Goal: Feedback & Contribution: Submit feedback/report problem

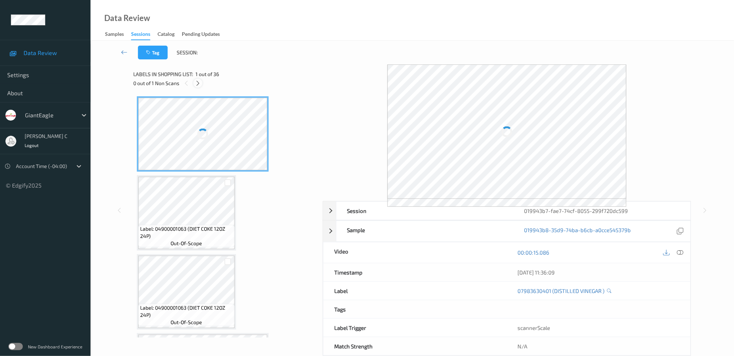
click at [199, 85] on icon at bounding box center [198, 83] width 6 height 7
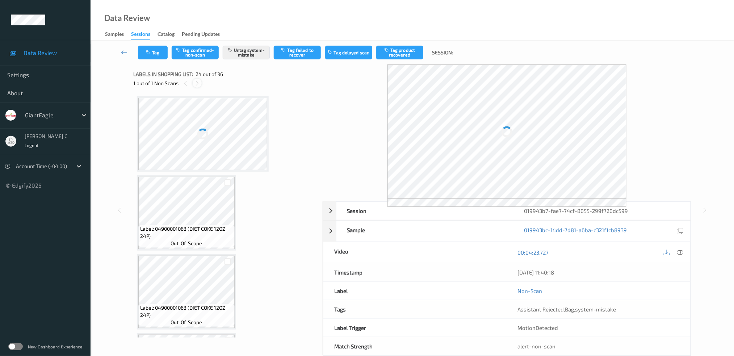
scroll to position [1727, 0]
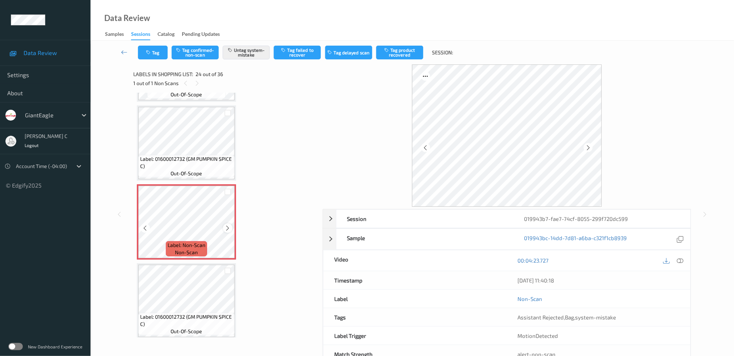
click at [231, 223] on div at bounding box center [227, 227] width 9 height 9
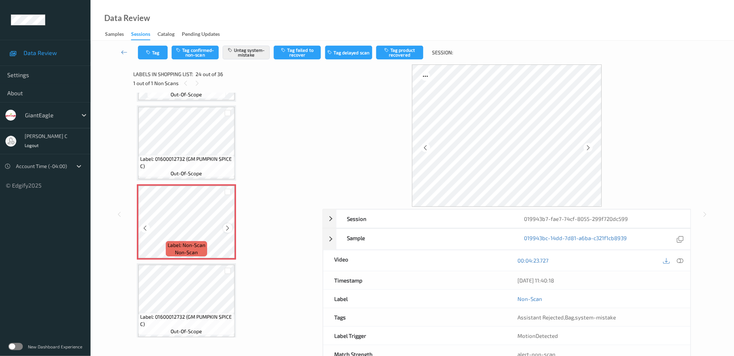
click at [227, 225] on icon at bounding box center [228, 228] width 6 height 7
click at [588, 146] on icon at bounding box center [588, 147] width 6 height 7
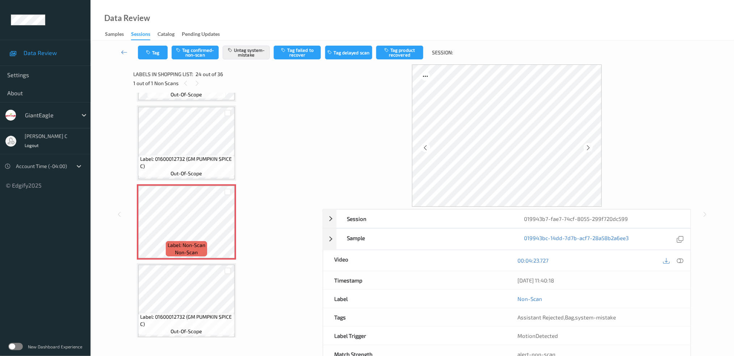
click at [588, 146] on icon at bounding box center [588, 147] width 6 height 7
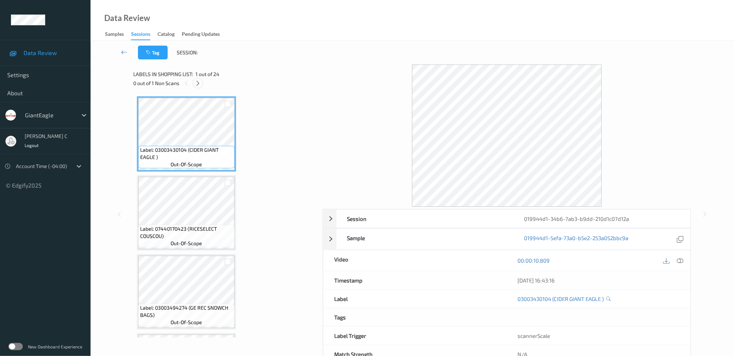
click at [199, 84] on icon at bounding box center [198, 83] width 6 height 7
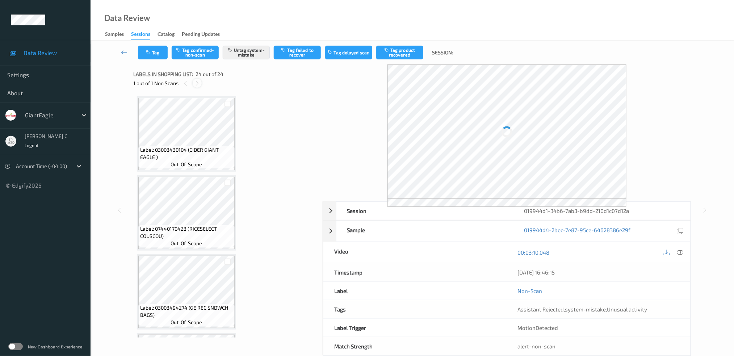
scroll to position [1639, 0]
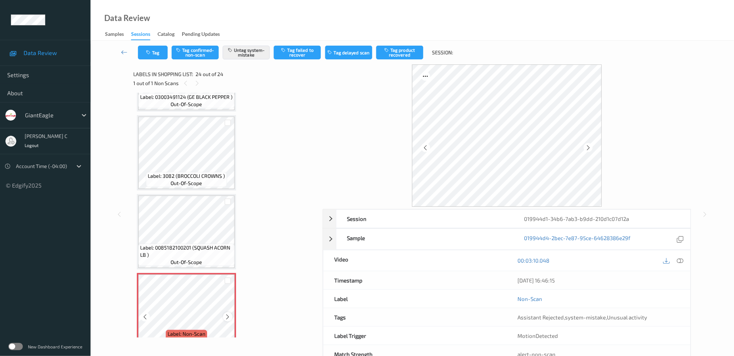
click at [231, 312] on div at bounding box center [227, 316] width 9 height 9
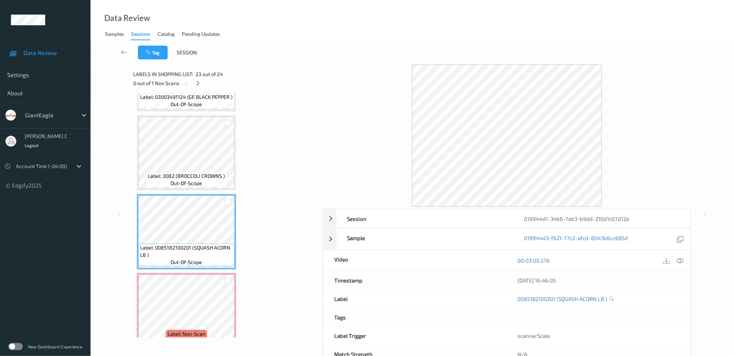
scroll to position [22, 0]
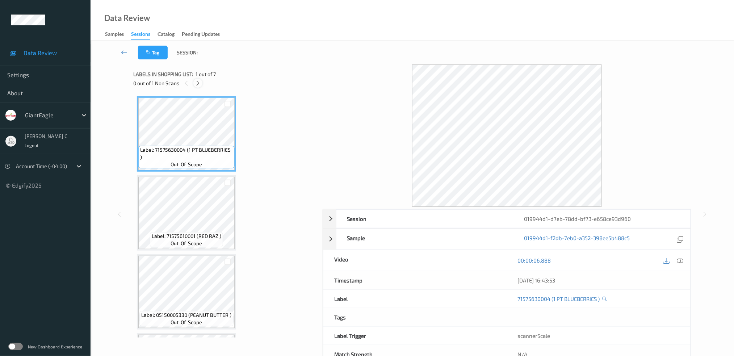
click at [202, 81] on div at bounding box center [197, 83] width 9 height 9
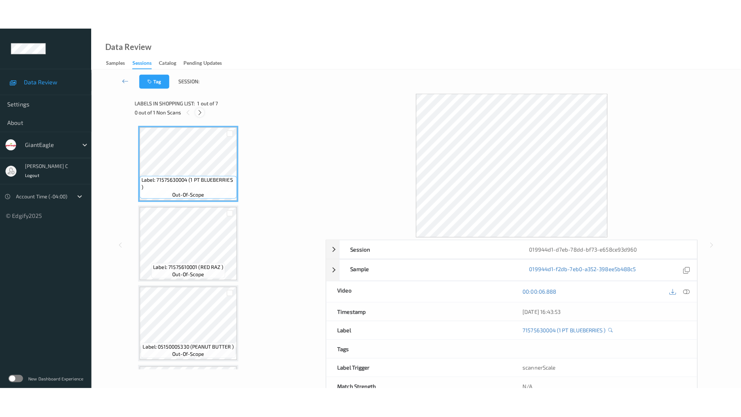
scroll to position [307, 0]
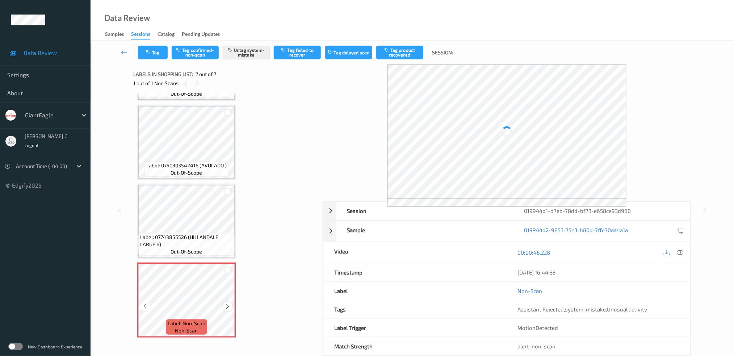
click at [227, 304] on icon at bounding box center [228, 306] width 6 height 7
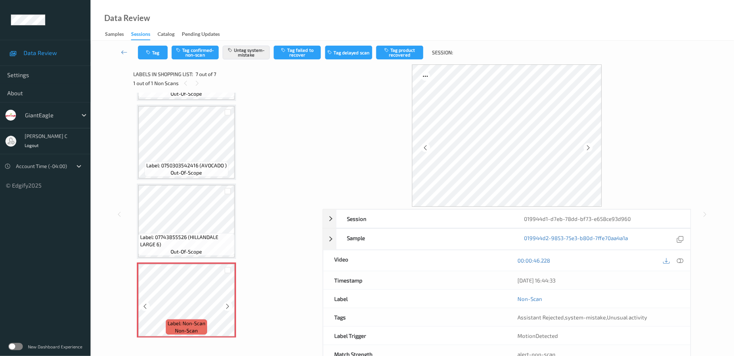
click at [229, 304] on icon at bounding box center [228, 306] width 6 height 7
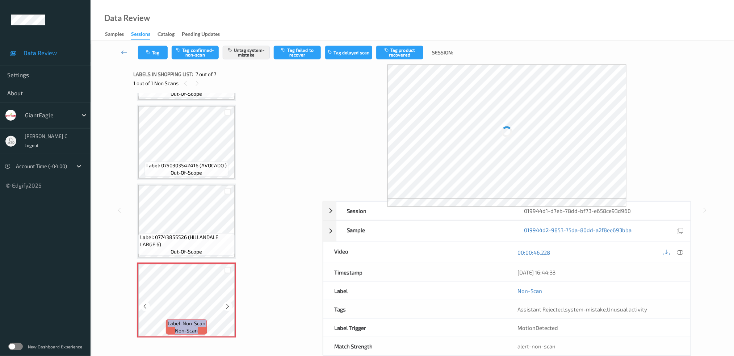
click at [229, 304] on icon at bounding box center [228, 306] width 6 height 7
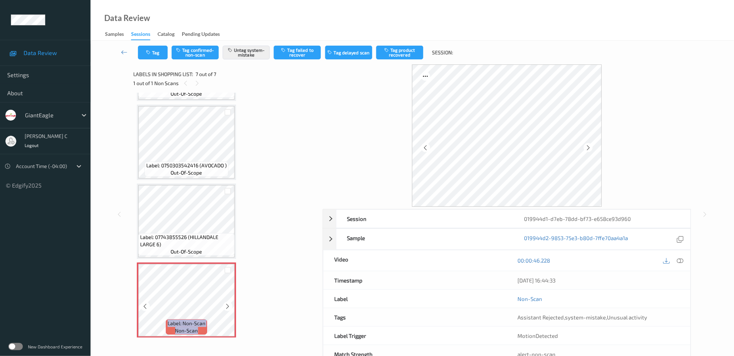
click at [229, 304] on icon at bounding box center [228, 306] width 6 height 7
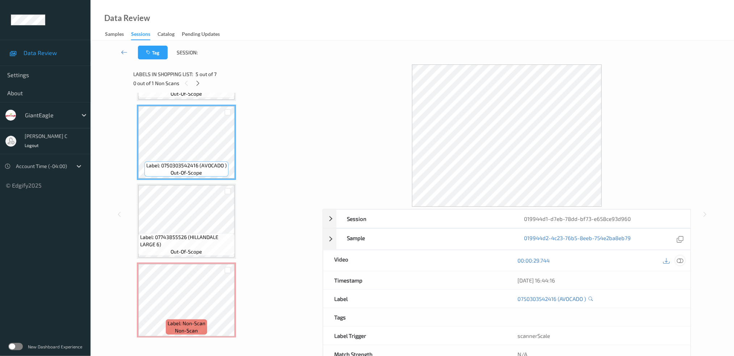
click at [678, 256] on div at bounding box center [680, 261] width 10 height 10
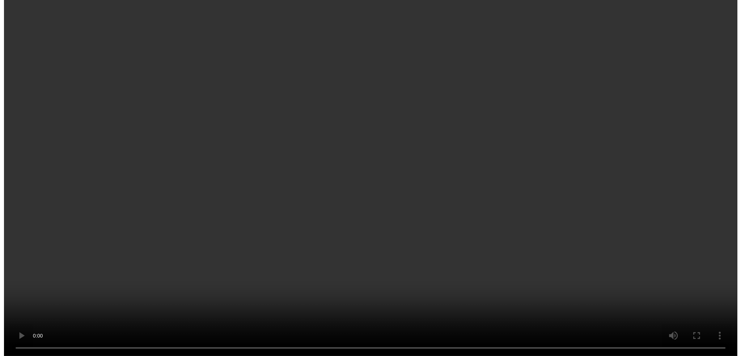
scroll to position [307, 0]
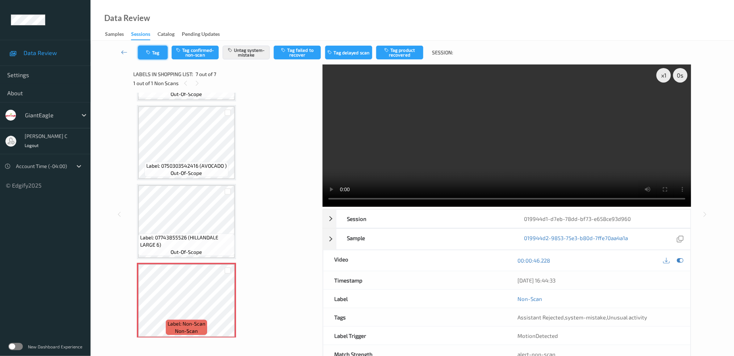
click at [155, 53] on button "Tag" at bounding box center [153, 53] width 30 height 14
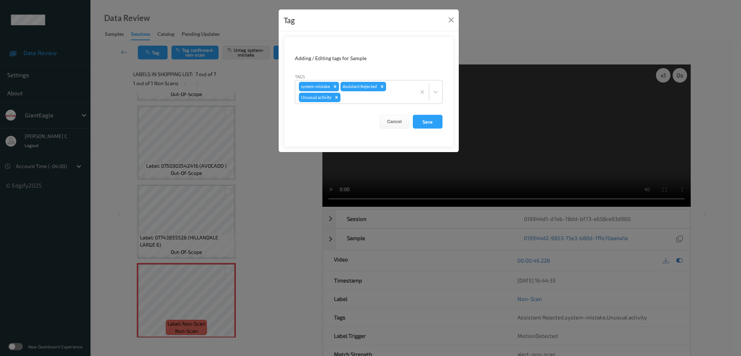
click at [335, 96] on icon "Remove Unusual activity" at bounding box center [336, 97] width 5 height 5
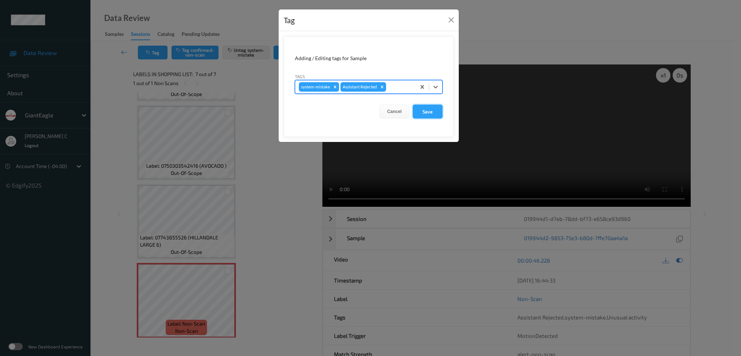
click at [429, 113] on button "Save" at bounding box center [428, 112] width 30 height 14
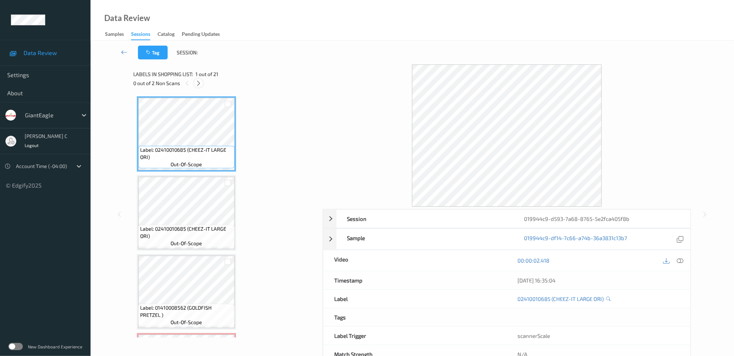
click at [196, 82] on icon at bounding box center [198, 83] width 6 height 7
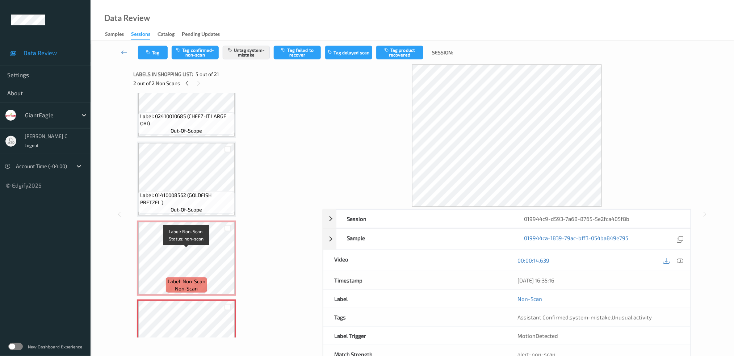
scroll to position [112, 0]
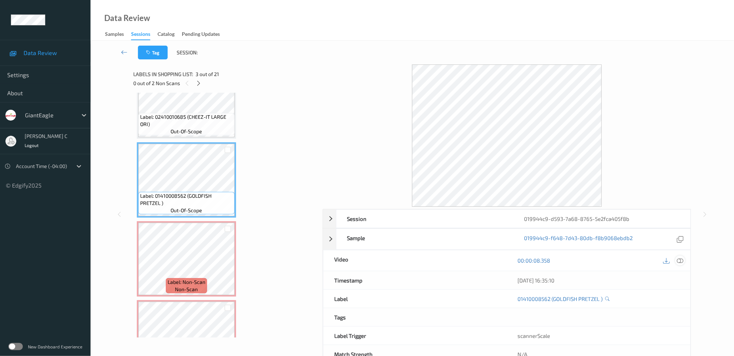
click at [678, 262] on icon at bounding box center [680, 260] width 7 height 7
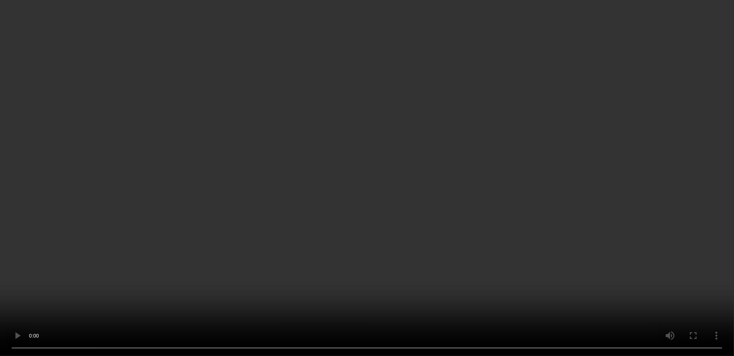
scroll to position [209, 0]
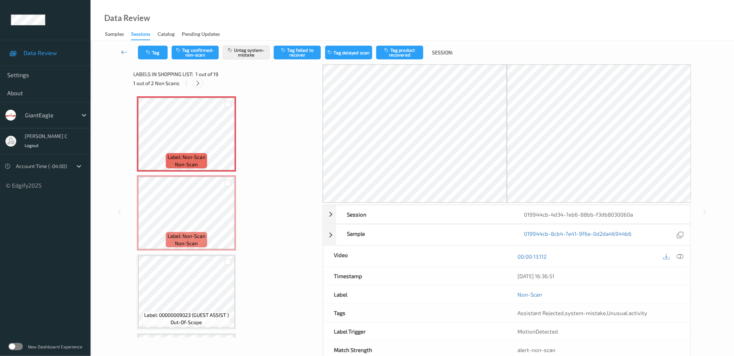
click at [198, 83] on icon at bounding box center [198, 83] width 6 height 7
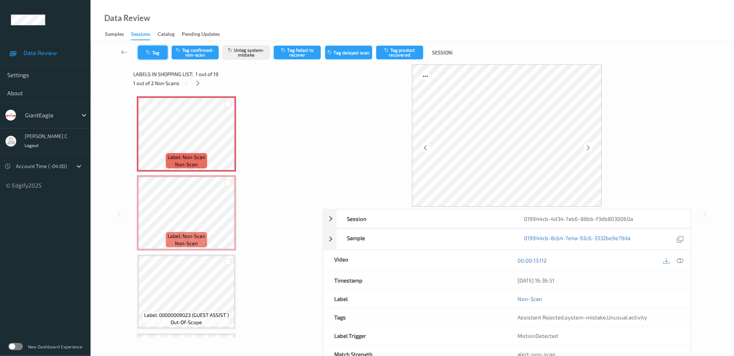
click at [152, 50] on icon "button" at bounding box center [149, 52] width 6 height 5
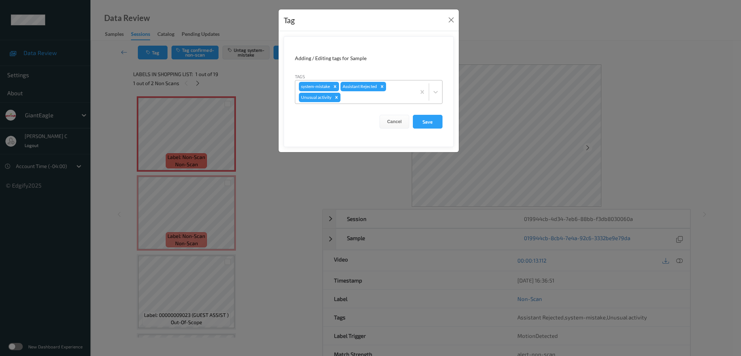
click at [336, 100] on div "Remove Unusual activity" at bounding box center [337, 97] width 8 height 9
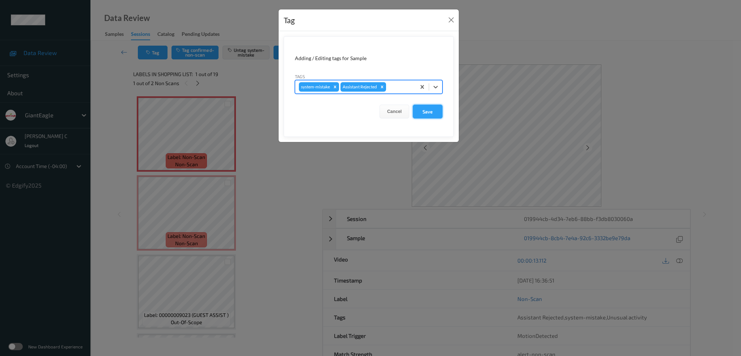
click at [423, 113] on button "Save" at bounding box center [428, 112] width 30 height 14
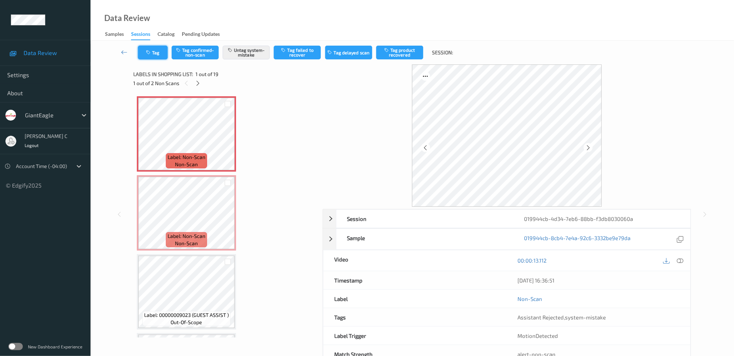
click at [146, 51] on icon "button" at bounding box center [149, 52] width 6 height 5
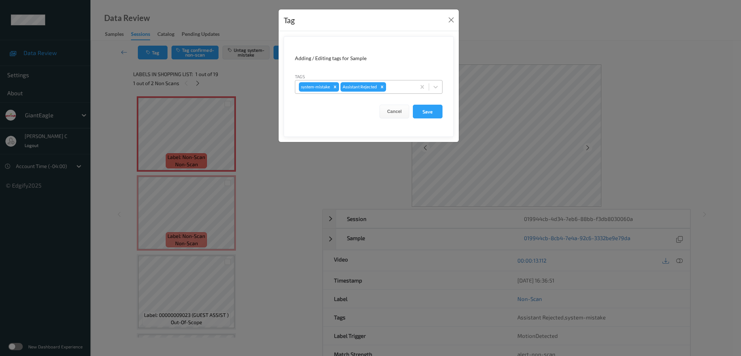
click at [399, 87] on div at bounding box center [400, 87] width 25 height 9
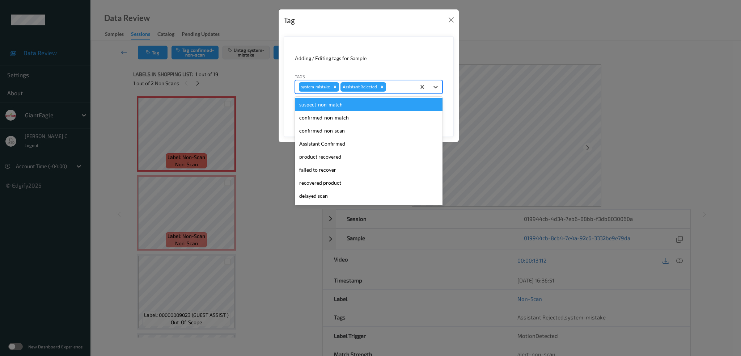
type input "b"
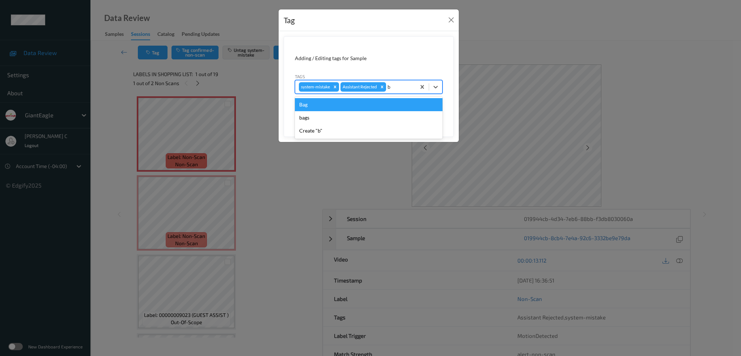
drag, startPoint x: 309, startPoint y: 105, endPoint x: 343, endPoint y: 117, distance: 35.8
click at [310, 105] on div "Bag" at bounding box center [369, 104] width 148 height 13
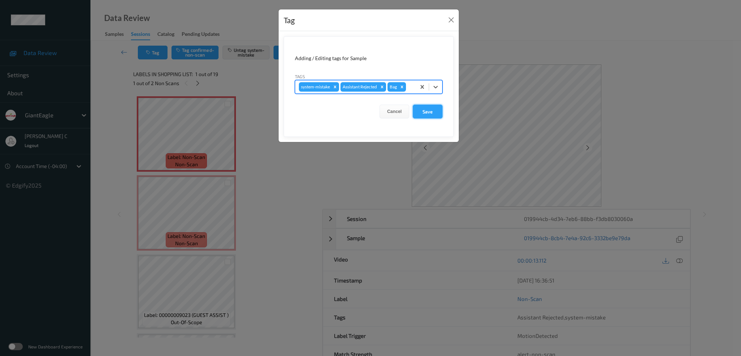
click at [424, 113] on button "Save" at bounding box center [428, 112] width 30 height 14
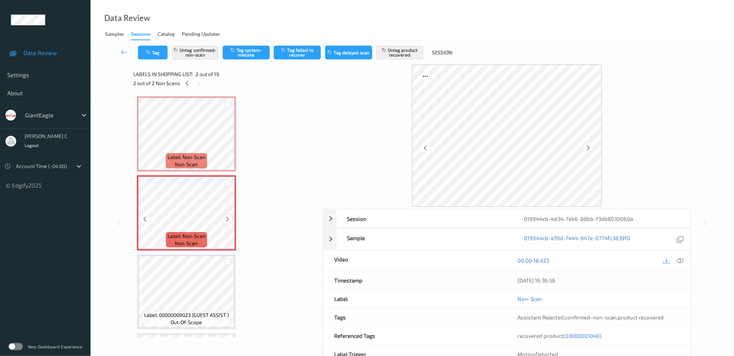
click at [227, 214] on div at bounding box center [227, 218] width 9 height 9
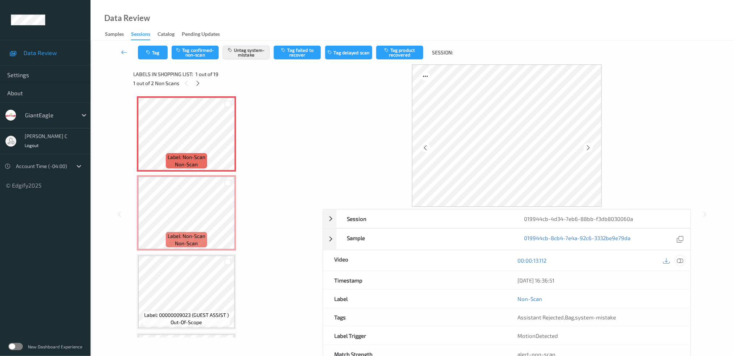
click at [681, 262] on icon at bounding box center [680, 260] width 7 height 7
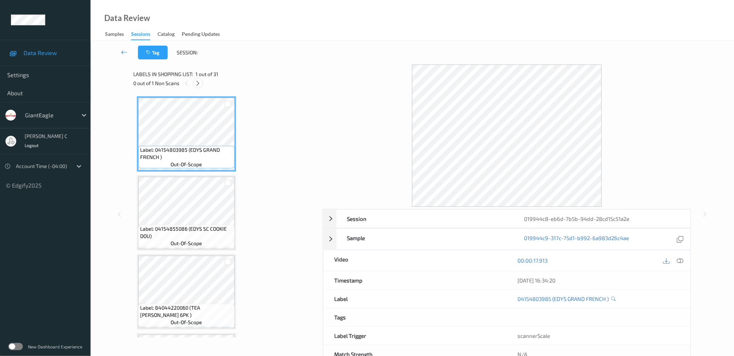
click at [196, 83] on icon at bounding box center [198, 83] width 6 height 7
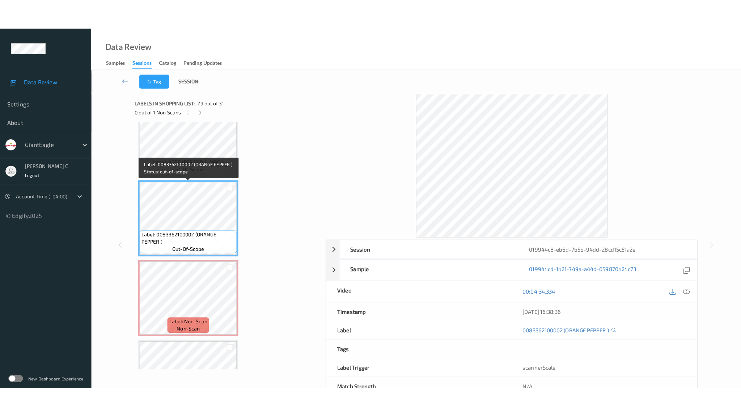
scroll to position [2139, 0]
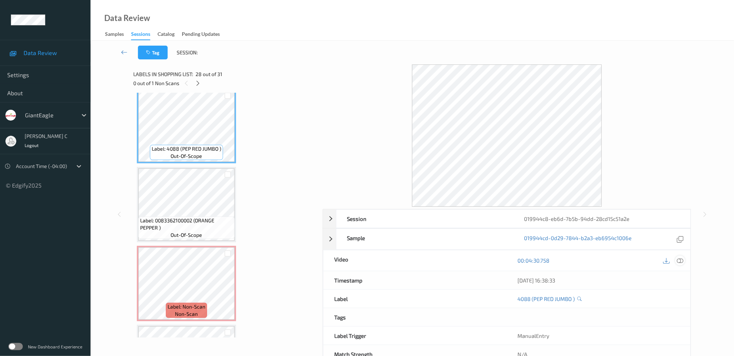
click at [680, 259] on icon at bounding box center [680, 260] width 7 height 7
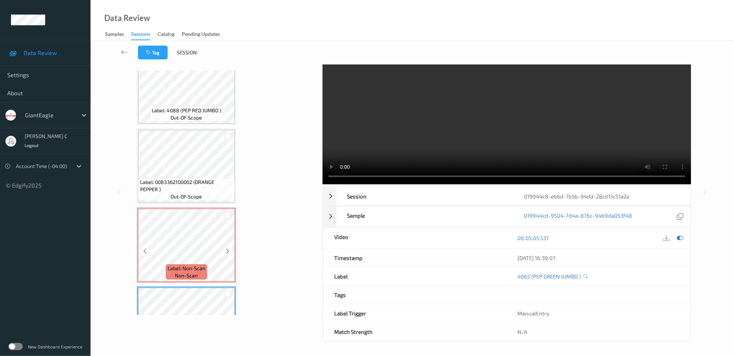
scroll to position [2139, 0]
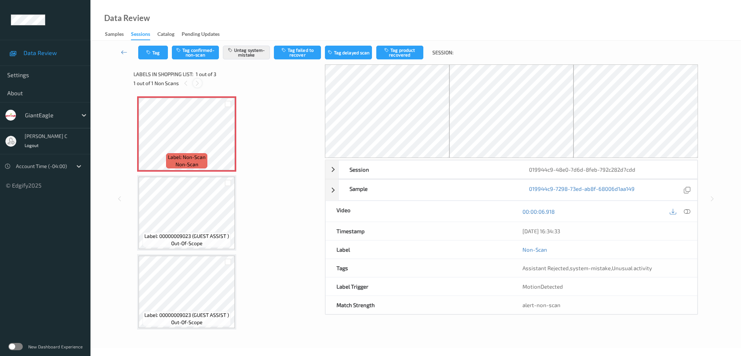
click at [194, 83] on icon at bounding box center [197, 83] width 6 height 7
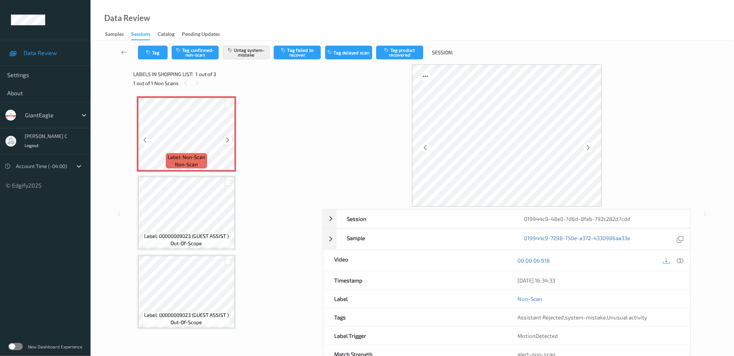
click at [226, 141] on icon at bounding box center [228, 140] width 6 height 7
click at [679, 260] on icon at bounding box center [680, 260] width 7 height 7
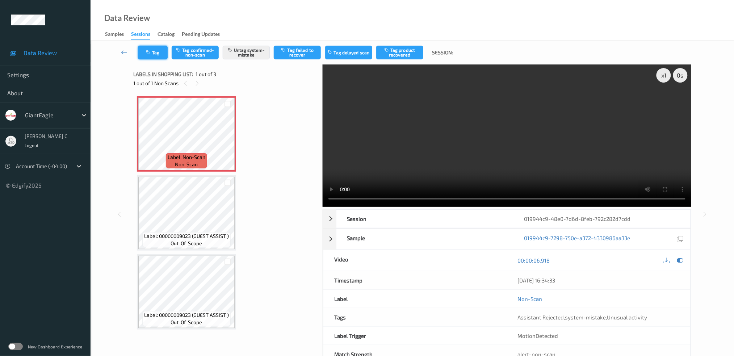
click at [148, 56] on button "Tag" at bounding box center [153, 53] width 30 height 14
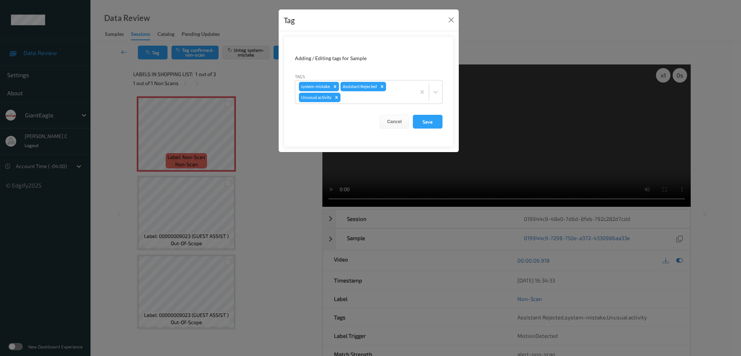
click at [340, 96] on div "Remove Unusual activity" at bounding box center [337, 97] width 8 height 9
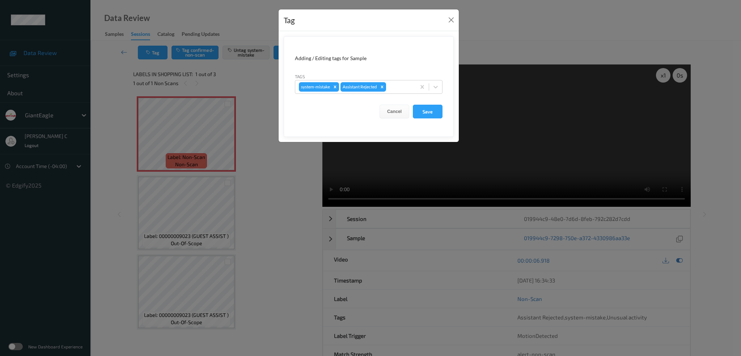
click at [426, 121] on form "Adding / Editing tags for Sample Tags system-mistake Assistant Rejected Cancel …" at bounding box center [369, 86] width 170 height 101
click at [426, 117] on button "Save" at bounding box center [428, 112] width 30 height 14
click at [430, 109] on button "Save" at bounding box center [428, 112] width 30 height 14
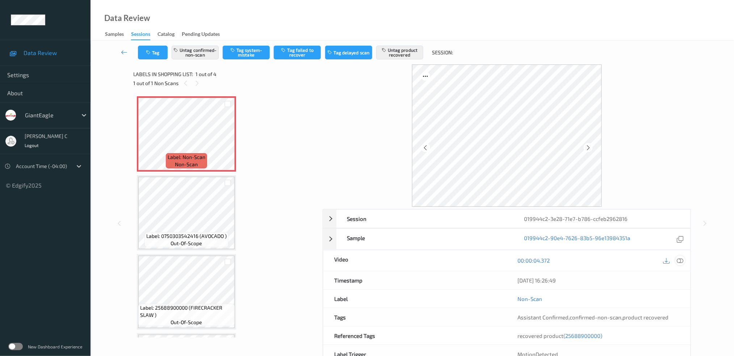
click at [680, 262] on icon at bounding box center [680, 260] width 7 height 7
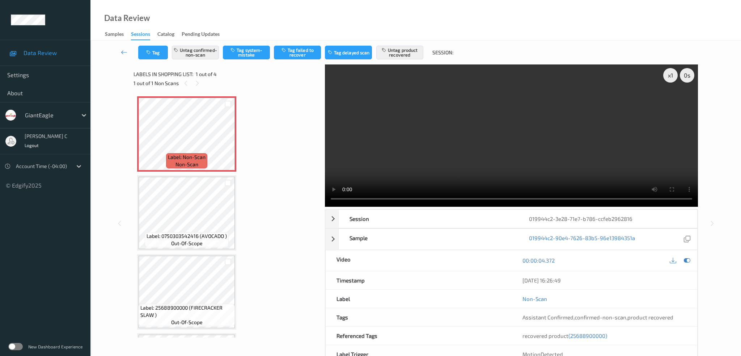
click at [337, 93] on video at bounding box center [511, 135] width 373 height 142
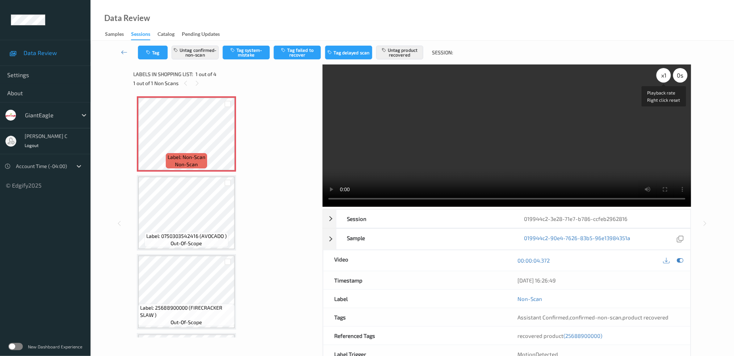
click at [660, 79] on div "x 1" at bounding box center [663, 75] width 14 height 14
click at [661, 79] on div "x 2" at bounding box center [663, 75] width 14 height 14
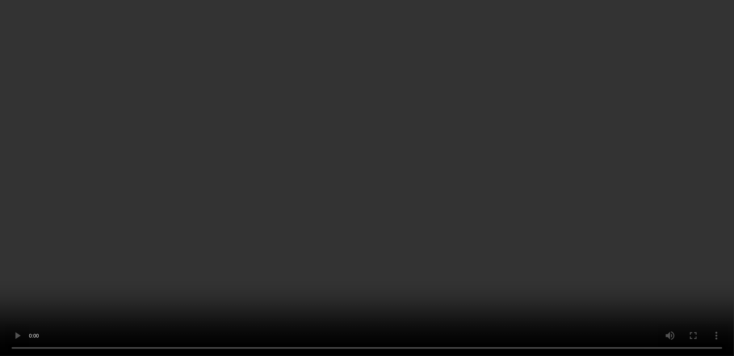
scroll to position [48, 0]
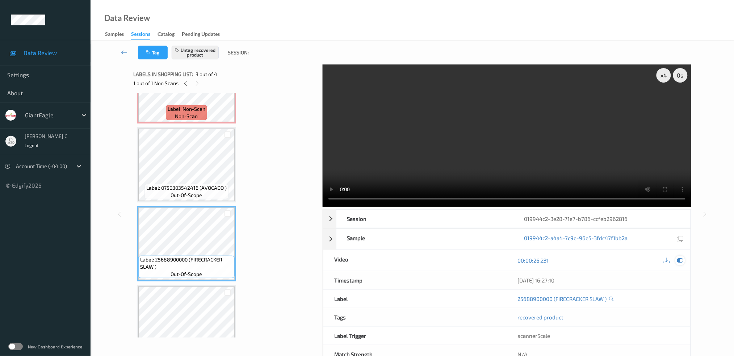
click at [680, 260] on icon at bounding box center [680, 260] width 7 height 7
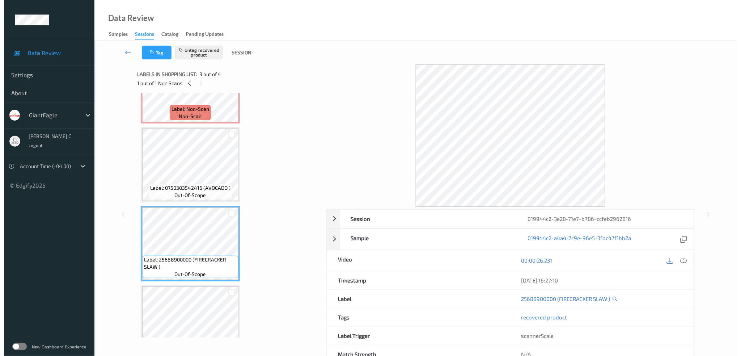
scroll to position [0, 0]
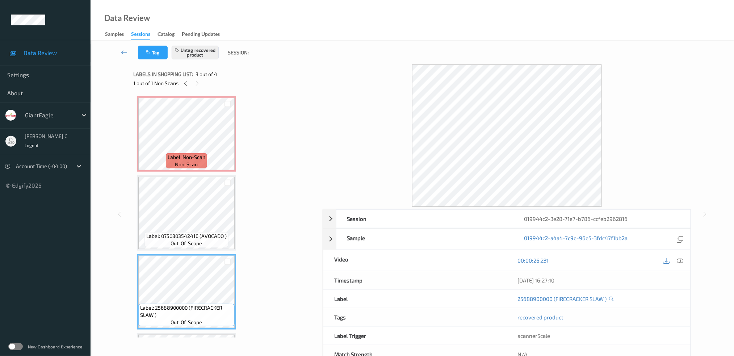
click at [182, 153] on span "Label: Non-Scan" at bounding box center [187, 156] width 38 height 7
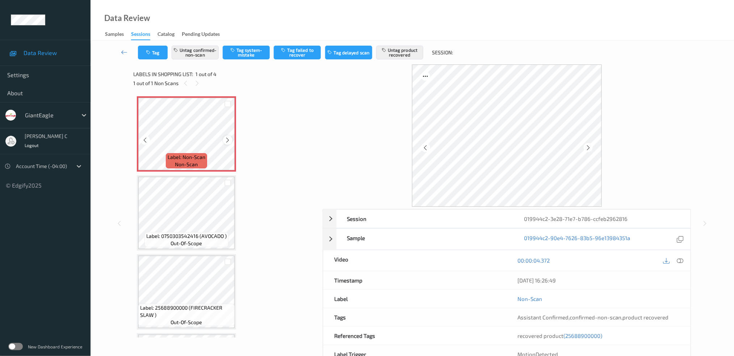
click at [226, 138] on icon at bounding box center [228, 140] width 6 height 7
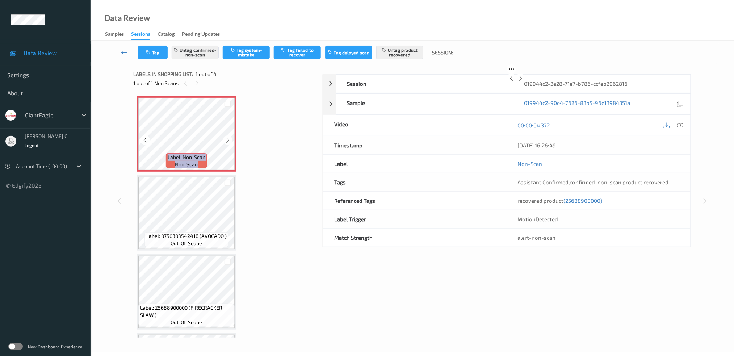
click at [226, 138] on icon at bounding box center [228, 140] width 6 height 7
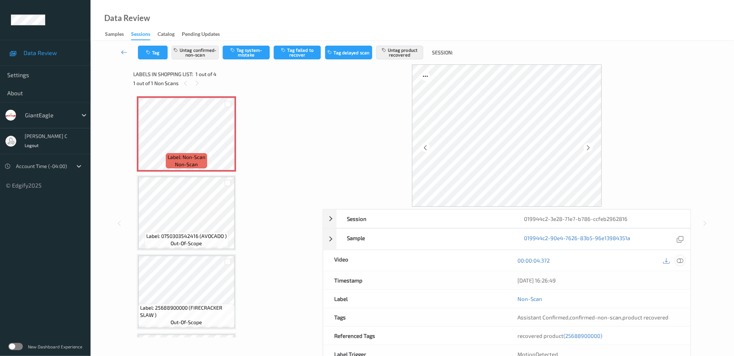
click at [681, 260] on icon at bounding box center [680, 260] width 7 height 7
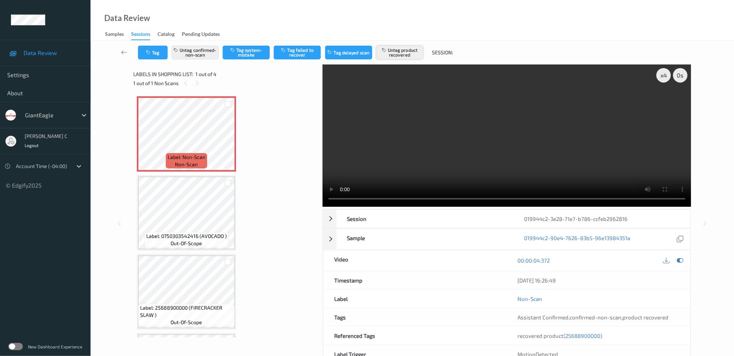
click at [392, 52] on button "Untag product recovered" at bounding box center [399, 53] width 47 height 14
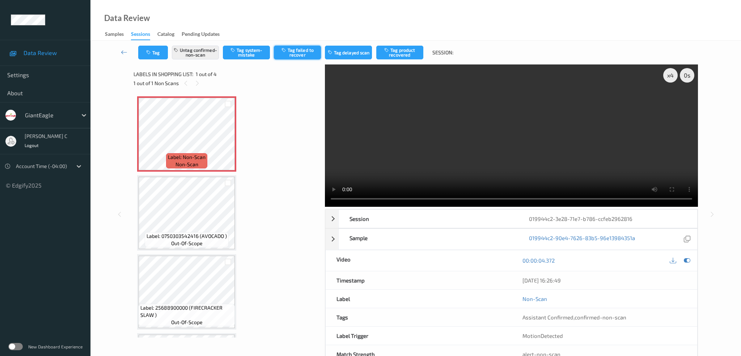
click at [291, 55] on button "Tag failed to recover" at bounding box center [297, 53] width 47 height 14
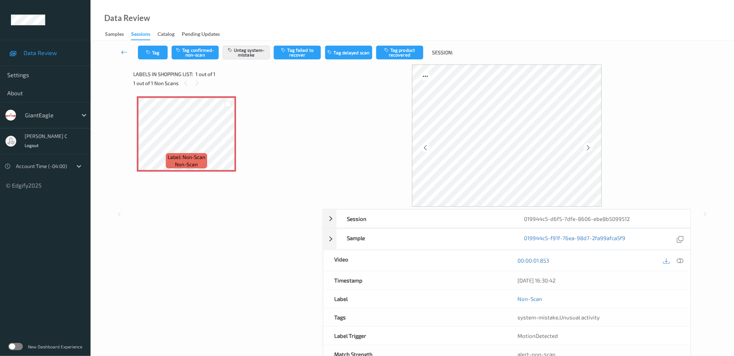
drag, startPoint x: 681, startPoint y: 260, endPoint x: 640, endPoint y: 264, distance: 41.2
click at [681, 260] on icon at bounding box center [680, 260] width 7 height 7
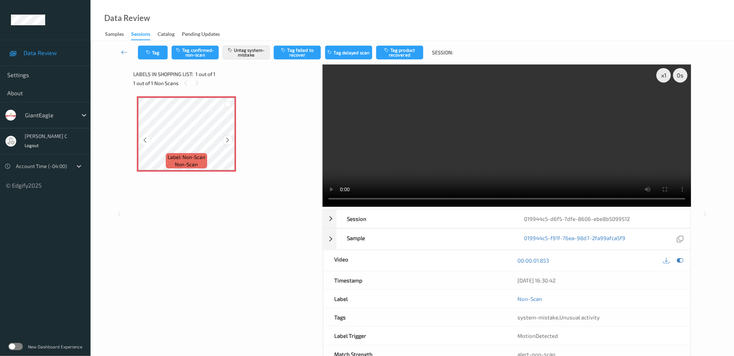
click at [227, 136] on div at bounding box center [227, 139] width 9 height 9
click at [143, 48] on button "Tag" at bounding box center [153, 53] width 30 height 14
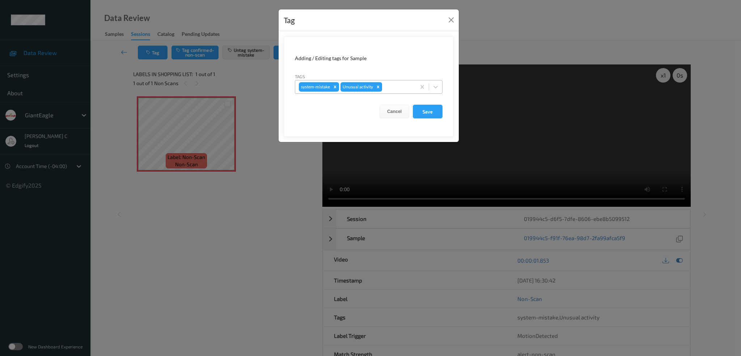
click at [379, 85] on icon "Remove Unusual activity" at bounding box center [378, 86] width 5 height 5
click at [420, 115] on button "Save" at bounding box center [428, 112] width 30 height 14
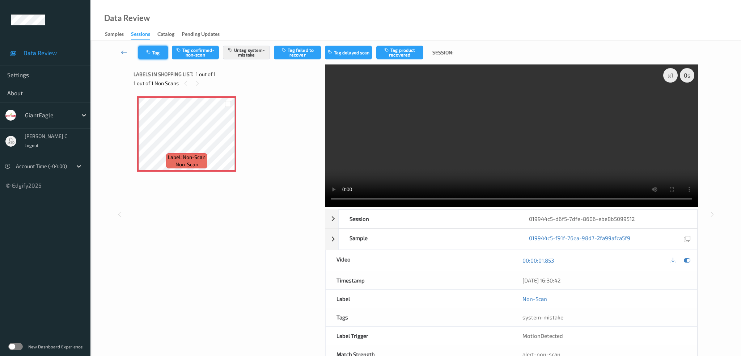
click at [142, 55] on button "Tag" at bounding box center [153, 53] width 30 height 14
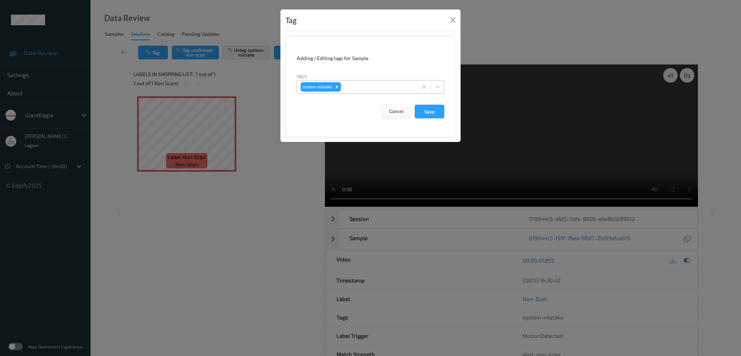
click at [357, 89] on div at bounding box center [378, 87] width 72 height 9
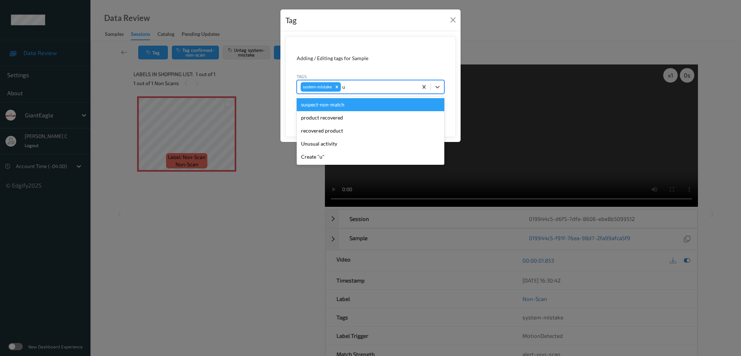
type input "un"
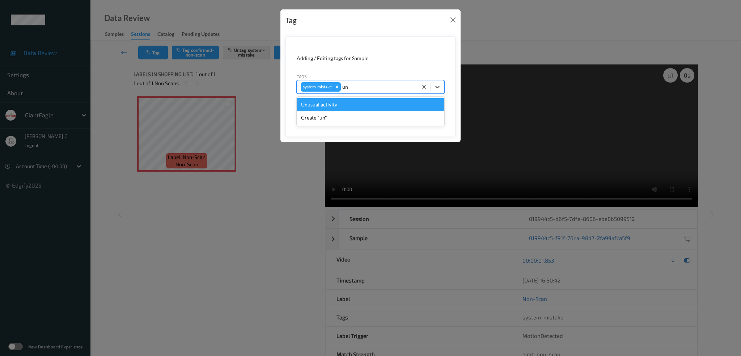
click at [332, 109] on div "Unusual activity" at bounding box center [371, 104] width 148 height 13
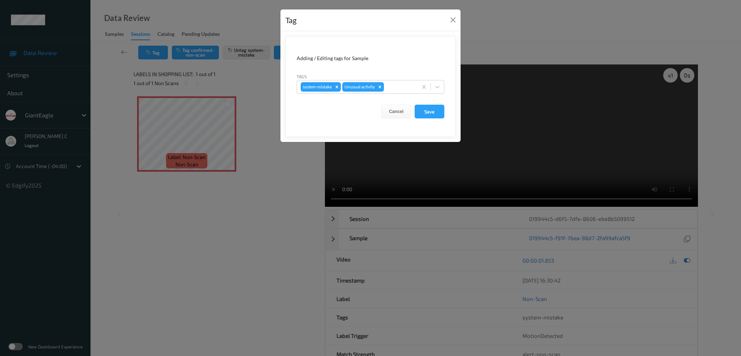
click at [433, 119] on form "Adding / Editing tags for Sample Tags system-mistake Unusual activity Cancel Sa…" at bounding box center [371, 86] width 170 height 101
click at [434, 112] on button "Save" at bounding box center [430, 112] width 30 height 14
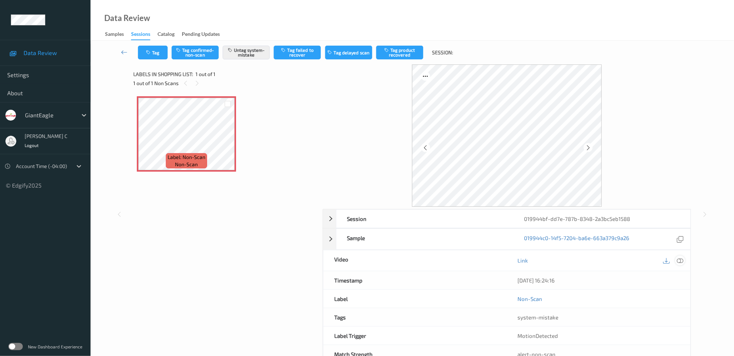
click at [680, 261] on icon at bounding box center [680, 260] width 7 height 7
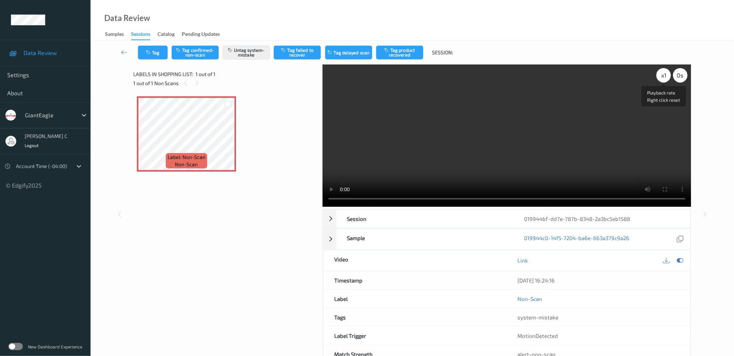
click at [662, 76] on div "x 1" at bounding box center [663, 75] width 14 height 14
click at [155, 53] on button "Tag" at bounding box center [153, 53] width 30 height 14
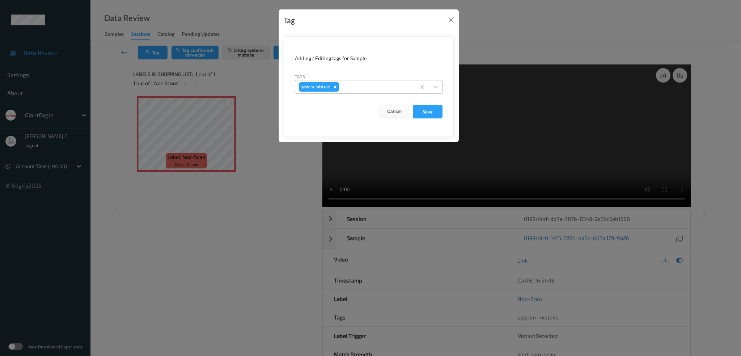
click at [362, 84] on div at bounding box center [377, 87] width 72 height 9
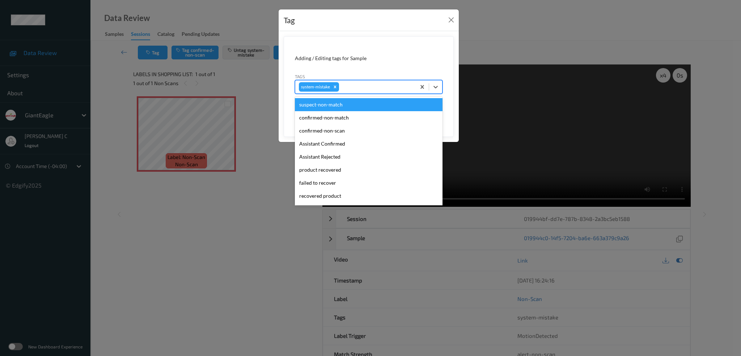
type input "b"
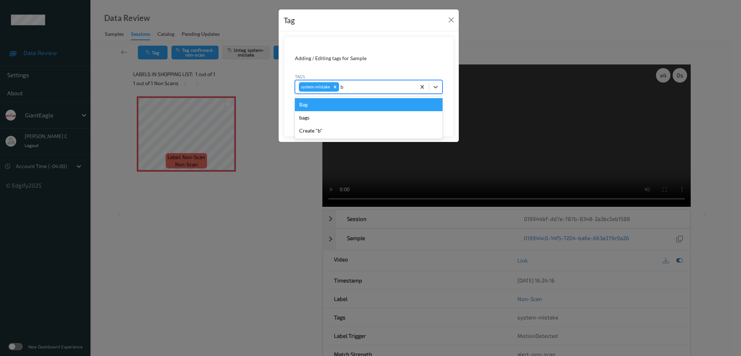
click at [306, 103] on div "Bag" at bounding box center [369, 104] width 148 height 13
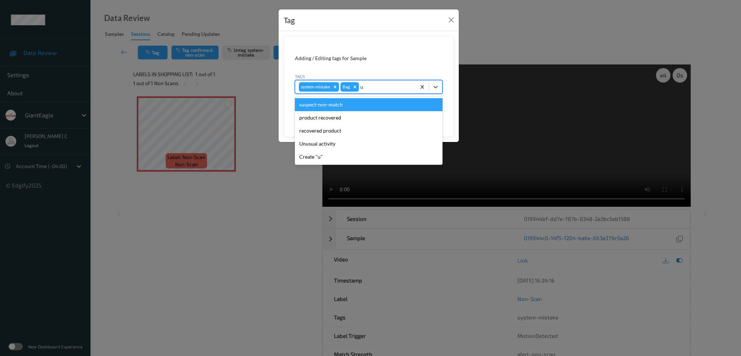
type input "un"
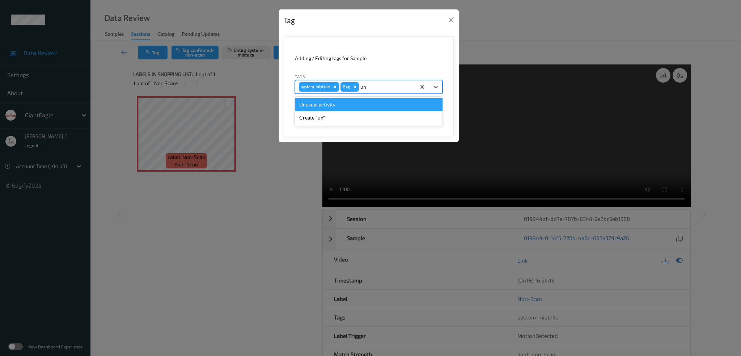
click at [343, 105] on div "Unusual activity" at bounding box center [369, 104] width 148 height 13
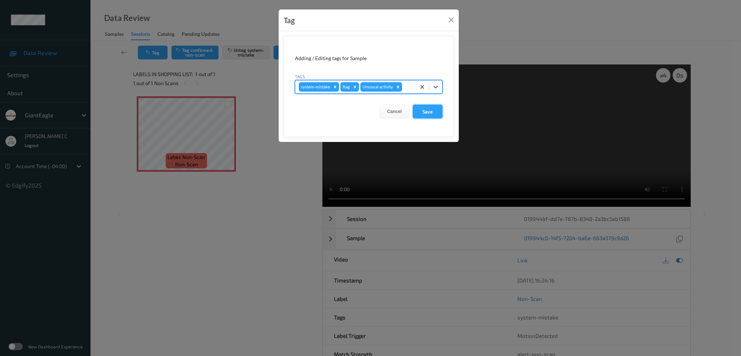
click at [433, 110] on button "Save" at bounding box center [428, 112] width 30 height 14
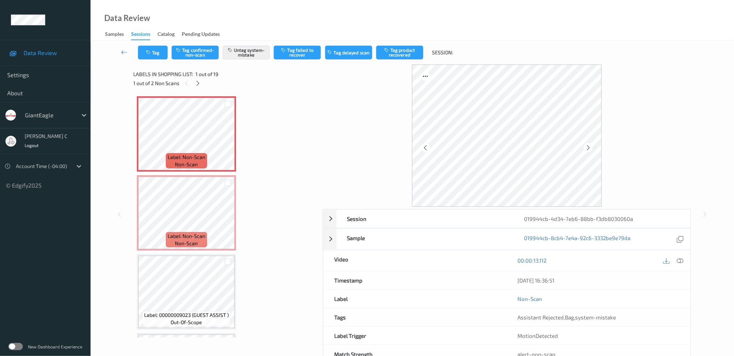
click at [682, 260] on icon at bounding box center [680, 260] width 7 height 7
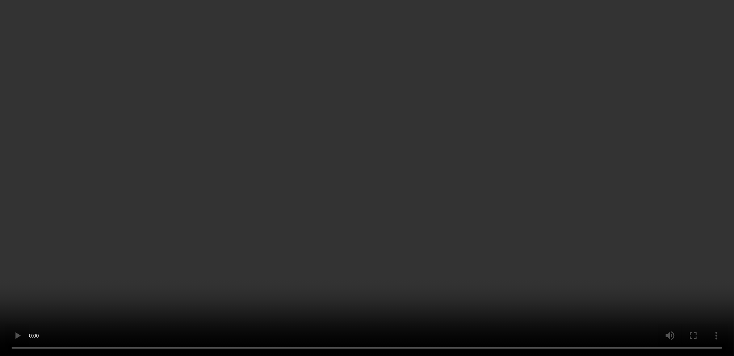
scroll to position [96, 0]
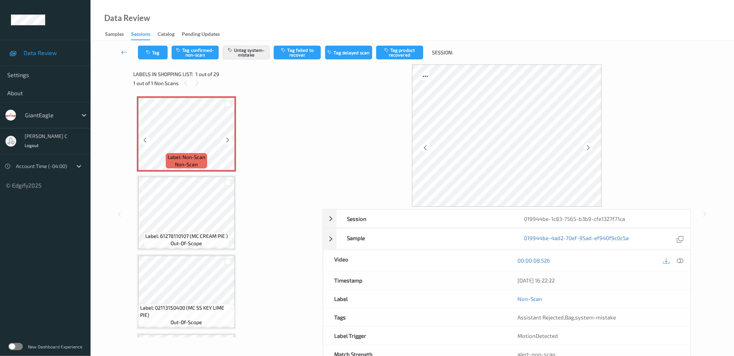
click at [231, 140] on div at bounding box center [227, 139] width 9 height 9
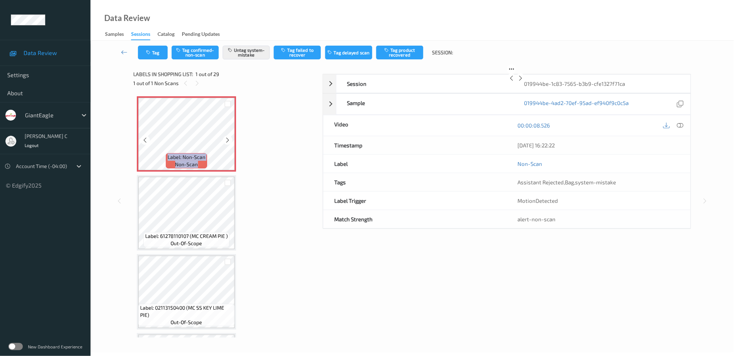
click at [231, 140] on div at bounding box center [227, 139] width 9 height 9
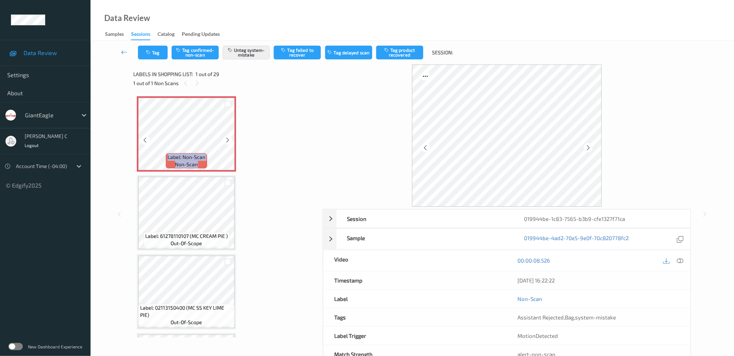
click at [231, 140] on div at bounding box center [227, 139] width 9 height 9
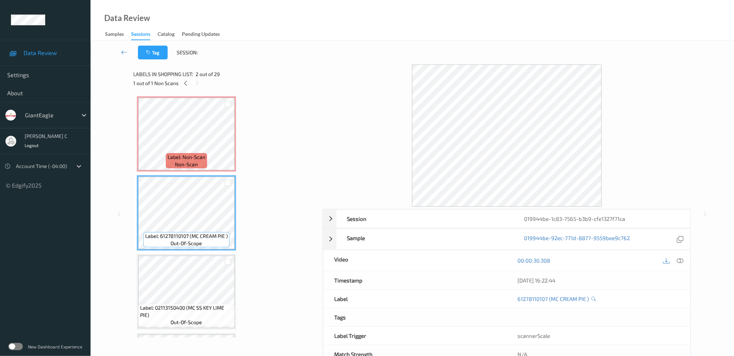
click at [189, 157] on span "Label: Non-Scan" at bounding box center [187, 156] width 38 height 7
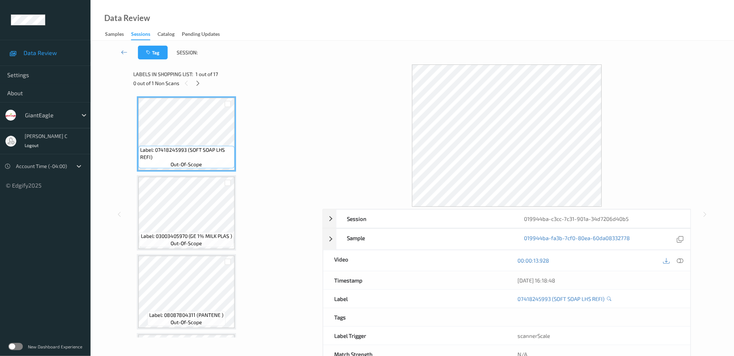
click at [198, 75] on span "1 out of 17" at bounding box center [206, 74] width 22 height 7
click at [199, 83] on icon at bounding box center [198, 83] width 6 height 7
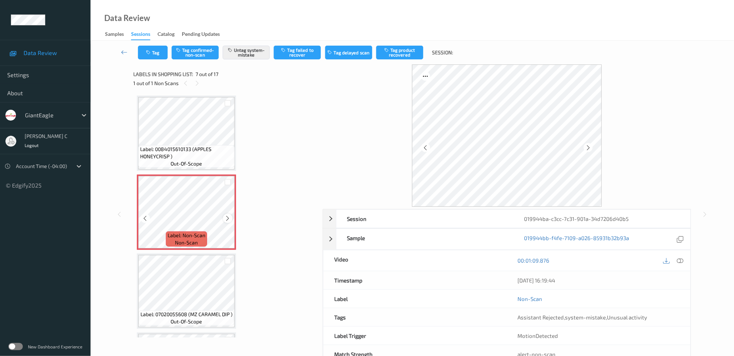
click at [228, 215] on icon at bounding box center [228, 218] width 6 height 7
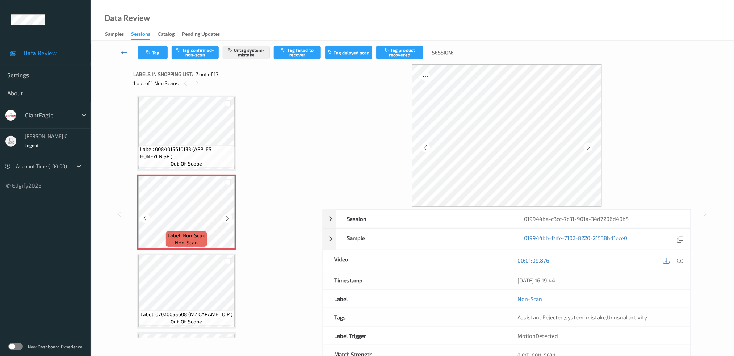
click at [228, 215] on icon at bounding box center [228, 218] width 6 height 7
click at [195, 147] on span "Label: 0084015610133 (APPLES HONEYCRISP )" at bounding box center [186, 153] width 93 height 14
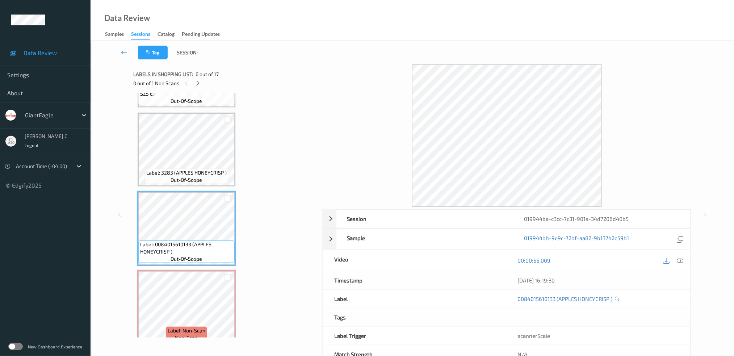
scroll to position [299, 0]
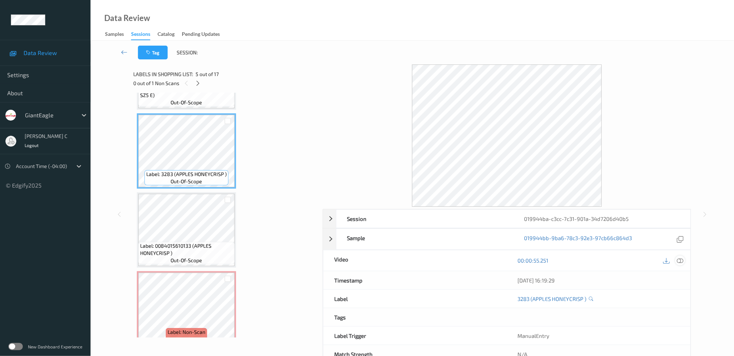
click at [679, 261] on icon at bounding box center [680, 260] width 7 height 7
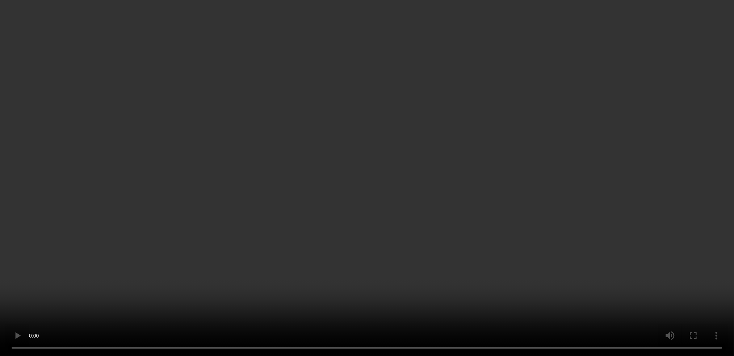
scroll to position [347, 0]
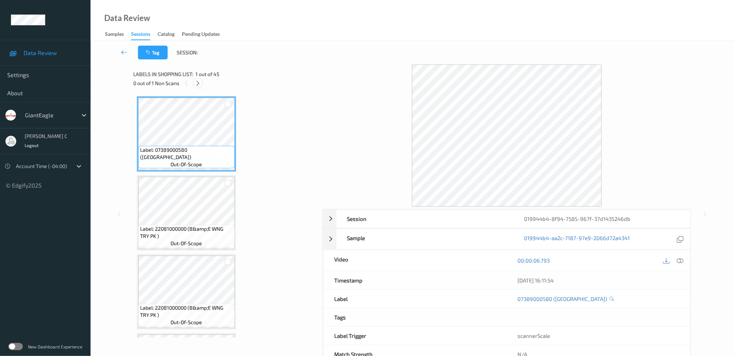
click at [197, 81] on icon at bounding box center [198, 83] width 6 height 7
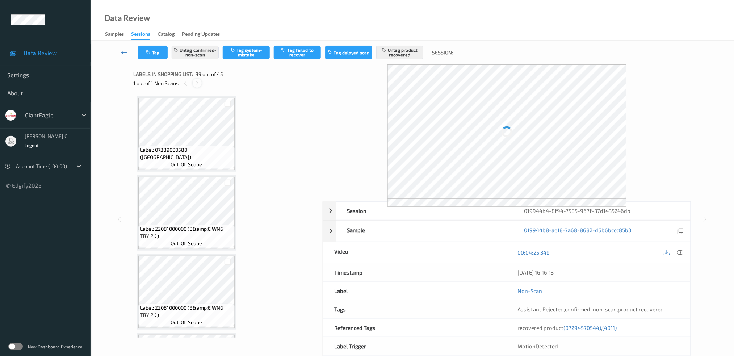
scroll to position [2902, 0]
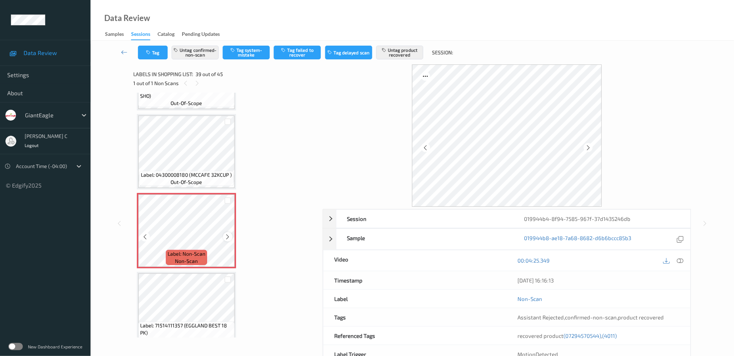
click at [226, 234] on icon at bounding box center [228, 237] width 6 height 7
click at [228, 234] on icon at bounding box center [228, 237] width 6 height 7
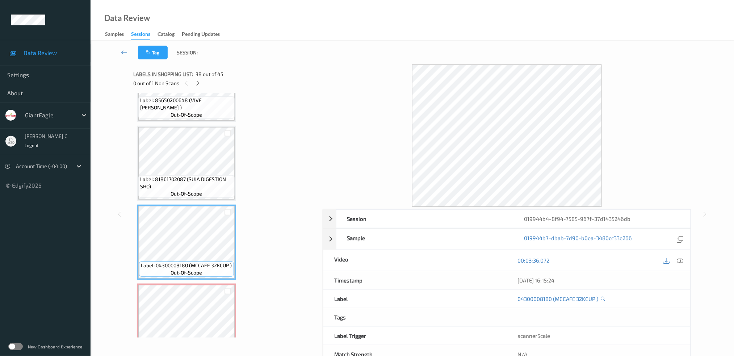
scroll to position [2806, 0]
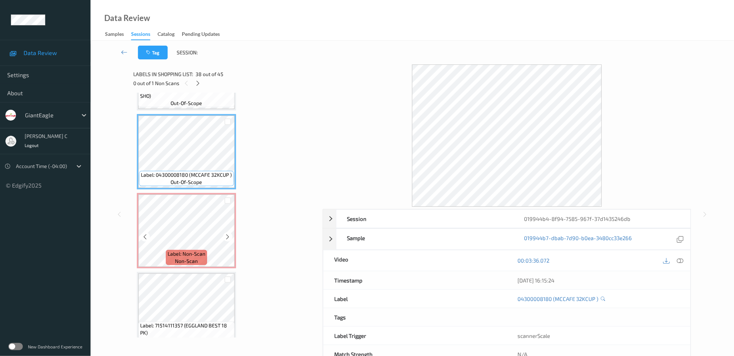
click at [181, 250] on span "Label: Non-Scan" at bounding box center [187, 253] width 38 height 7
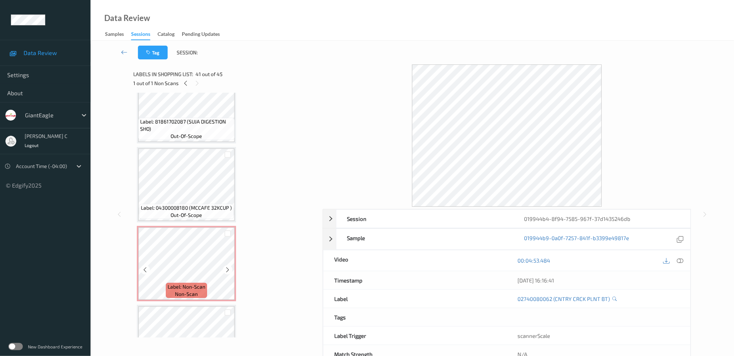
scroll to position [2854, 0]
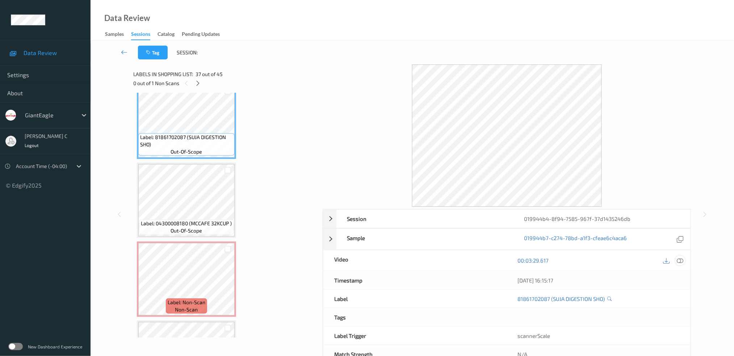
click at [679, 261] on icon at bounding box center [680, 260] width 7 height 7
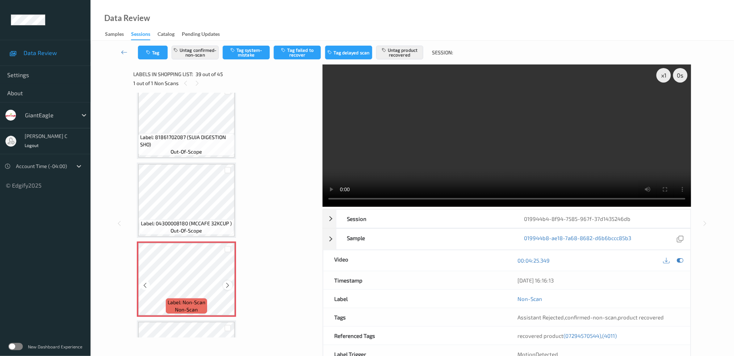
click at [227, 282] on icon at bounding box center [228, 285] width 6 height 7
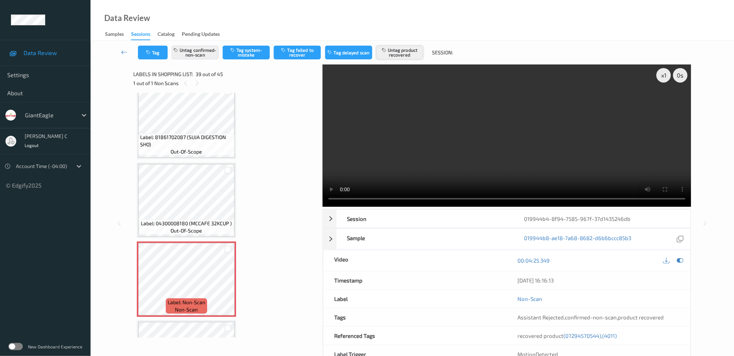
click at [403, 57] on button "Untag product recovered" at bounding box center [399, 53] width 47 height 14
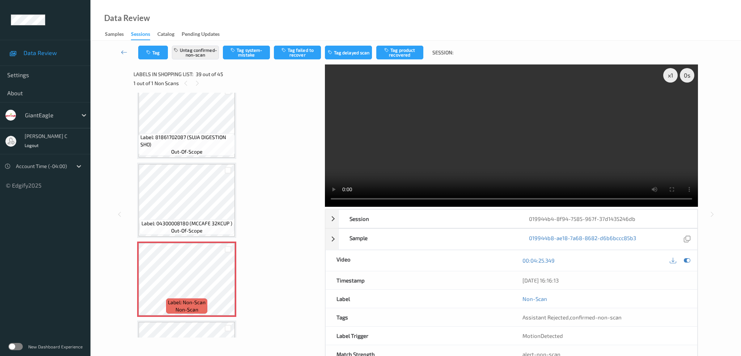
click at [405, 58] on button "Tag product recovered" at bounding box center [400, 53] width 47 height 14
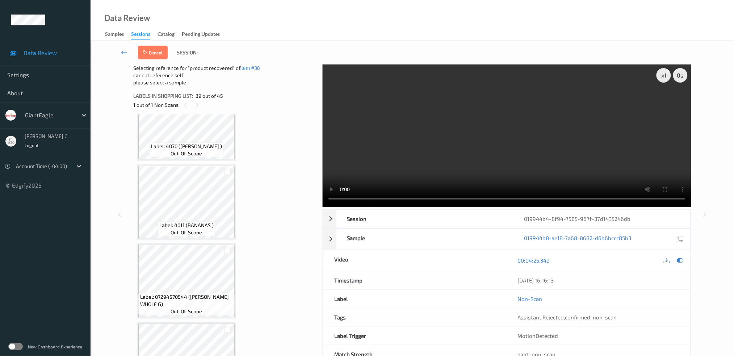
scroll to position [3284, 0]
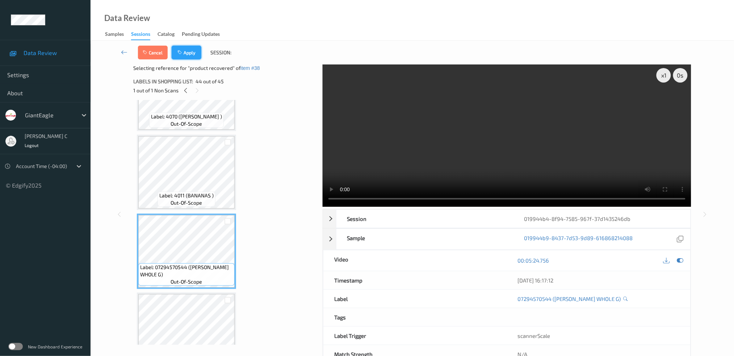
click at [192, 57] on button "Apply" at bounding box center [187, 53] width 30 height 14
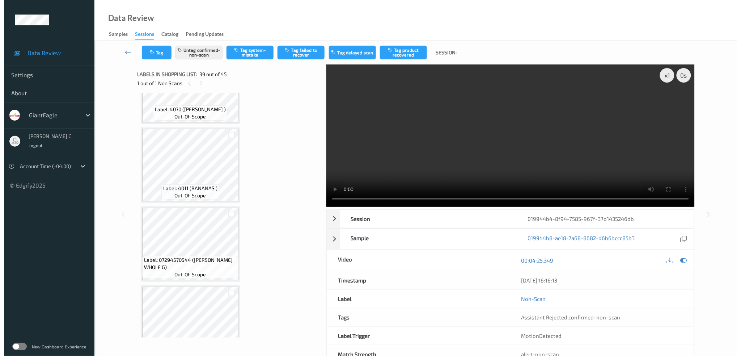
scroll to position [2902, 0]
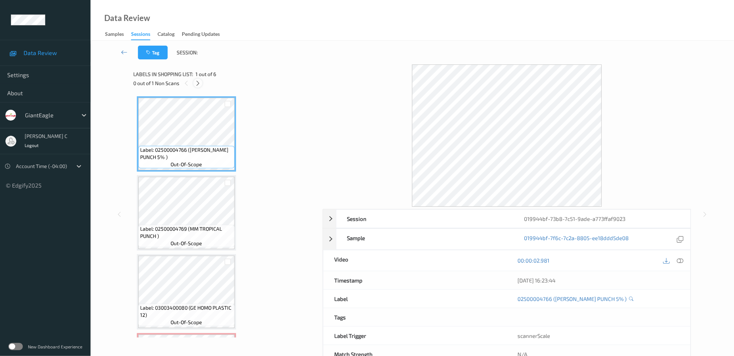
click at [193, 81] on div "0 out of 1 Non Scans" at bounding box center [225, 83] width 184 height 9
click at [198, 84] on icon at bounding box center [198, 83] width 6 height 7
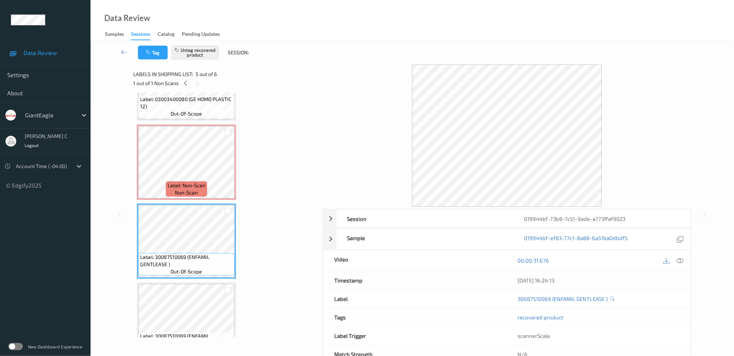
scroll to position [112, 0]
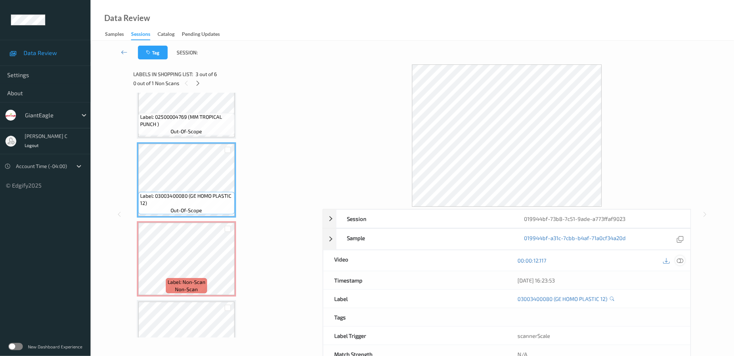
click at [680, 261] on icon at bounding box center [680, 260] width 7 height 7
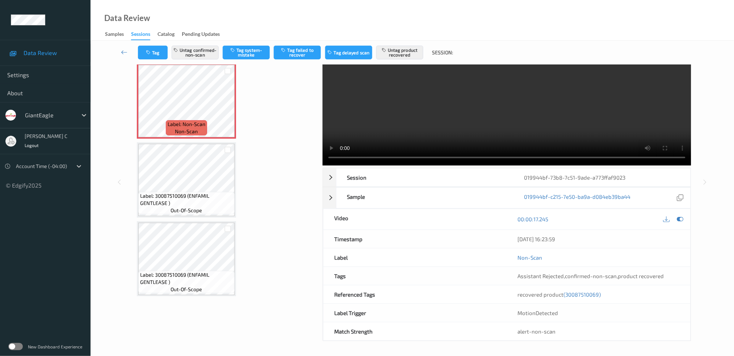
scroll to position [0, 0]
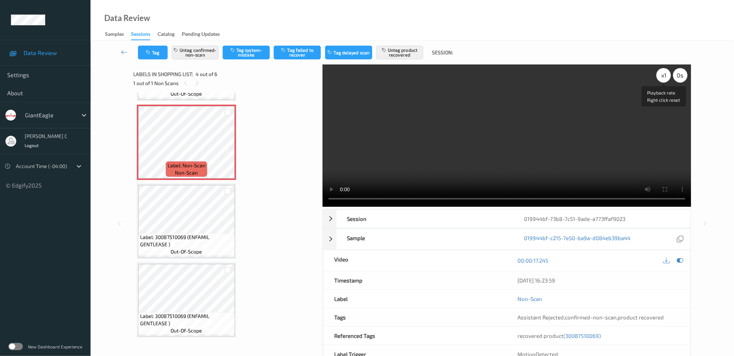
click at [666, 76] on div "x 1" at bounding box center [663, 75] width 14 height 14
click at [668, 76] on div "x 1" at bounding box center [663, 75] width 14 height 14
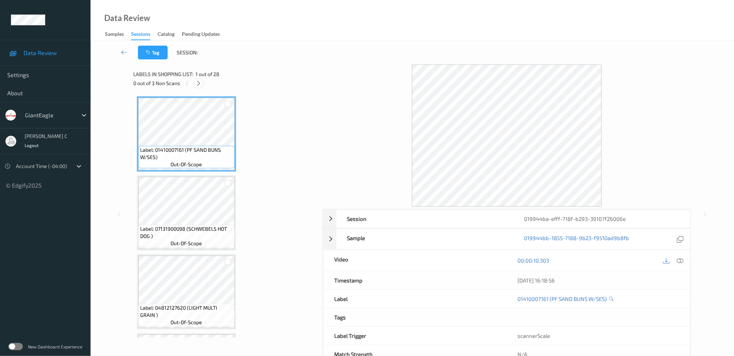
click at [198, 87] on div at bounding box center [198, 83] width 9 height 9
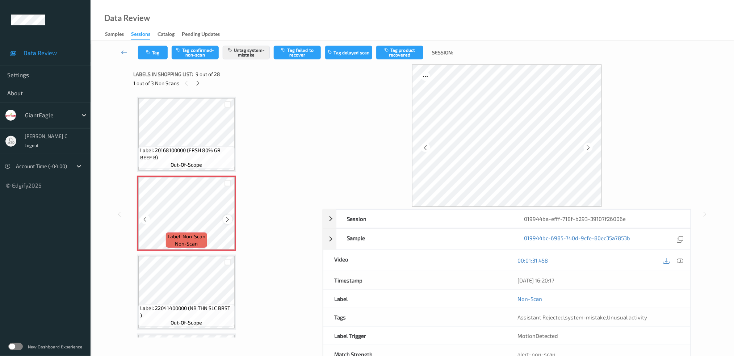
click at [229, 216] on icon at bounding box center [228, 219] width 6 height 7
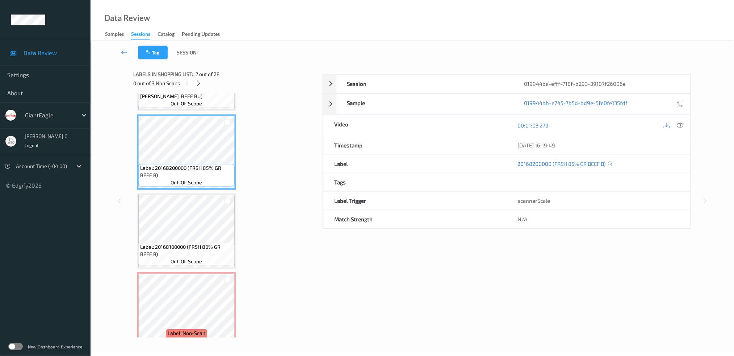
scroll to position [407, 0]
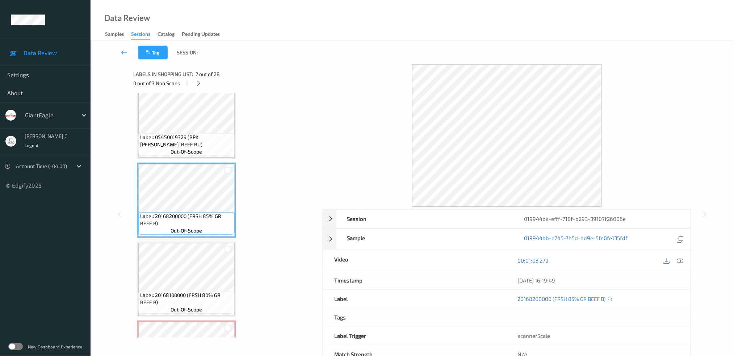
click at [186, 142] on span "Label: 05450019329 (BPK [PERSON_NAME]-BEEF BU)" at bounding box center [186, 141] width 93 height 14
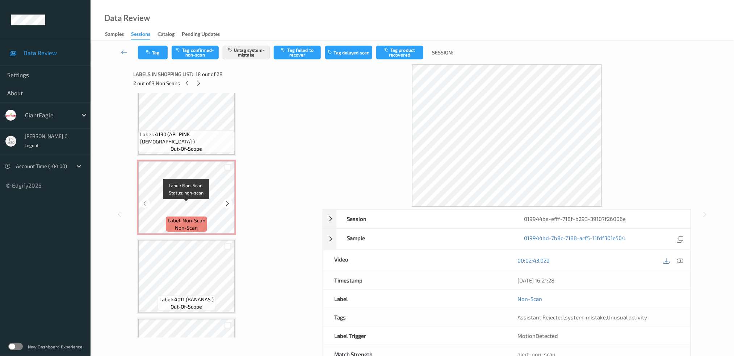
scroll to position [1711, 0]
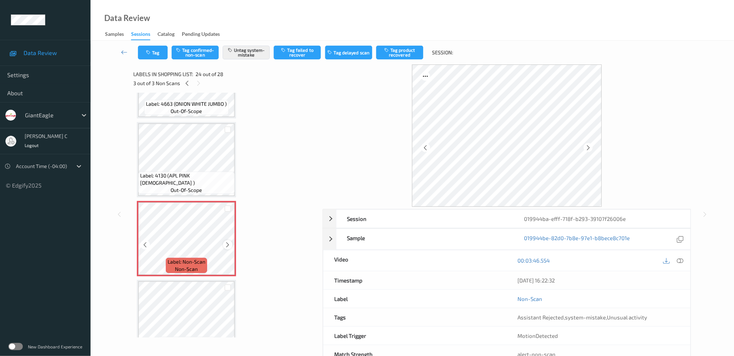
click at [227, 241] on icon at bounding box center [228, 244] width 6 height 7
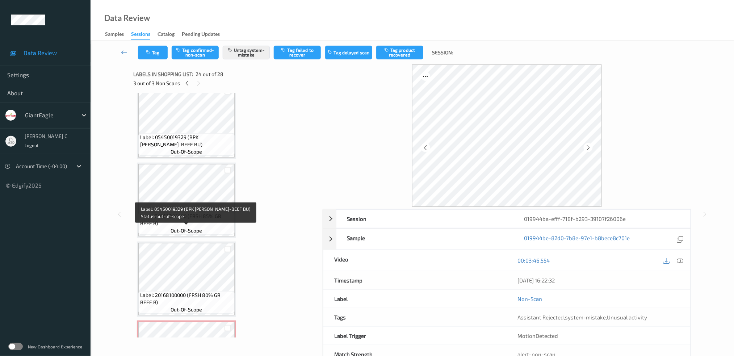
scroll to position [552, 0]
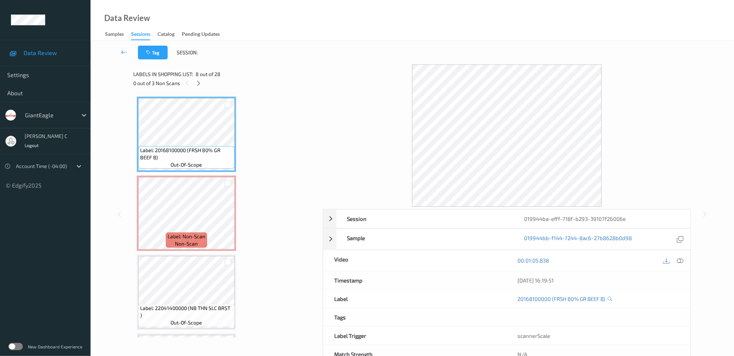
click at [681, 261] on icon at bounding box center [680, 260] width 7 height 7
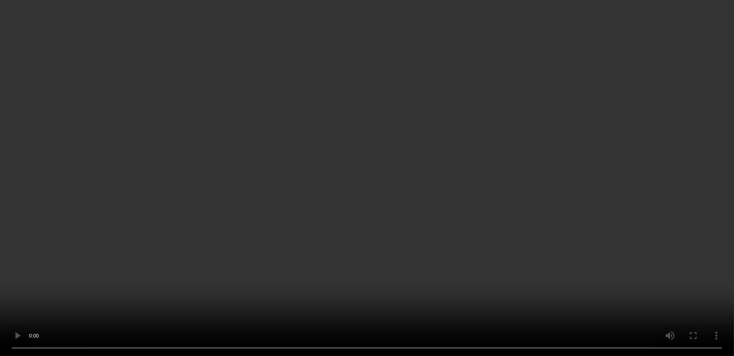
scroll to position [1228, 0]
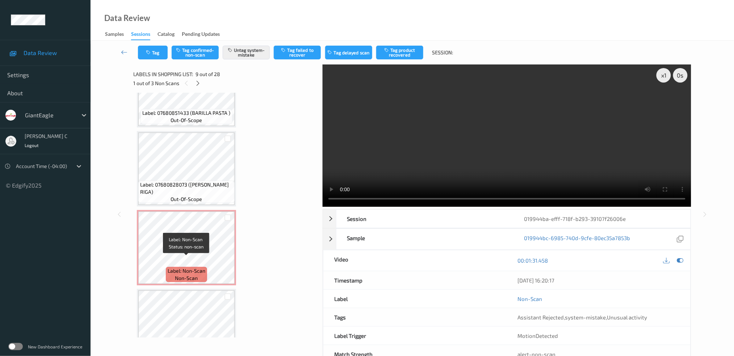
click at [195, 274] on span "non-scan" at bounding box center [186, 277] width 23 height 7
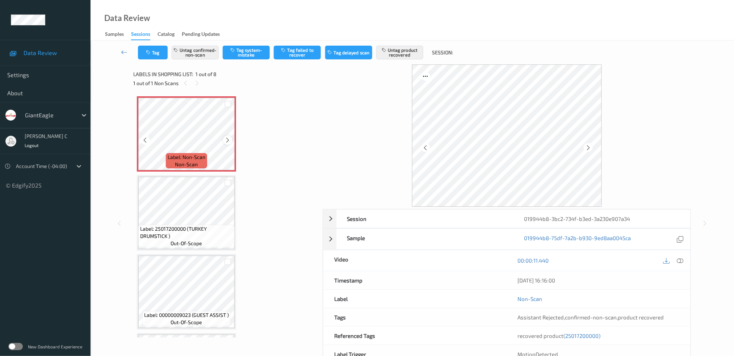
click at [230, 142] on div at bounding box center [227, 139] width 9 height 9
click at [683, 262] on icon at bounding box center [680, 260] width 7 height 7
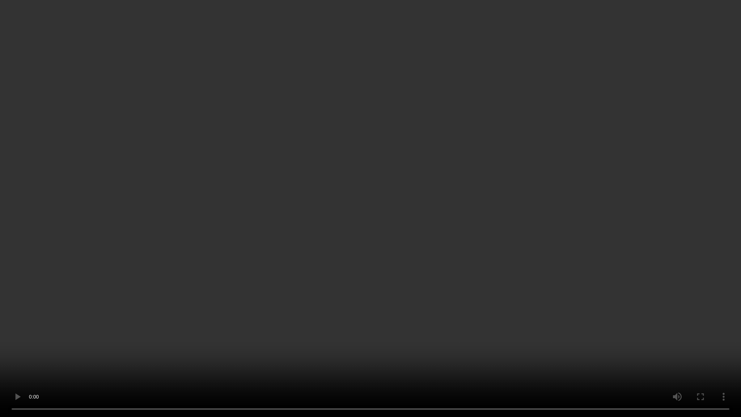
click at [365, 51] on video at bounding box center [370, 208] width 741 height 417
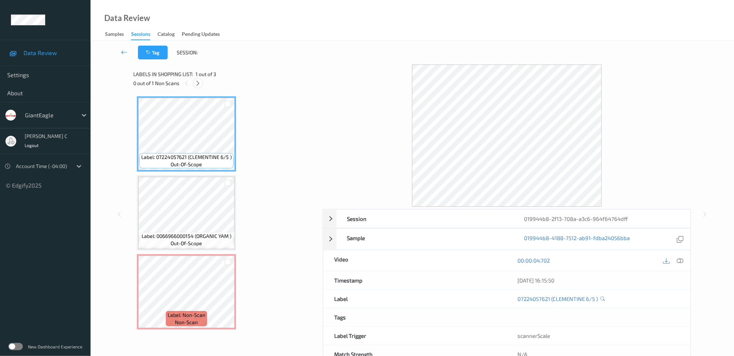
click at [199, 81] on icon at bounding box center [198, 83] width 6 height 7
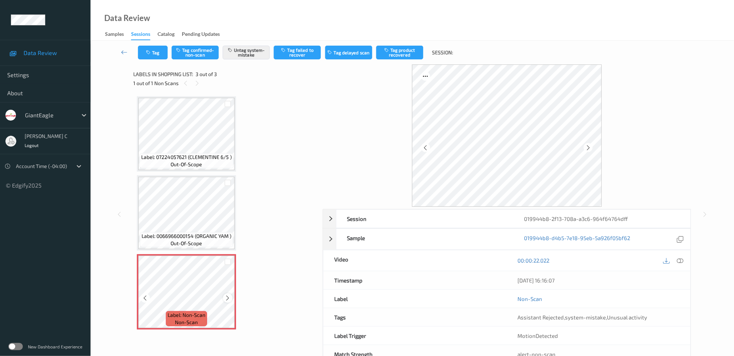
click at [229, 296] on icon at bounding box center [228, 298] width 6 height 7
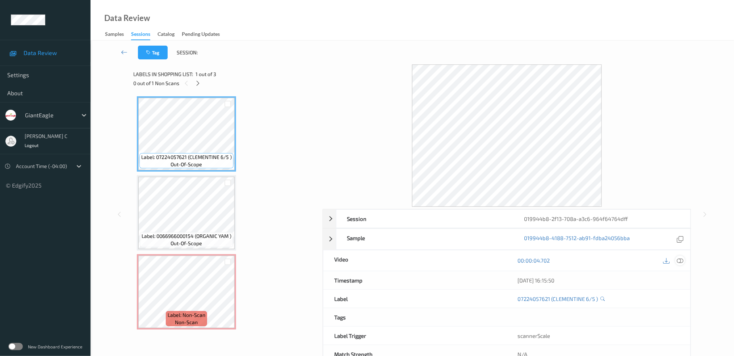
click at [680, 258] on icon at bounding box center [680, 260] width 7 height 7
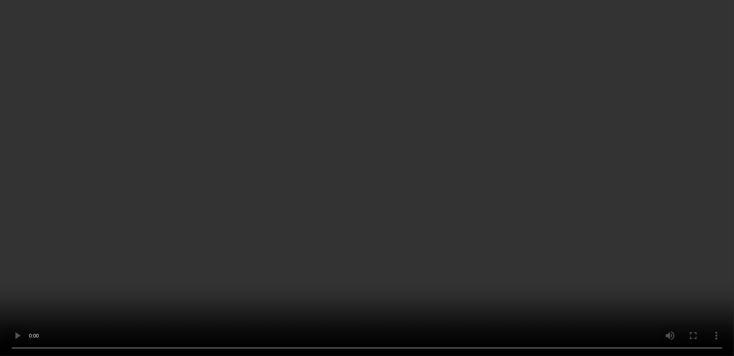
scroll to position [22, 0]
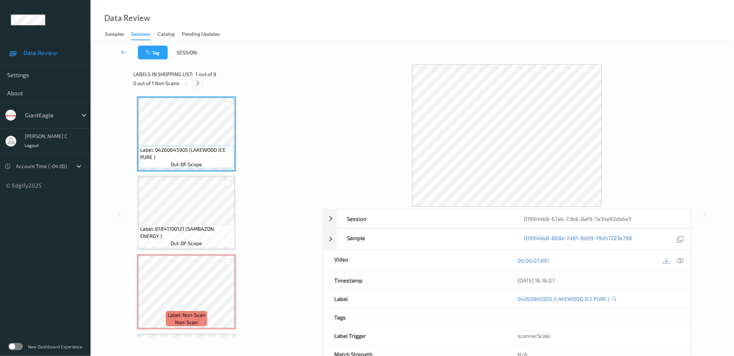
click at [201, 81] on icon at bounding box center [198, 83] width 6 height 7
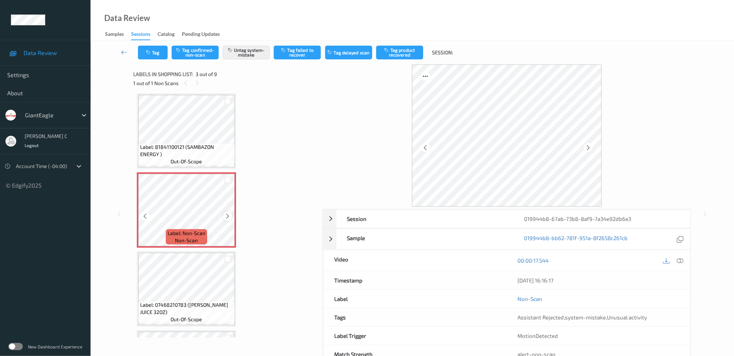
click at [226, 215] on icon at bounding box center [228, 216] width 6 height 7
click at [227, 215] on icon at bounding box center [228, 216] width 6 height 7
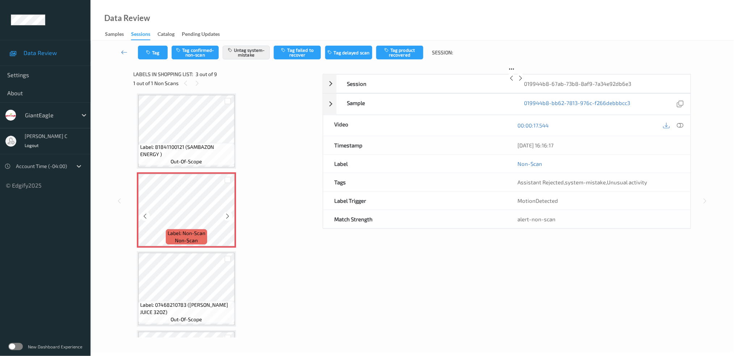
click at [227, 215] on icon at bounding box center [228, 216] width 6 height 7
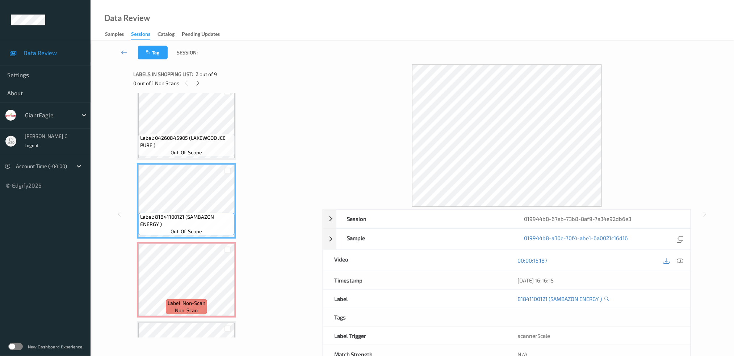
scroll to position [0, 0]
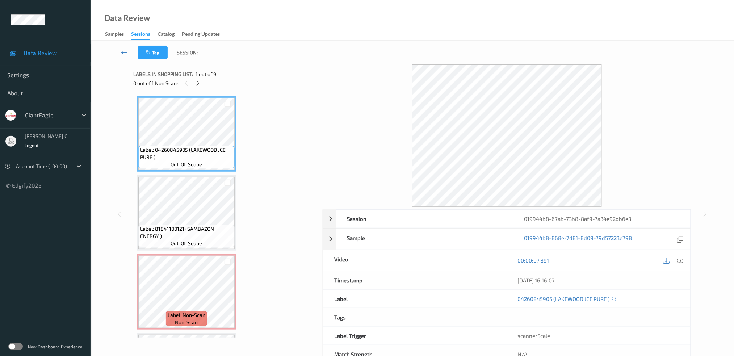
click at [680, 258] on icon at bounding box center [680, 260] width 7 height 7
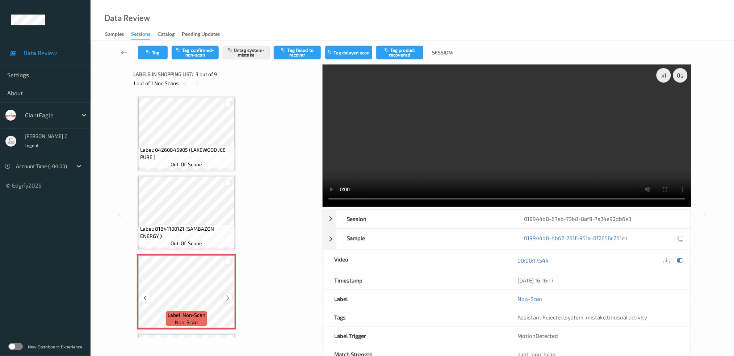
click at [228, 299] on icon at bounding box center [228, 298] width 6 height 7
click at [202, 234] on span "Label: 81841100121 (SAMBAZON ENERGY )" at bounding box center [186, 232] width 93 height 14
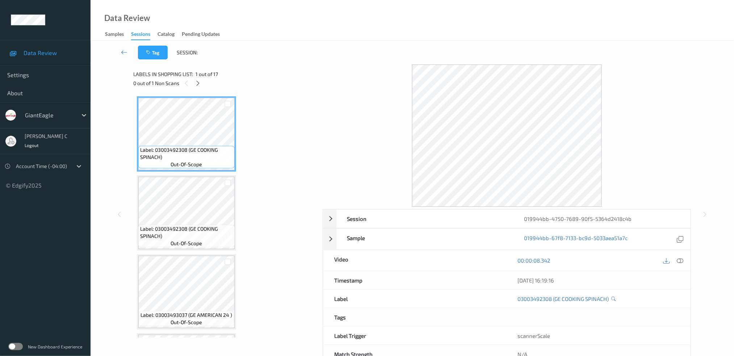
click at [199, 77] on div "Labels in shopping list: 1 out of 17" at bounding box center [225, 74] width 184 height 9
click at [199, 91] on div "Labels in shopping list: 1 out of 17 0 out of 1 Non Scans" at bounding box center [225, 78] width 184 height 28
click at [198, 86] on icon at bounding box center [198, 83] width 6 height 7
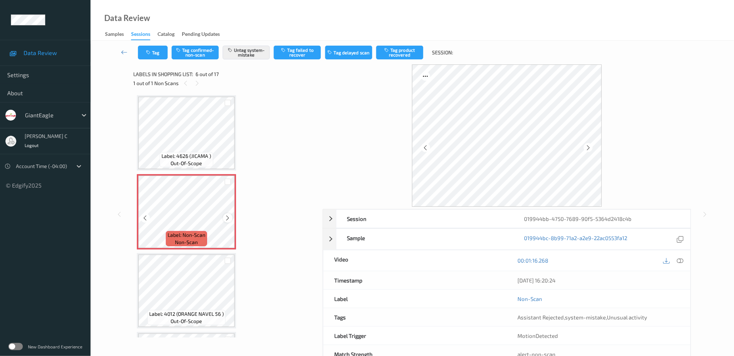
click at [228, 215] on icon at bounding box center [228, 218] width 6 height 7
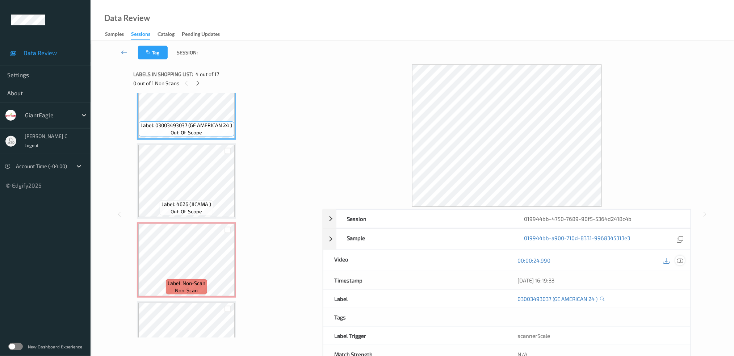
click at [681, 260] on icon at bounding box center [680, 260] width 7 height 7
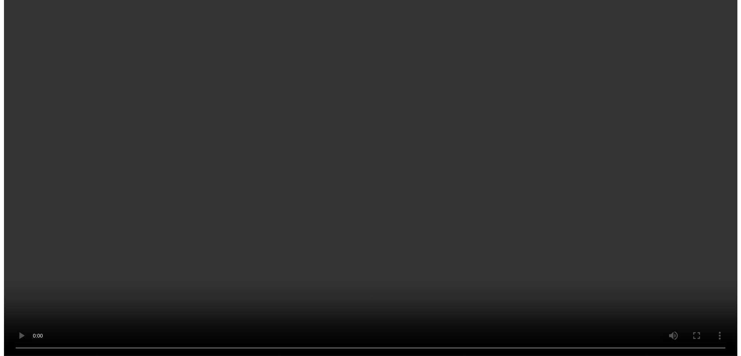
scroll to position [317, 0]
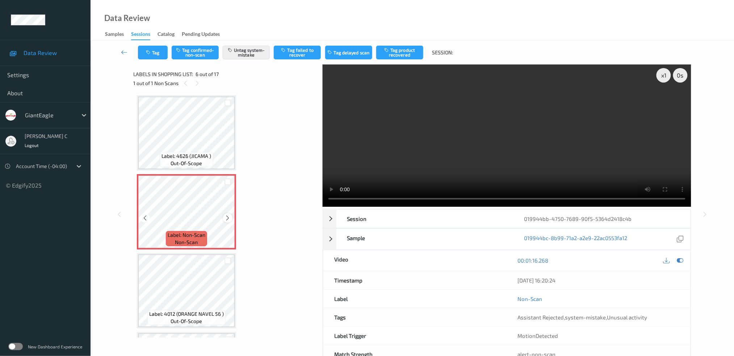
click at [228, 215] on icon at bounding box center [228, 218] width 6 height 7
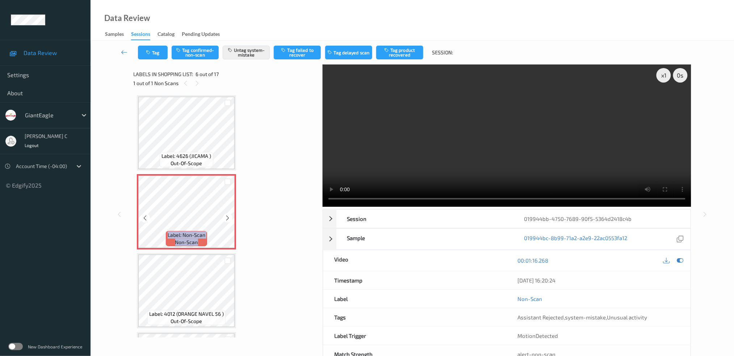
click at [228, 215] on icon at bounding box center [228, 218] width 6 height 7
click at [245, 58] on button "Untag system-mistake" at bounding box center [246, 53] width 47 height 14
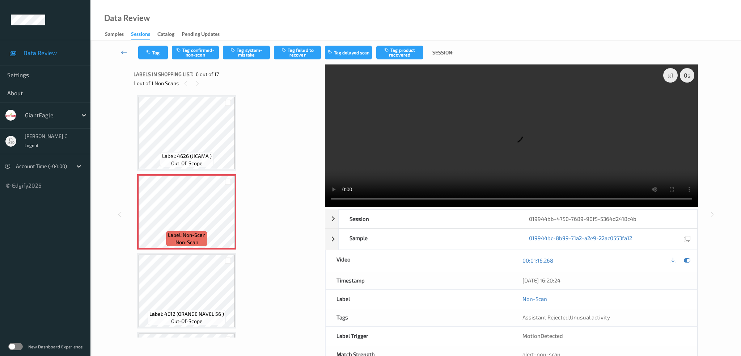
click at [203, 43] on div "Tag Tag confirmed-non-scan Tag system-mistake Tag failed to recover Tag delayed…" at bounding box center [415, 53] width 621 height 24
click at [203, 48] on button "Tag confirmed-non-scan" at bounding box center [195, 53] width 47 height 14
click at [300, 49] on button "Tag failed to recover" at bounding box center [297, 53] width 47 height 14
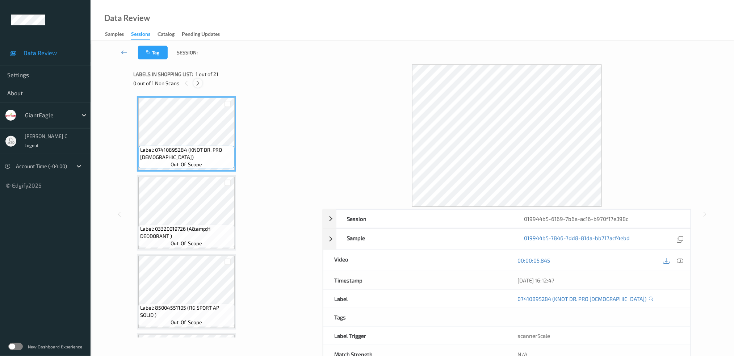
click at [200, 83] on icon at bounding box center [198, 83] width 6 height 7
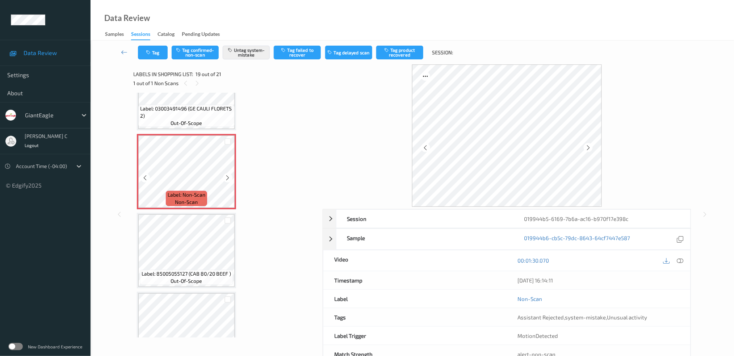
scroll to position [1383, 0]
click at [229, 174] on icon at bounding box center [228, 177] width 6 height 7
click at [230, 174] on icon at bounding box center [228, 177] width 6 height 7
click at [231, 173] on div at bounding box center [227, 177] width 9 height 9
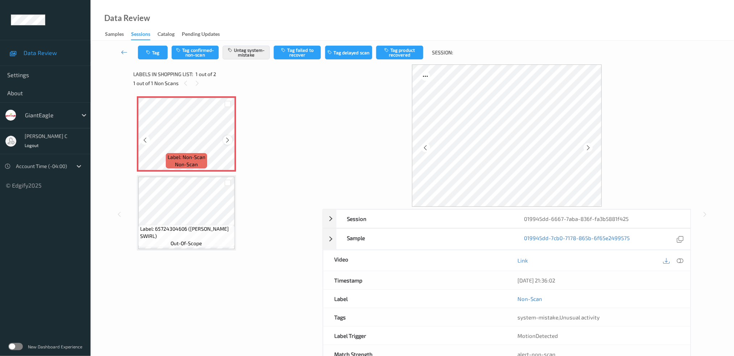
click at [226, 140] on icon at bounding box center [228, 140] width 6 height 7
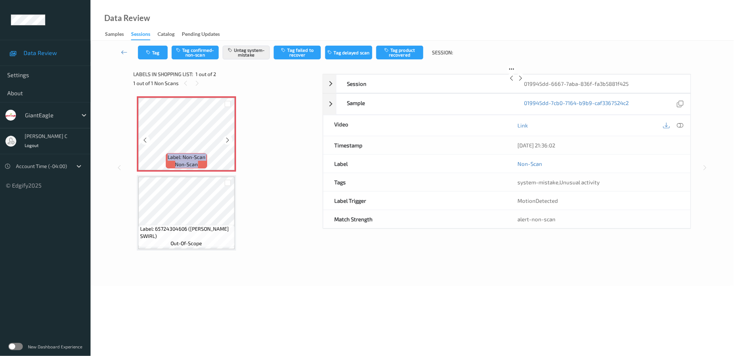
click at [226, 140] on icon at bounding box center [228, 140] width 6 height 7
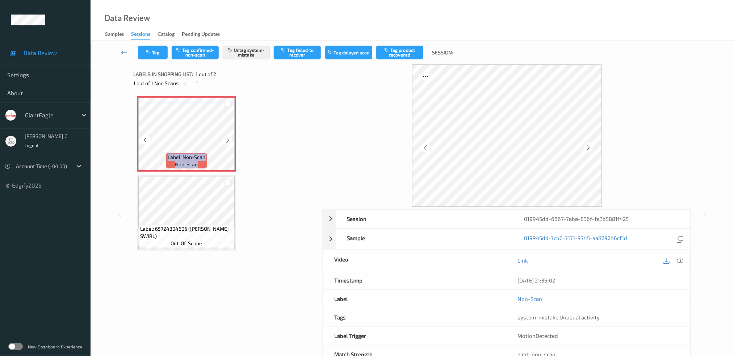
click at [226, 140] on icon at bounding box center [228, 140] width 6 height 7
click at [681, 257] on icon at bounding box center [680, 260] width 7 height 7
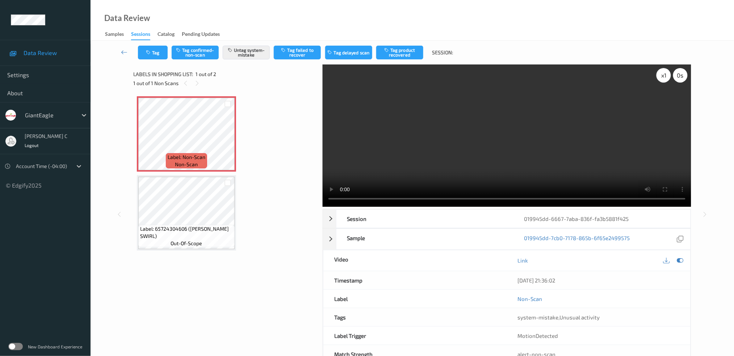
click at [663, 73] on div "x 1" at bounding box center [663, 75] width 14 height 14
click at [663, 73] on div "x 2" at bounding box center [663, 75] width 14 height 14
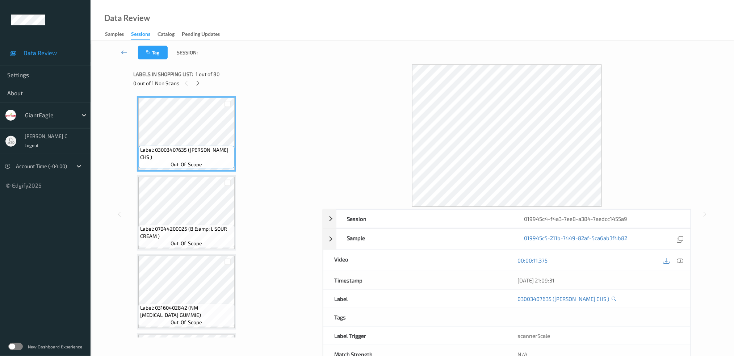
click at [203, 82] on div "0 out of 1 Non Scans" at bounding box center [225, 83] width 184 height 9
click at [199, 79] on div "0 out of 1 Non Scans" at bounding box center [225, 83] width 184 height 9
click at [201, 88] on div "Labels in shopping list: 1 out of 80 0 out of 1 Non Scans" at bounding box center [225, 78] width 184 height 28
click at [200, 83] on icon at bounding box center [198, 83] width 6 height 7
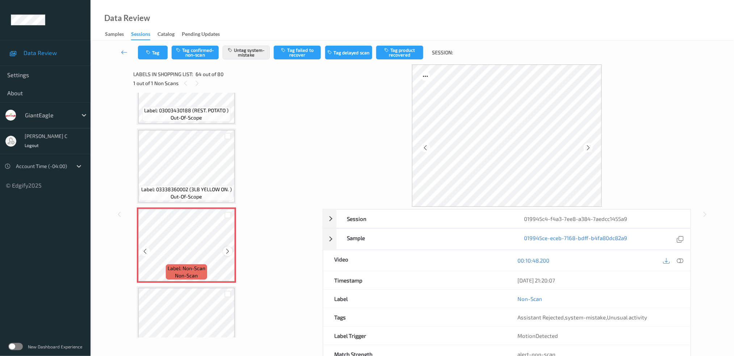
click at [226, 248] on icon at bounding box center [228, 251] width 6 height 7
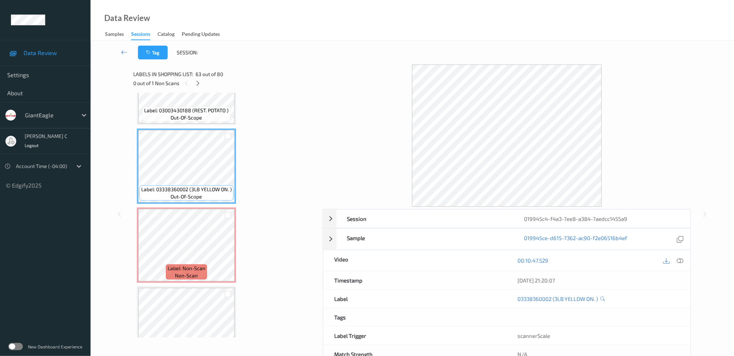
drag, startPoint x: 680, startPoint y: 258, endPoint x: 655, endPoint y: 257, distance: 24.3
click at [680, 258] on icon at bounding box center [680, 260] width 7 height 7
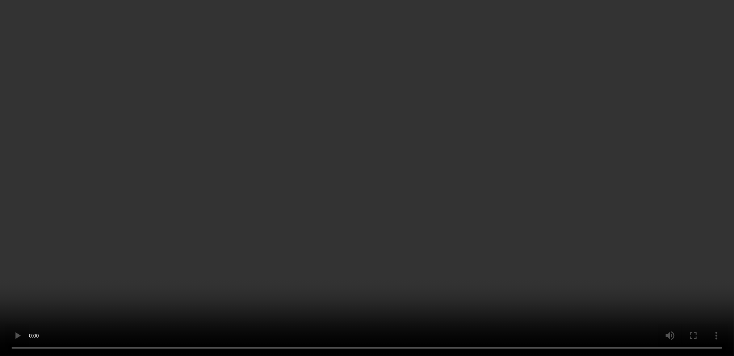
scroll to position [4764, 0]
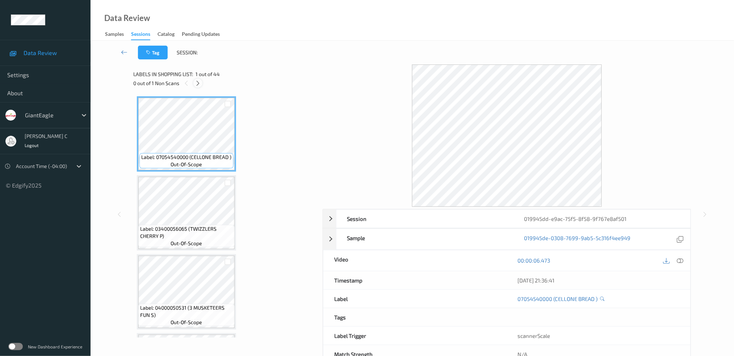
click at [197, 84] on icon at bounding box center [198, 83] width 6 height 7
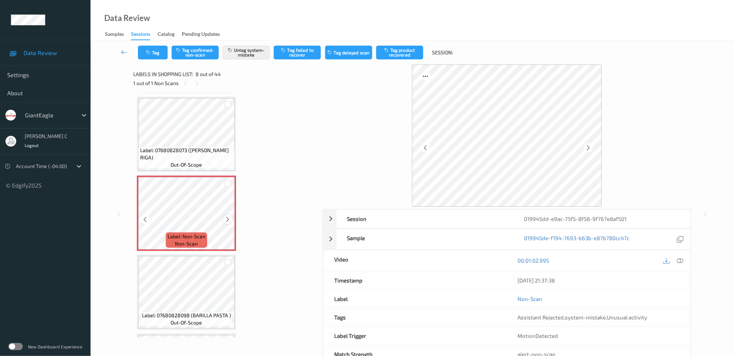
click at [228, 216] on icon at bounding box center [228, 219] width 6 height 7
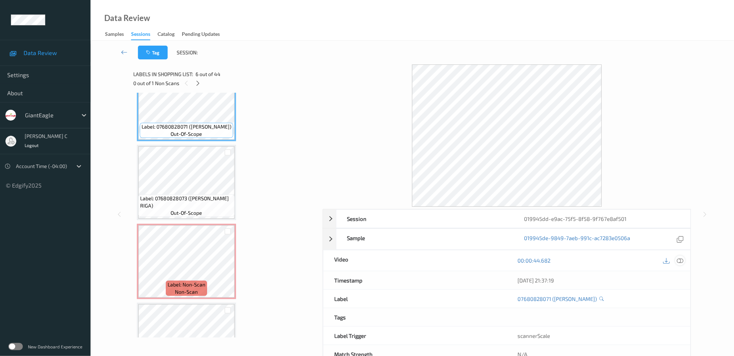
click at [679, 261] on icon at bounding box center [680, 260] width 7 height 7
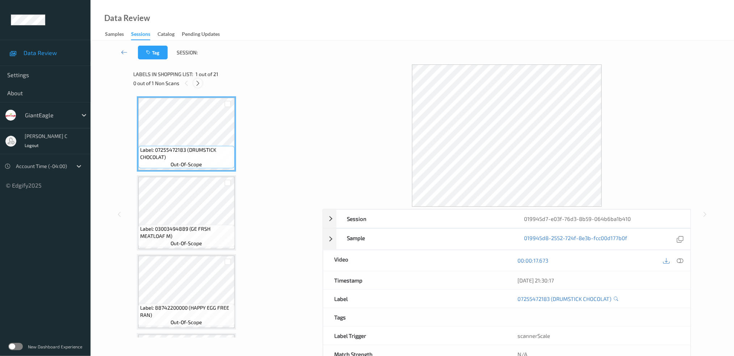
click at [199, 82] on icon at bounding box center [198, 83] width 6 height 7
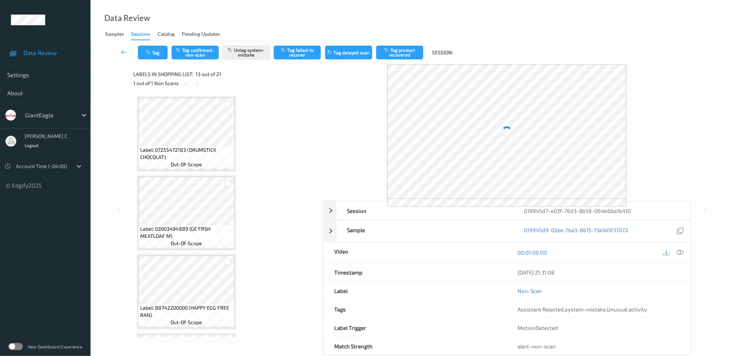
scroll to position [865, 0]
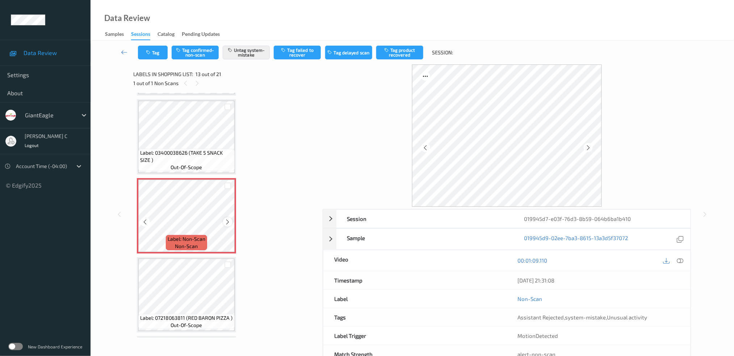
click at [227, 217] on div at bounding box center [227, 221] width 9 height 9
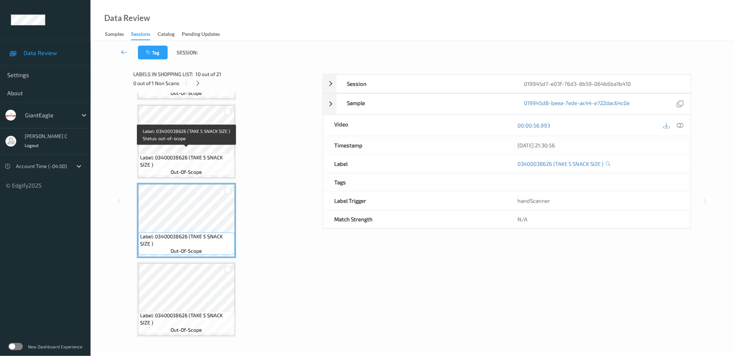
click at [181, 154] on span "Label: 03400038626 (TAKE 5 SNACK SIZE )" at bounding box center [186, 161] width 93 height 14
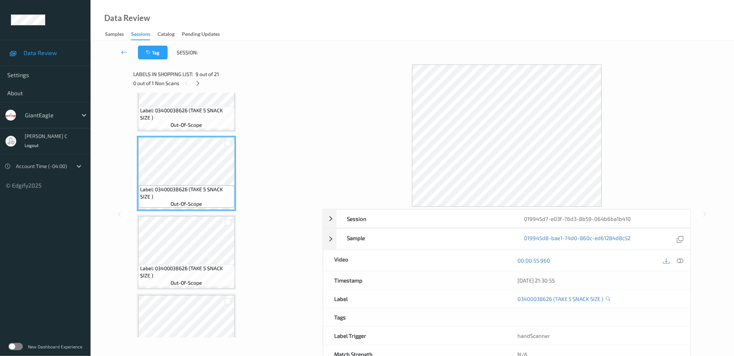
scroll to position [576, 0]
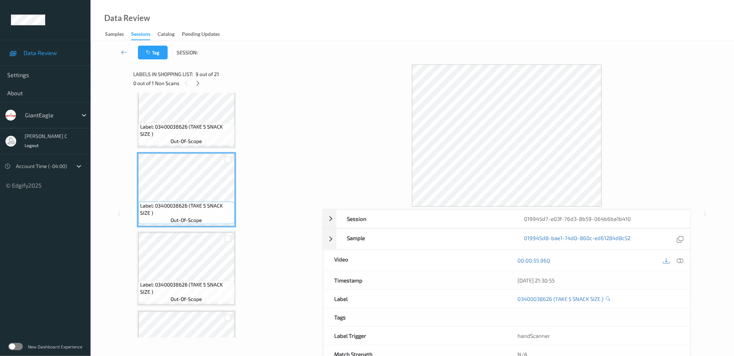
click at [182, 123] on span "Label: 03400038626 (TAKE 5 SNACK SIZE )" at bounding box center [186, 130] width 93 height 14
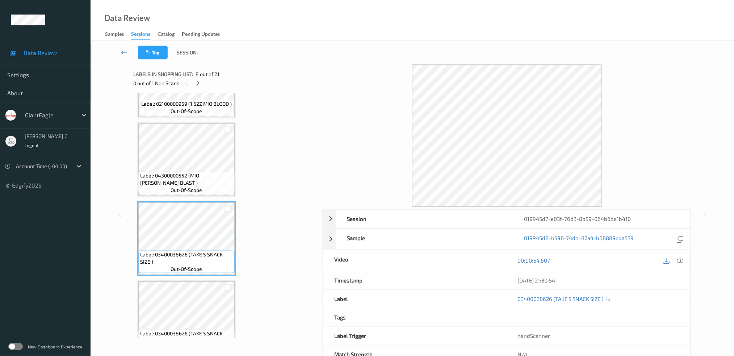
scroll to position [431, 0]
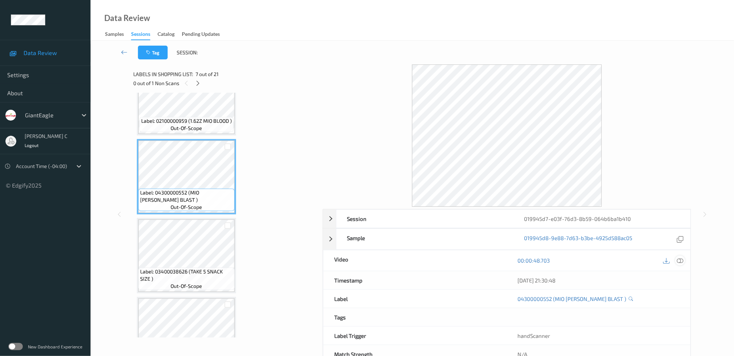
click at [677, 258] on icon at bounding box center [680, 260] width 7 height 7
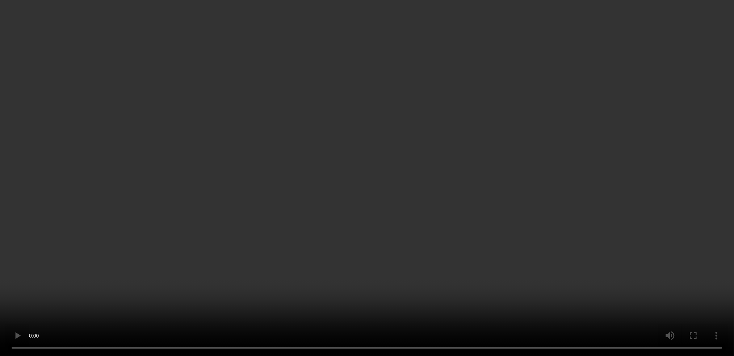
scroll to position [865, 0]
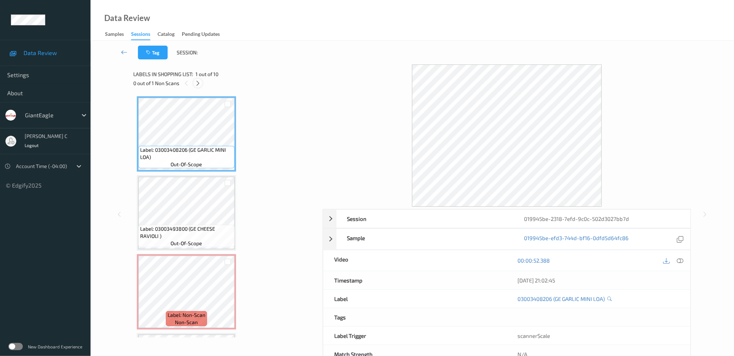
click at [198, 81] on icon at bounding box center [198, 83] width 6 height 7
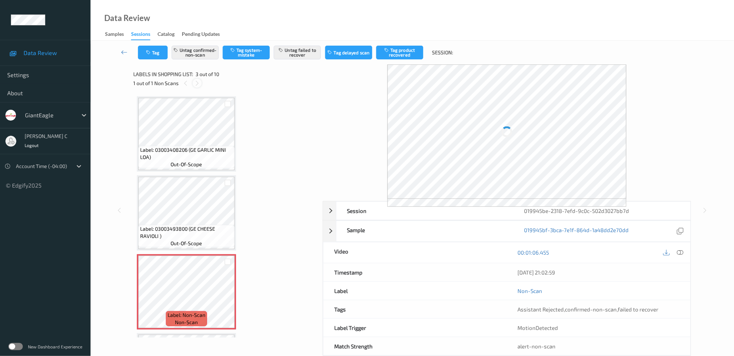
scroll to position [82, 0]
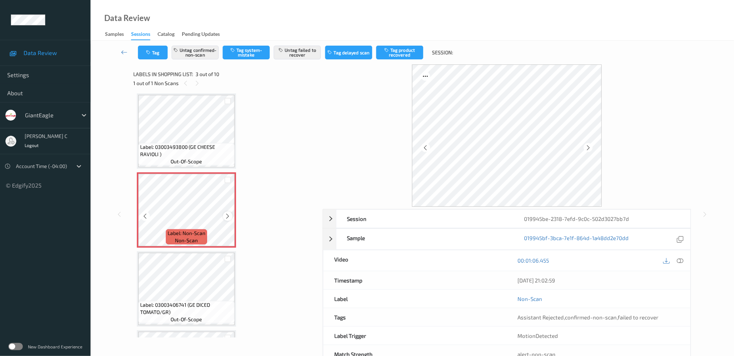
click at [225, 213] on icon at bounding box center [228, 216] width 6 height 7
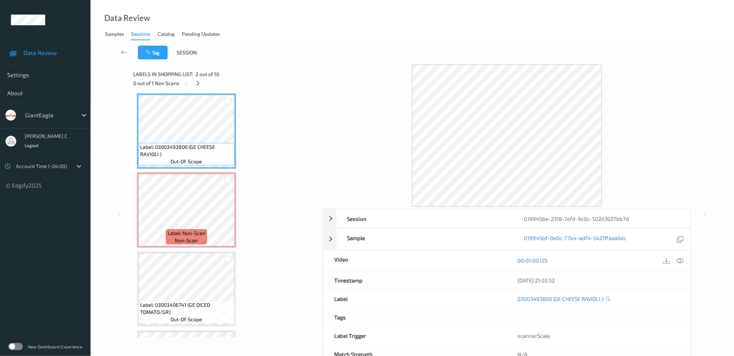
drag, startPoint x: 681, startPoint y: 259, endPoint x: 635, endPoint y: 266, distance: 46.9
click at [682, 259] on icon at bounding box center [680, 260] width 7 height 7
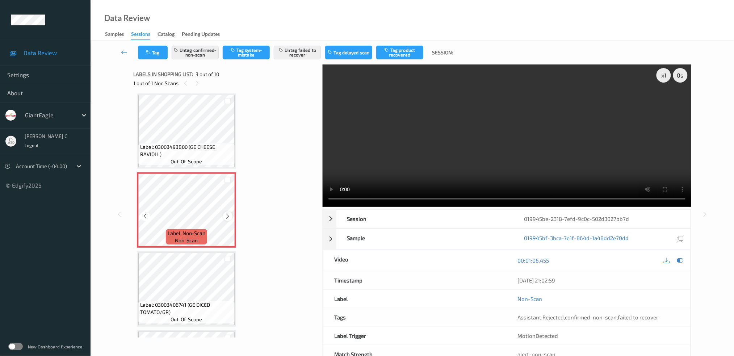
click at [225, 213] on icon at bounding box center [228, 216] width 6 height 7
click at [226, 213] on icon at bounding box center [228, 216] width 6 height 7
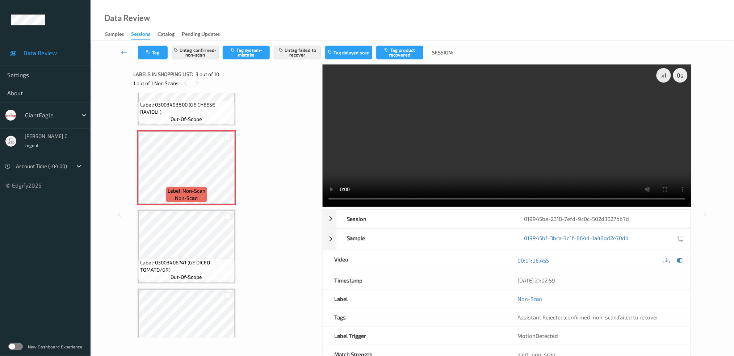
scroll to position [59, 0]
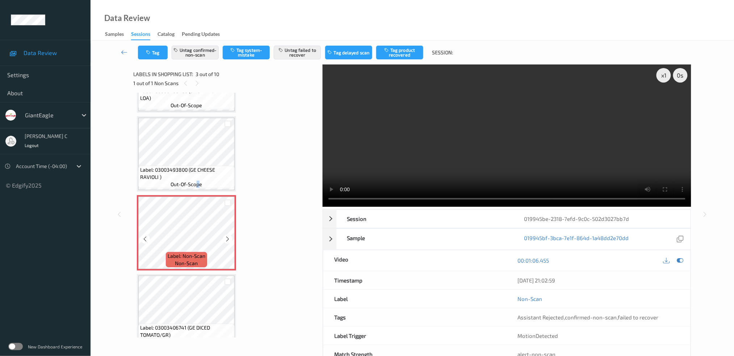
click at [198, 184] on span "out-of-scope" at bounding box center [186, 184] width 31 height 7
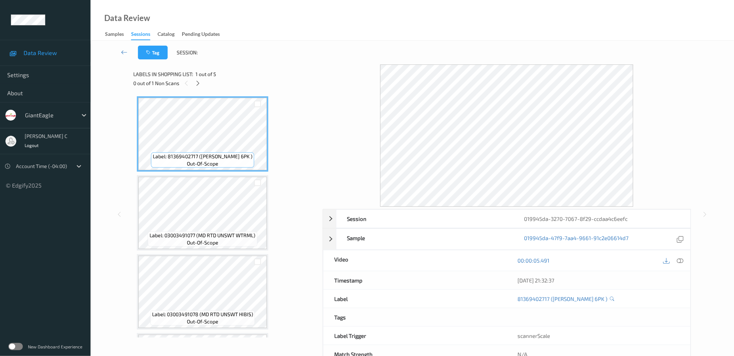
click at [196, 79] on div "0 out of 1 Non Scans" at bounding box center [225, 83] width 184 height 9
click at [200, 81] on icon at bounding box center [198, 83] width 6 height 7
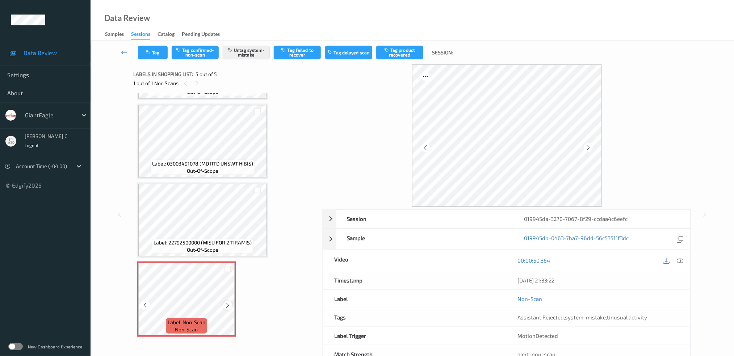
click at [229, 302] on icon at bounding box center [228, 305] width 6 height 7
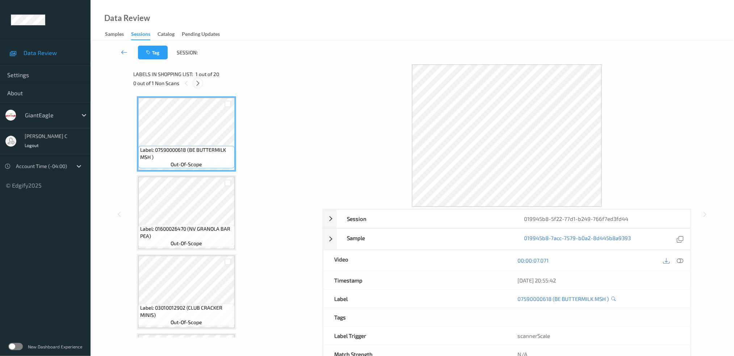
click at [199, 81] on icon at bounding box center [198, 83] width 6 height 7
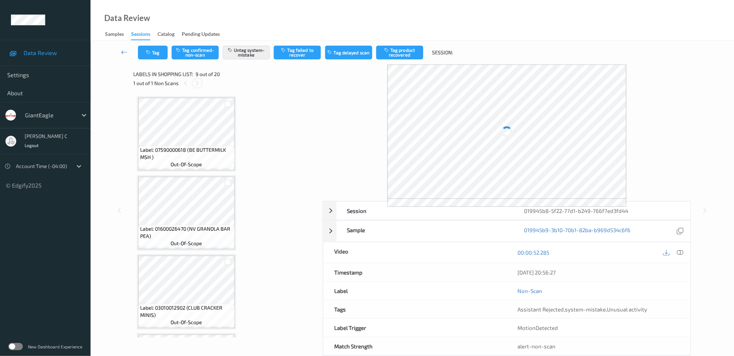
scroll to position [552, 0]
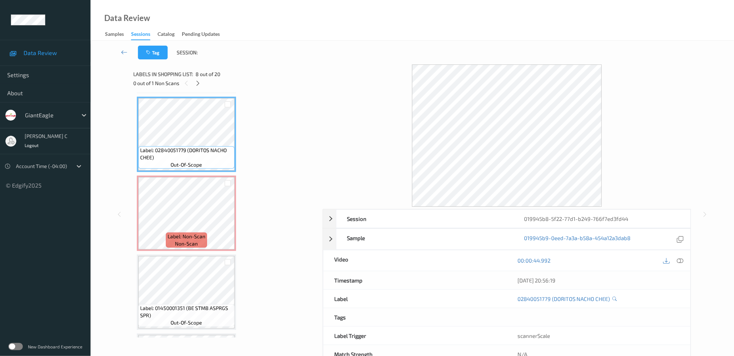
click at [683, 258] on icon at bounding box center [680, 260] width 7 height 7
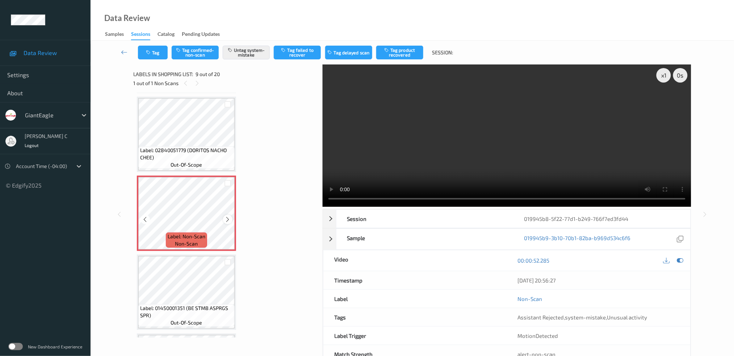
click at [228, 216] on icon at bounding box center [228, 219] width 6 height 7
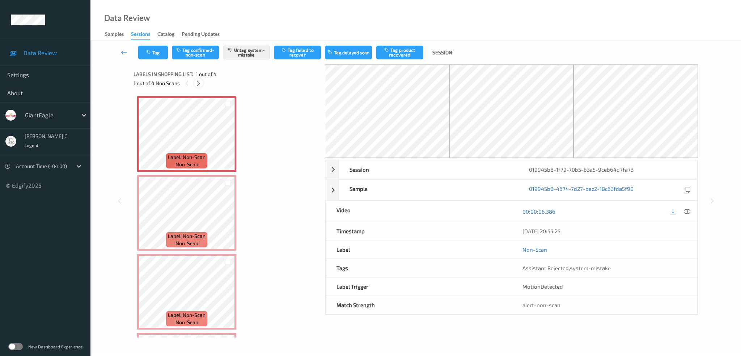
click at [201, 83] on icon at bounding box center [198, 83] width 6 height 7
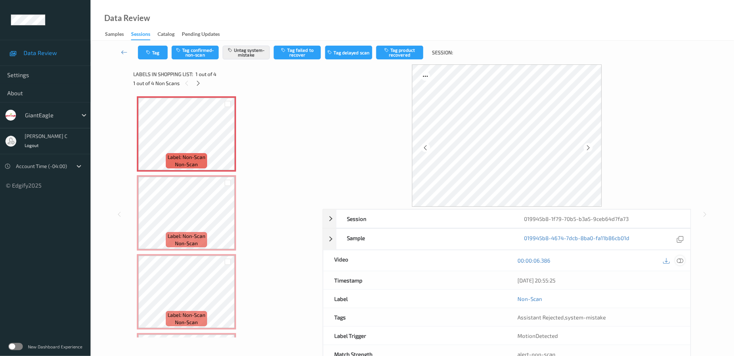
click at [682, 258] on icon at bounding box center [680, 260] width 7 height 7
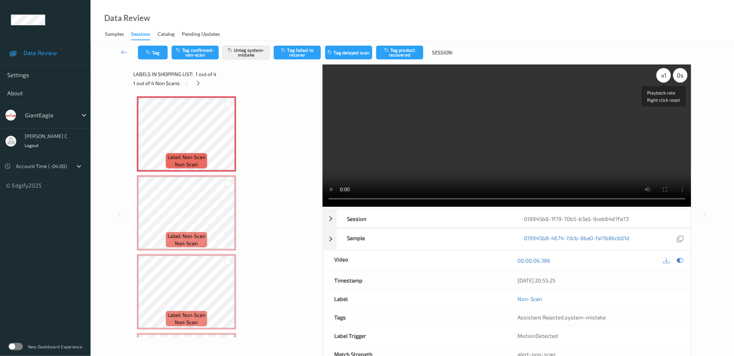
click at [662, 74] on div "x 1" at bounding box center [663, 75] width 14 height 14
click at [662, 75] on div "x 2" at bounding box center [663, 75] width 14 height 14
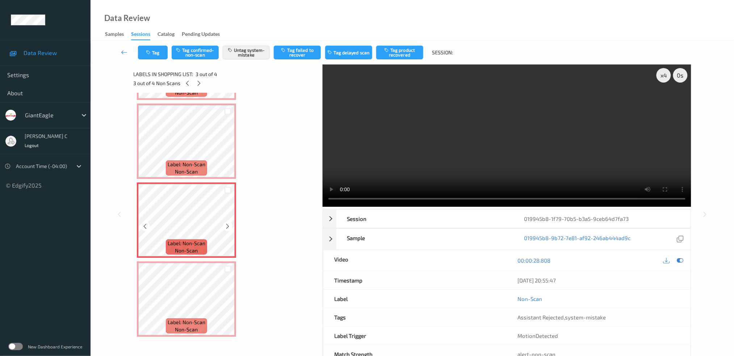
scroll to position [22, 0]
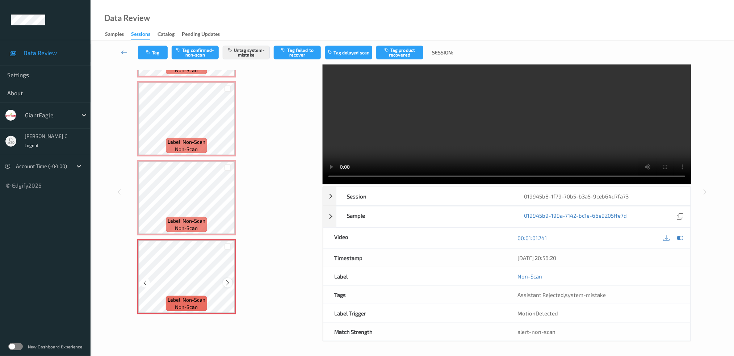
click at [227, 282] on icon at bounding box center [228, 282] width 6 height 7
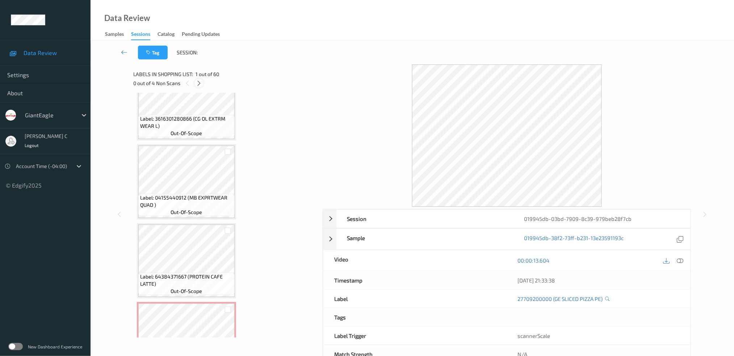
click at [203, 84] on div at bounding box center [198, 83] width 9 height 9
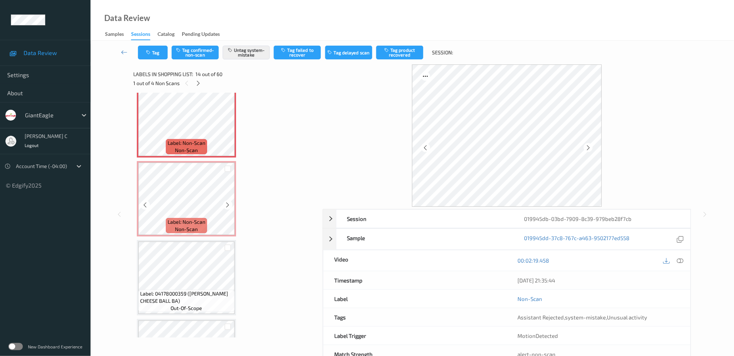
scroll to position [895, 0]
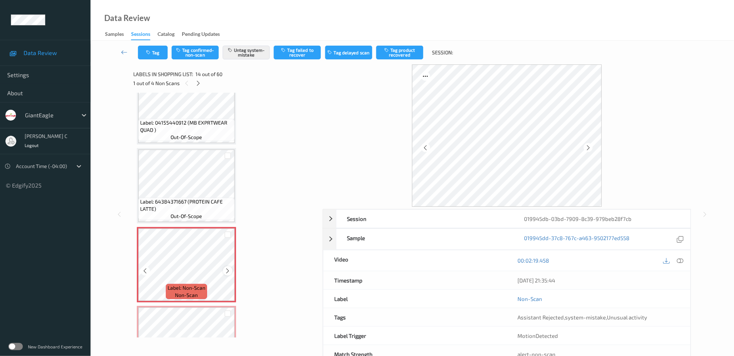
click at [227, 268] on icon at bounding box center [228, 271] width 6 height 7
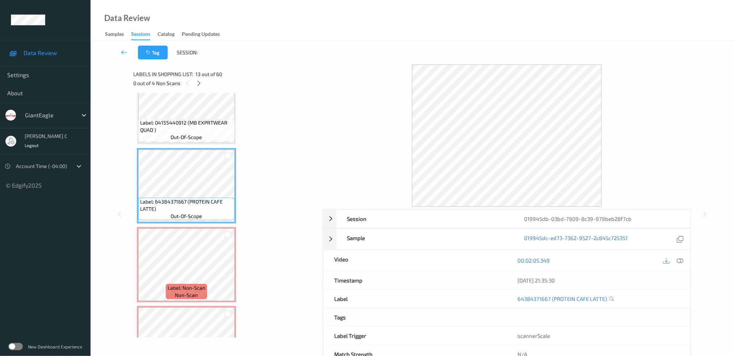
scroll to position [847, 0]
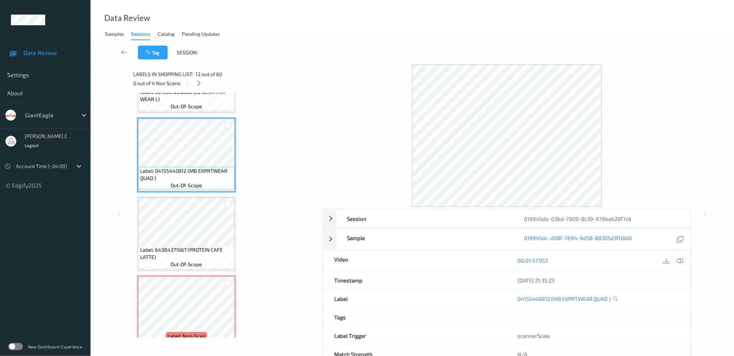
click at [681, 263] on icon at bounding box center [680, 260] width 7 height 7
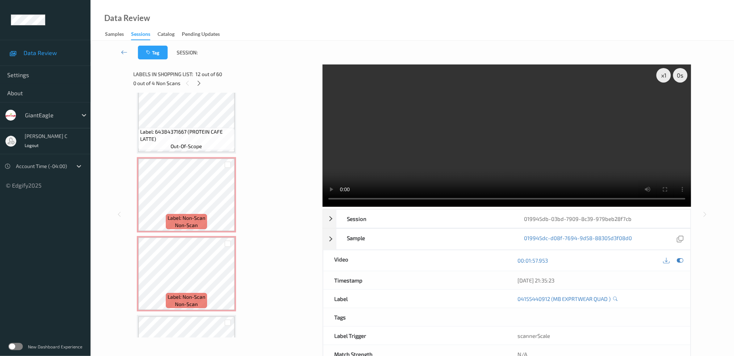
scroll to position [917, 0]
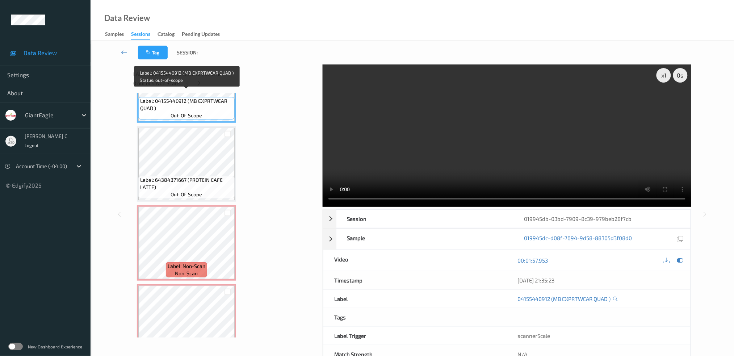
click at [189, 112] on span "out-of-scope" at bounding box center [186, 115] width 31 height 7
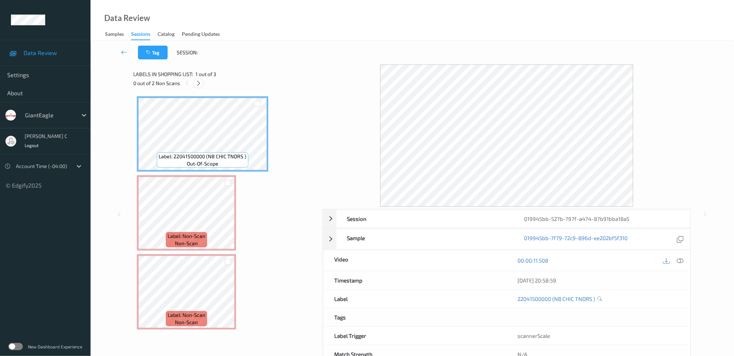
click at [199, 81] on icon at bounding box center [198, 83] width 6 height 7
click at [684, 260] on div at bounding box center [680, 261] width 10 height 10
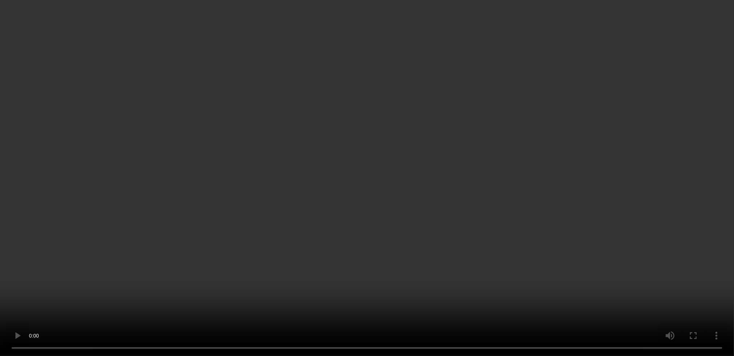
scroll to position [22, 0]
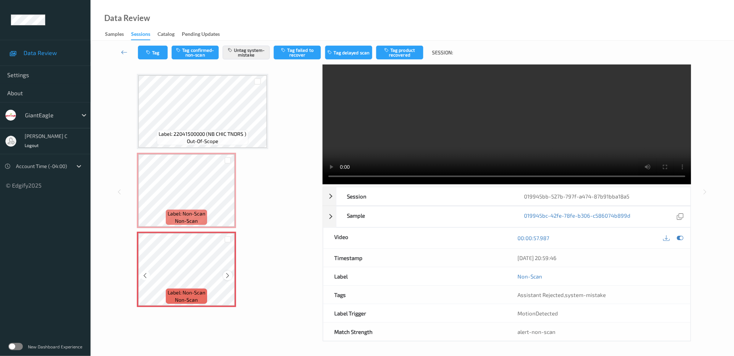
click at [230, 273] on icon at bounding box center [228, 275] width 6 height 7
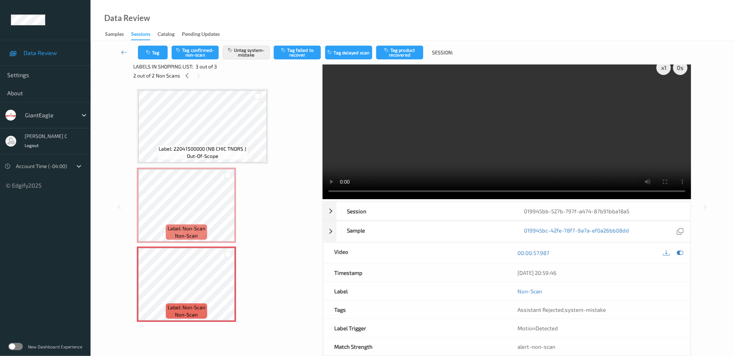
scroll to position [0, 0]
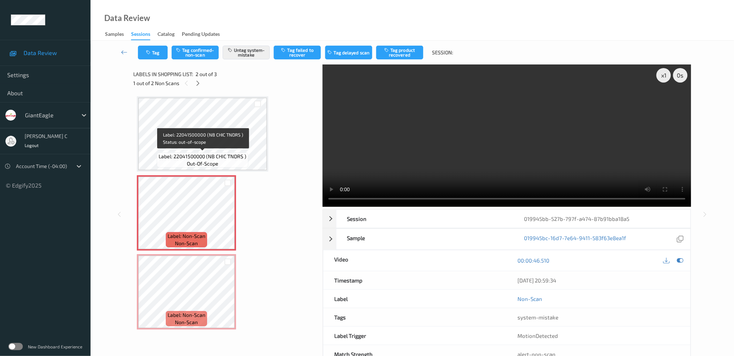
click at [190, 153] on span "Label: 22041500000 (NB CHIC TNDRS )" at bounding box center [203, 156] width 88 height 7
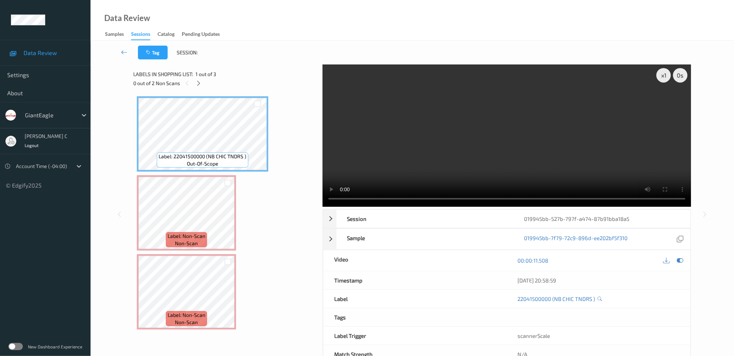
click at [327, 187] on div "x 1 0 s Session 019945bb-527b-797f-a474-87b91bba18a5 Session ID 019945bb-527b-7…" at bounding box center [412, 213] width 558 height 299
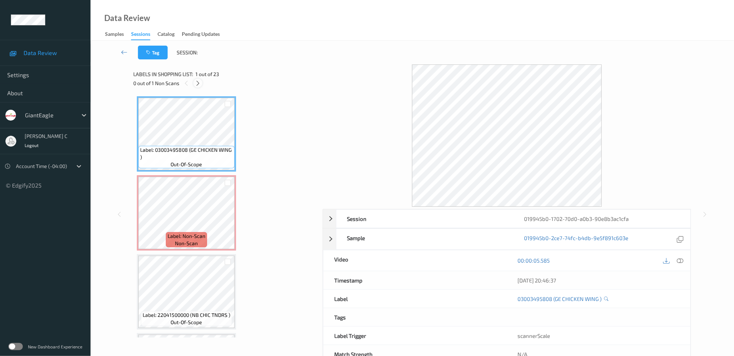
click at [199, 84] on icon at bounding box center [198, 83] width 6 height 7
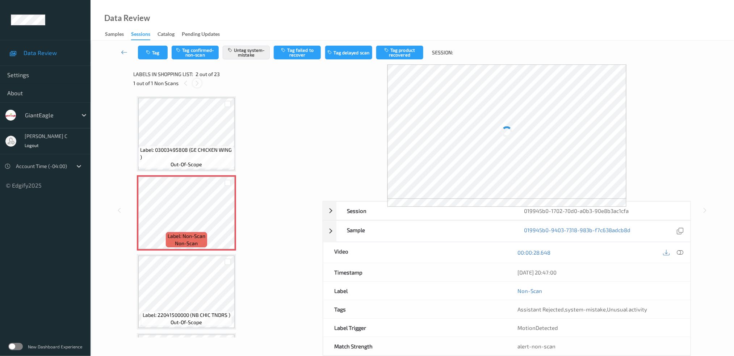
scroll to position [3, 0]
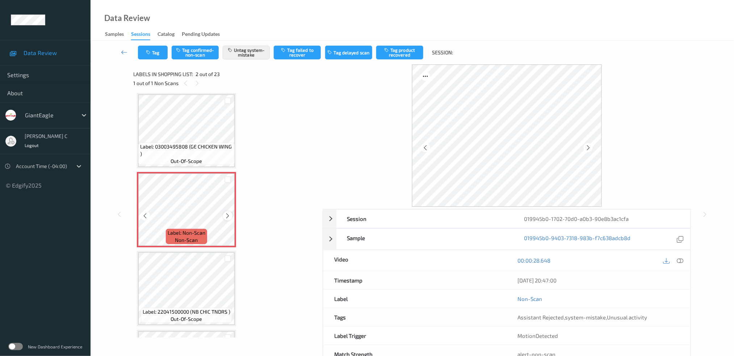
click at [225, 214] on icon at bounding box center [228, 216] width 6 height 7
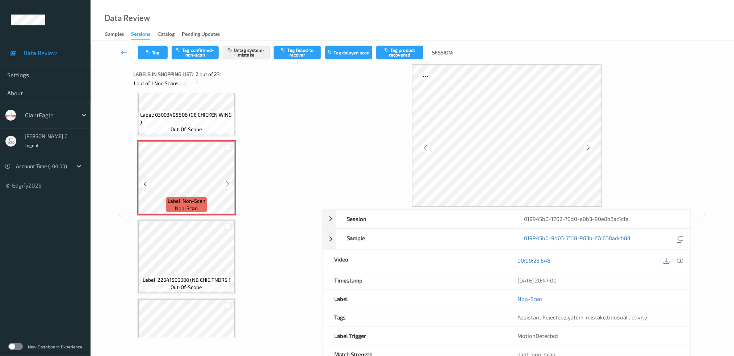
scroll to position [51, 0]
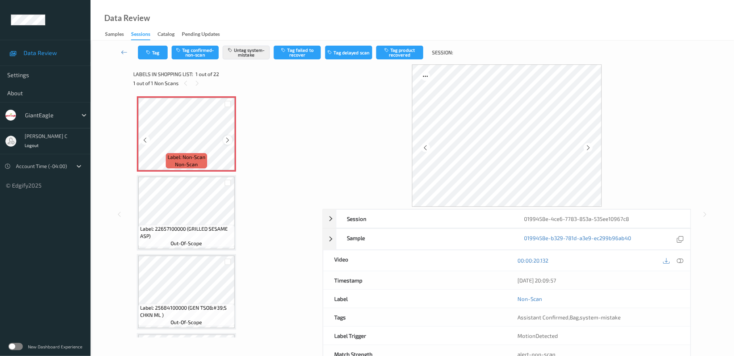
click at [227, 140] on icon at bounding box center [228, 140] width 6 height 7
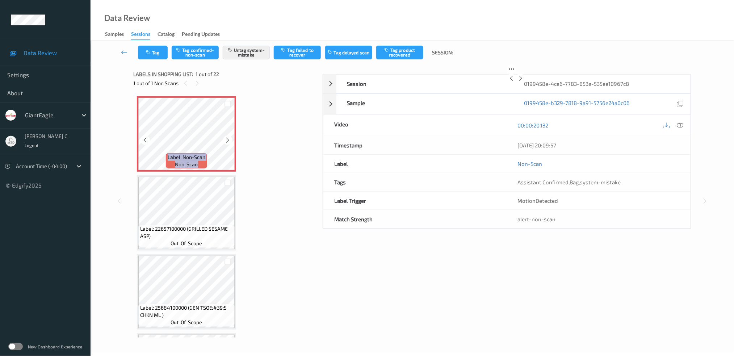
click at [227, 140] on icon at bounding box center [228, 140] width 6 height 7
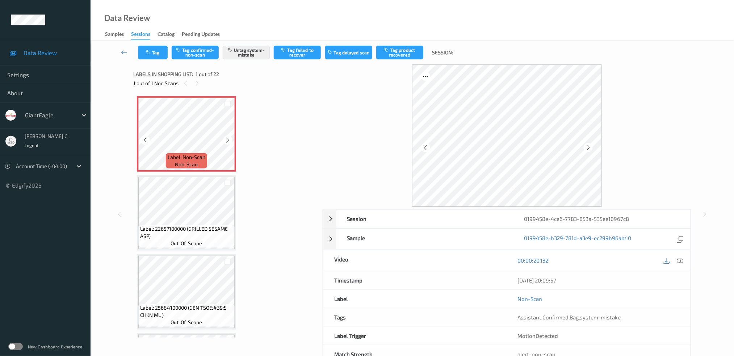
click at [227, 140] on icon at bounding box center [228, 140] width 6 height 7
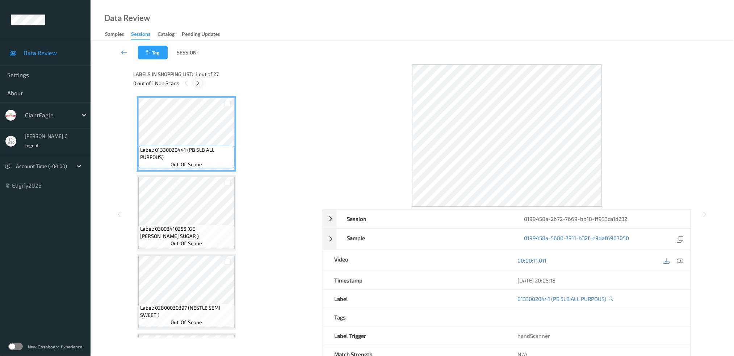
click at [198, 82] on icon at bounding box center [198, 83] width 6 height 7
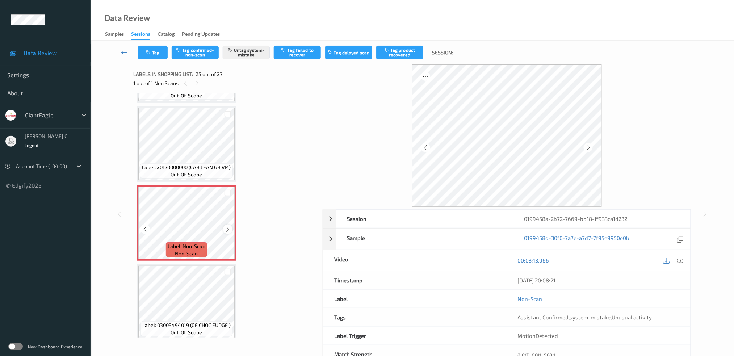
click at [228, 226] on icon at bounding box center [228, 229] width 6 height 7
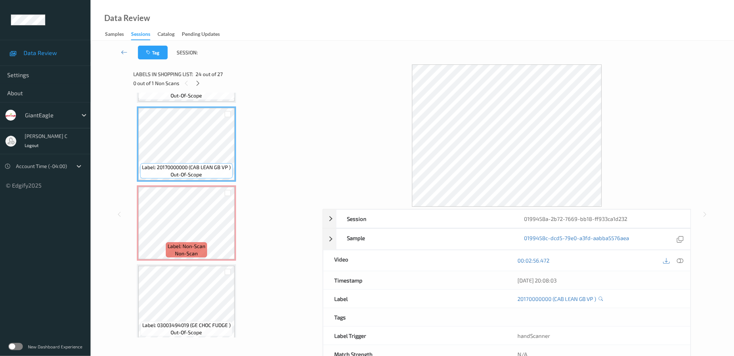
scroll to position [1757, 0]
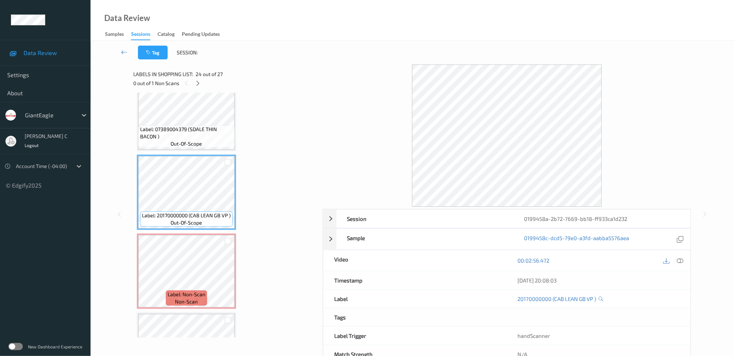
click at [186, 140] on span "out-of-scope" at bounding box center [186, 143] width 31 height 7
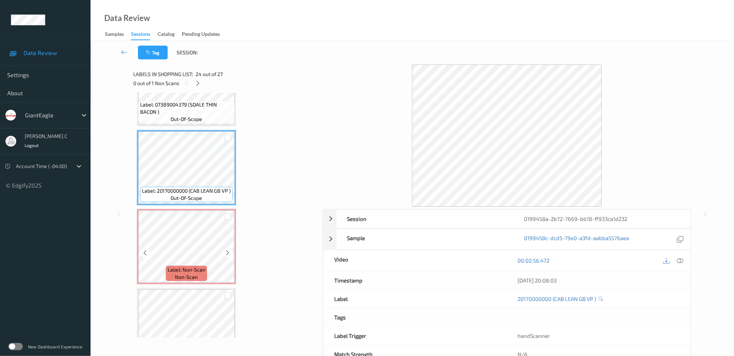
scroll to position [1805, 0]
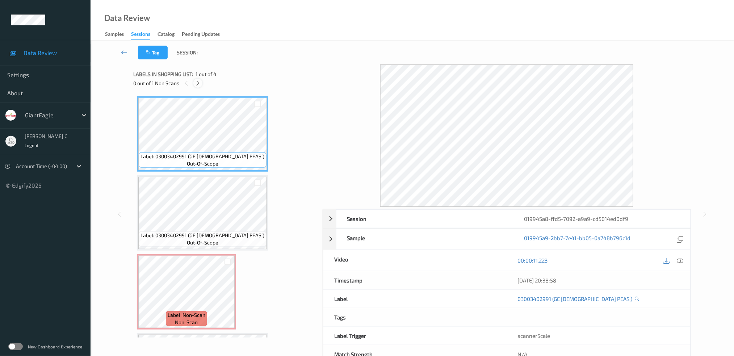
click at [195, 84] on icon at bounding box center [198, 83] width 6 height 7
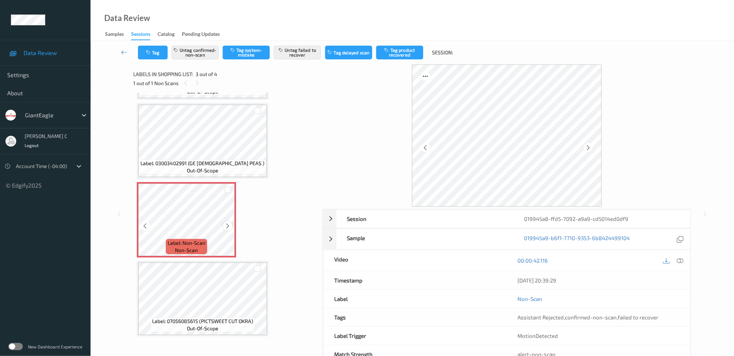
click at [228, 221] on div at bounding box center [227, 225] width 9 height 9
click at [228, 223] on icon at bounding box center [228, 226] width 6 height 7
click at [242, 161] on span "Label: 03003402991 (GE CHICK PEAS )" at bounding box center [203, 163] width 124 height 7
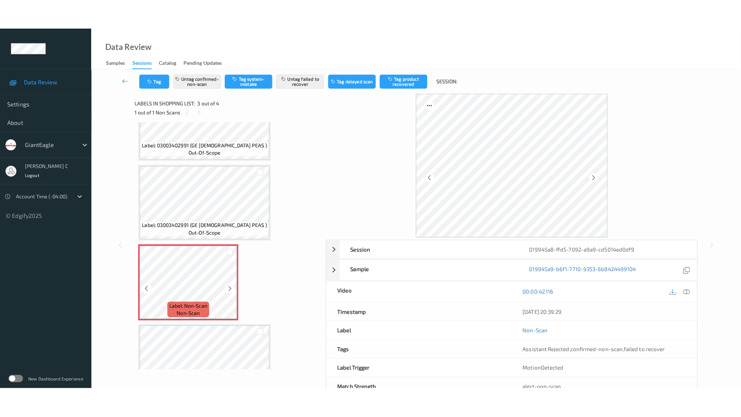
scroll to position [24, 0]
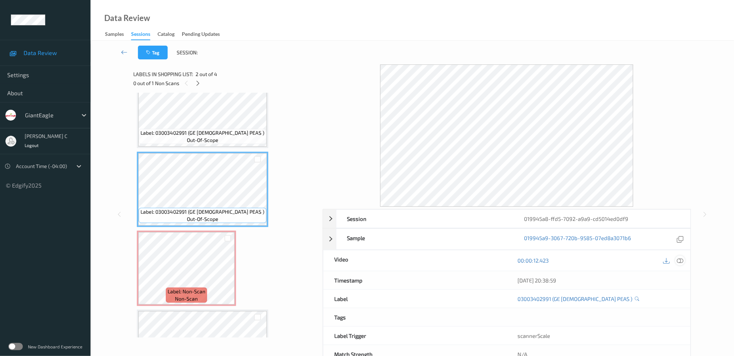
click at [680, 264] on icon at bounding box center [680, 260] width 7 height 7
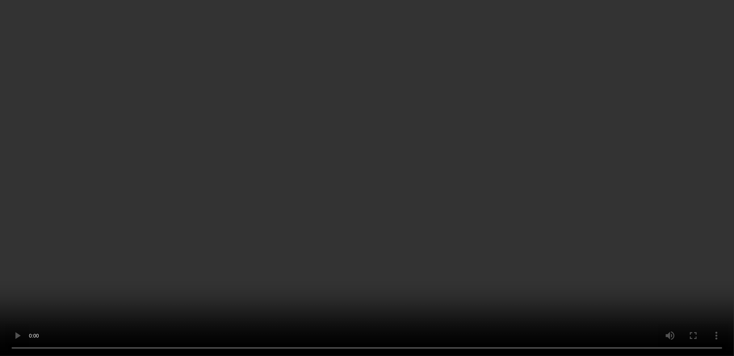
scroll to position [72, 0]
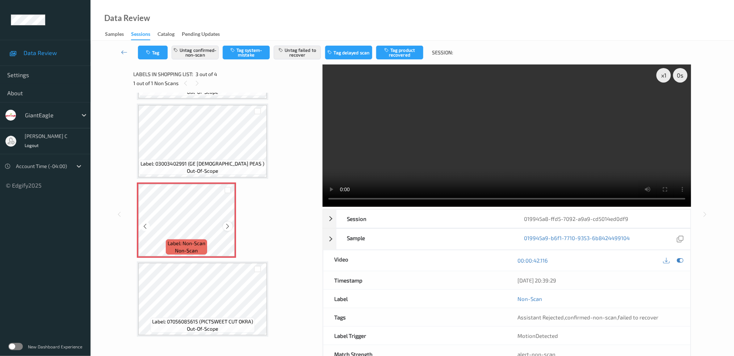
click at [224, 223] on div at bounding box center [227, 226] width 9 height 9
click at [229, 225] on icon at bounding box center [228, 226] width 6 height 7
click at [199, 54] on button "Untag confirmed-non-scan" at bounding box center [195, 53] width 47 height 14
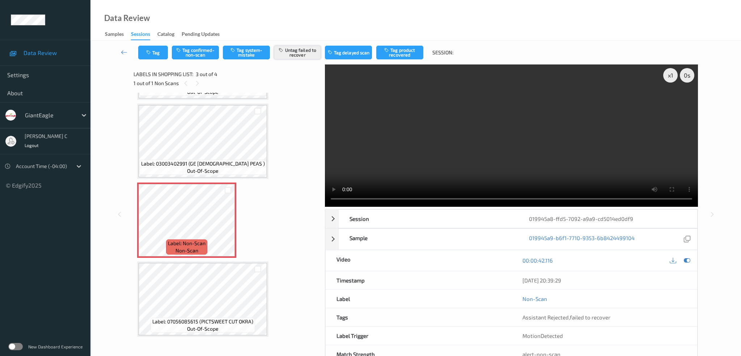
click at [300, 51] on button "Untag failed to recover" at bounding box center [297, 53] width 47 height 14
click at [250, 57] on button "Tag system-mistake" at bounding box center [246, 53] width 47 height 14
click at [155, 52] on button "Tag" at bounding box center [153, 53] width 30 height 14
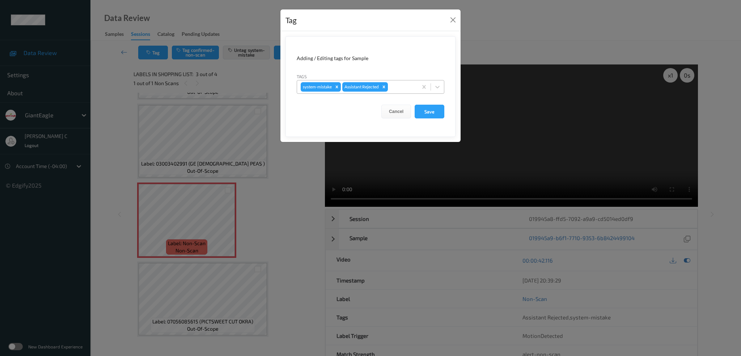
click at [407, 83] on div at bounding box center [402, 87] width 25 height 9
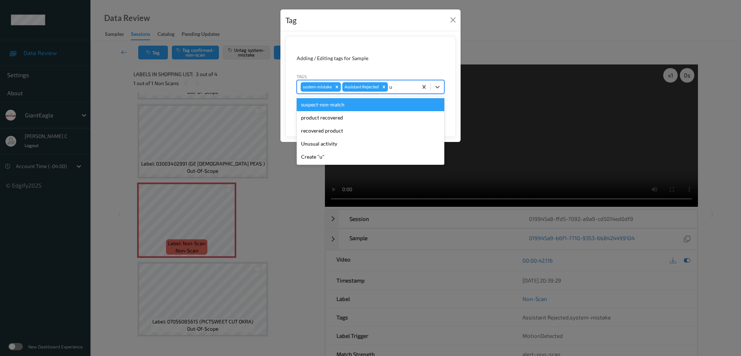
type input "un"
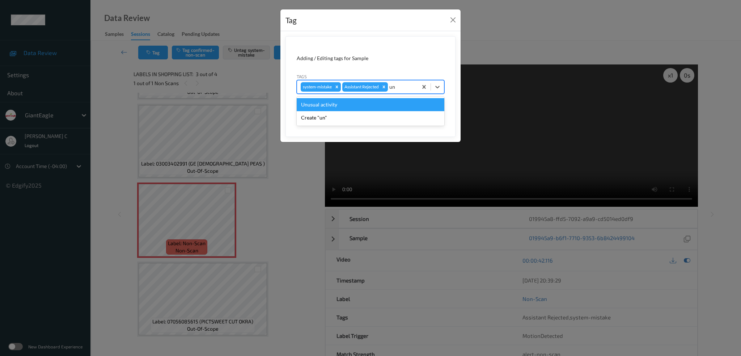
click at [350, 105] on div "Unusual activity" at bounding box center [371, 104] width 148 height 13
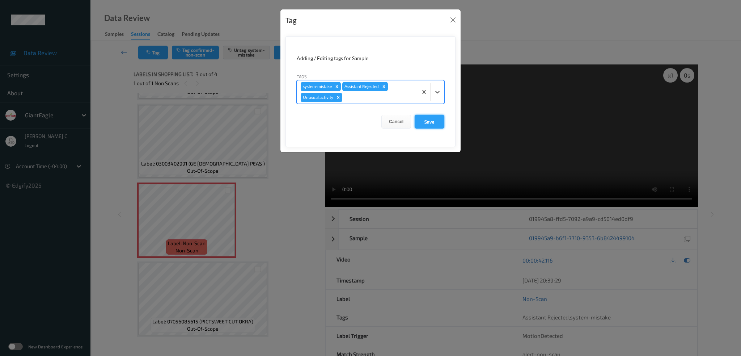
click at [428, 115] on button "Save" at bounding box center [430, 122] width 30 height 14
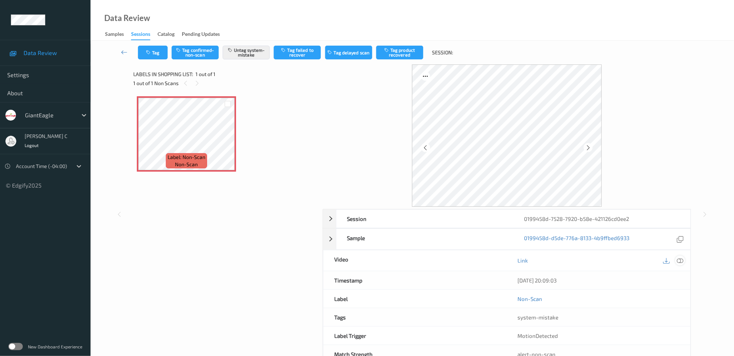
click at [682, 260] on icon at bounding box center [680, 260] width 7 height 7
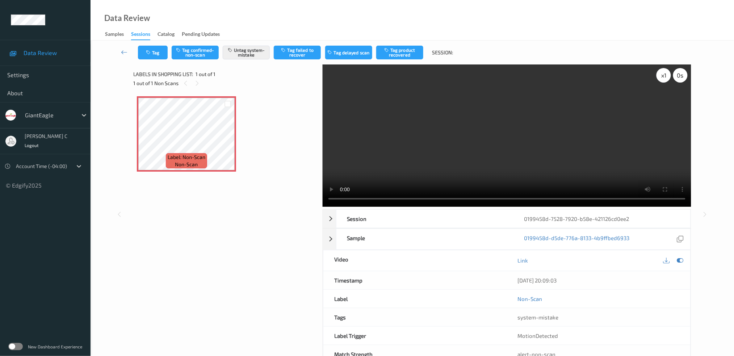
click at [659, 76] on div "x 1" at bounding box center [663, 75] width 14 height 14
click at [660, 76] on div "x 2" at bounding box center [663, 75] width 14 height 14
click at [151, 52] on icon "button" at bounding box center [149, 52] width 6 height 5
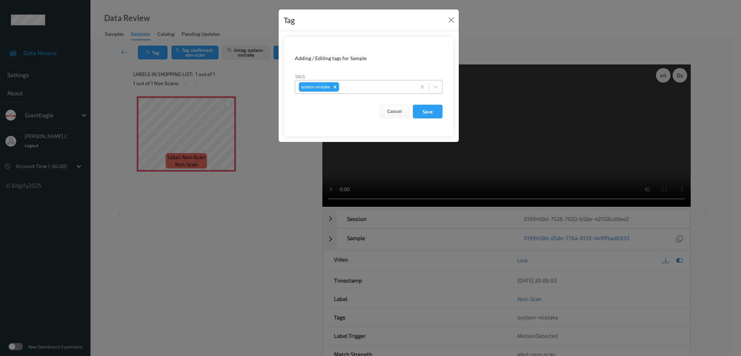
click at [364, 83] on div "system-mistake" at bounding box center [355, 87] width 121 height 12
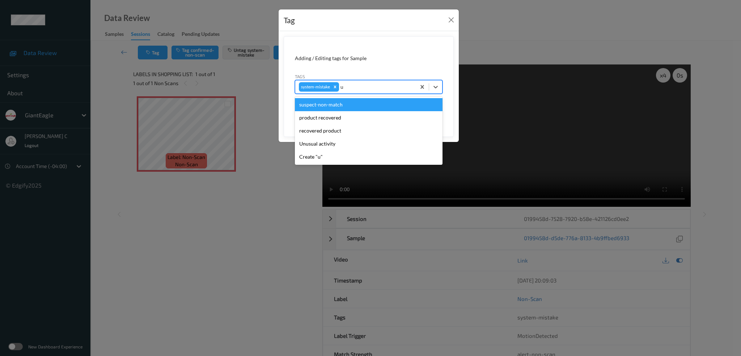
type input "un"
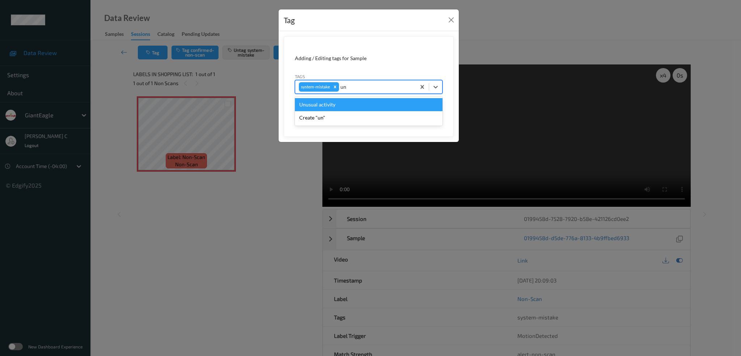
click at [302, 107] on div "Unusual activity" at bounding box center [369, 104] width 148 height 13
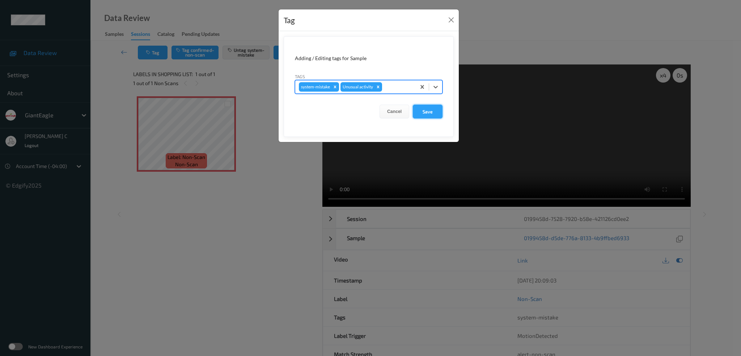
click at [429, 110] on button "Save" at bounding box center [428, 112] width 30 height 14
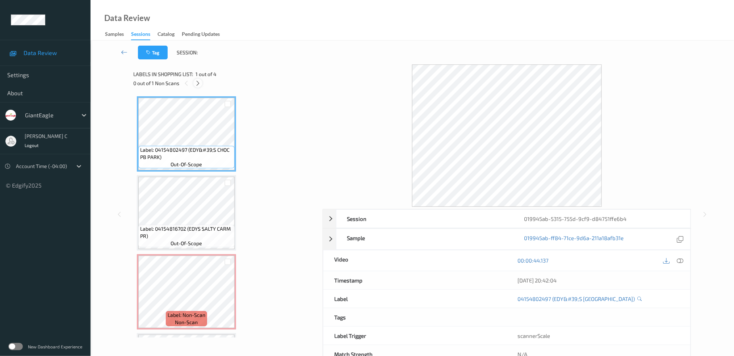
click at [198, 84] on icon at bounding box center [198, 83] width 6 height 7
click at [190, 151] on span "Label: 04154802497 (EDY&#39;S CHOC PB PARK)" at bounding box center [186, 153] width 93 height 14
click at [681, 260] on icon at bounding box center [680, 260] width 7 height 7
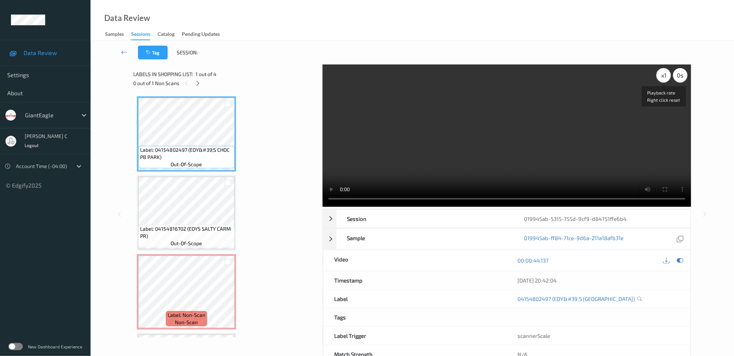
click at [667, 74] on div "x 1" at bounding box center [663, 75] width 14 height 14
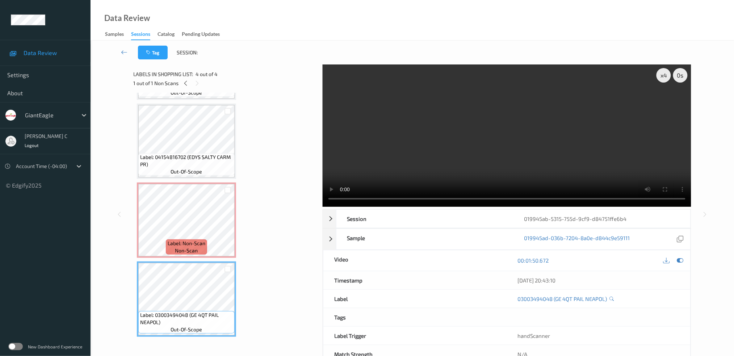
click at [682, 260] on icon at bounding box center [680, 260] width 7 height 7
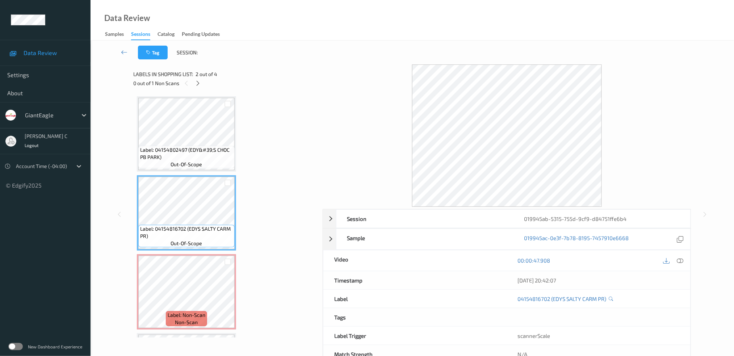
scroll to position [48, 0]
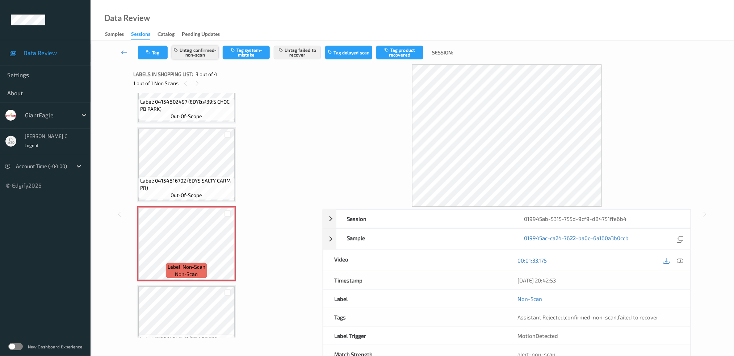
click at [195, 53] on button "Untag confirmed-non-scan" at bounding box center [195, 53] width 47 height 14
click at [288, 52] on button "Untag failed to recover" at bounding box center [297, 53] width 47 height 14
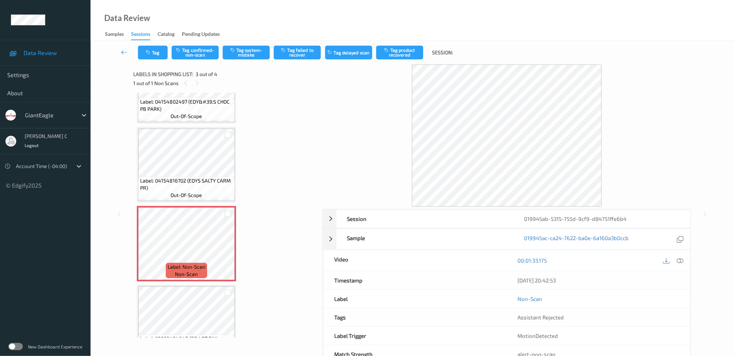
click at [262, 43] on div "Tag Tag confirmed-non-scan Tag system-mistake Tag failed to recover Tag delayed…" at bounding box center [412, 53] width 614 height 24
click at [256, 54] on button "Tag system-mistake" at bounding box center [246, 53] width 47 height 14
click at [153, 54] on button "Tag" at bounding box center [153, 53] width 30 height 14
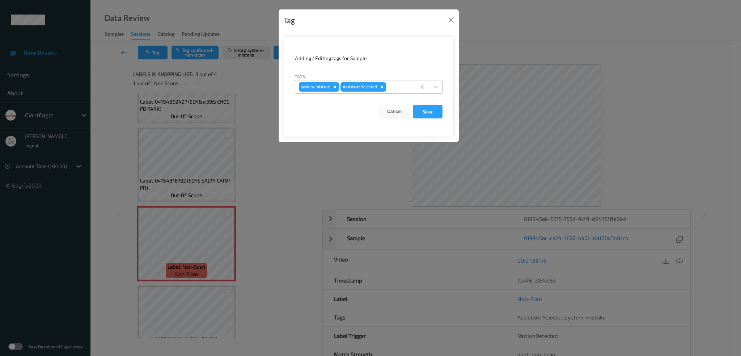
click at [398, 88] on div at bounding box center [400, 87] width 25 height 9
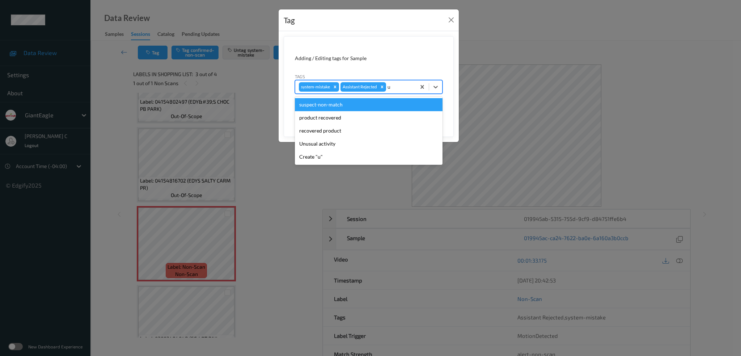
type input "un"
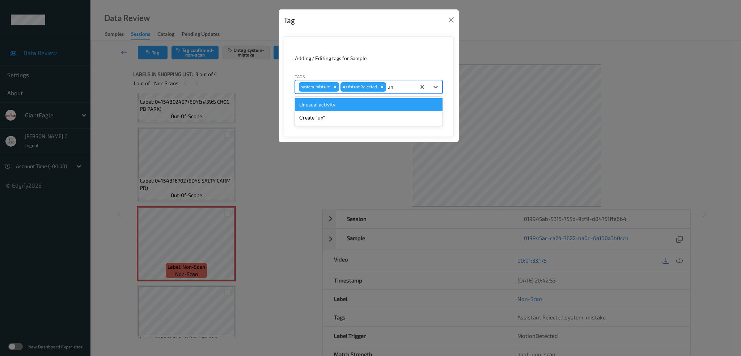
click at [346, 106] on div "Unusual activity" at bounding box center [369, 104] width 148 height 13
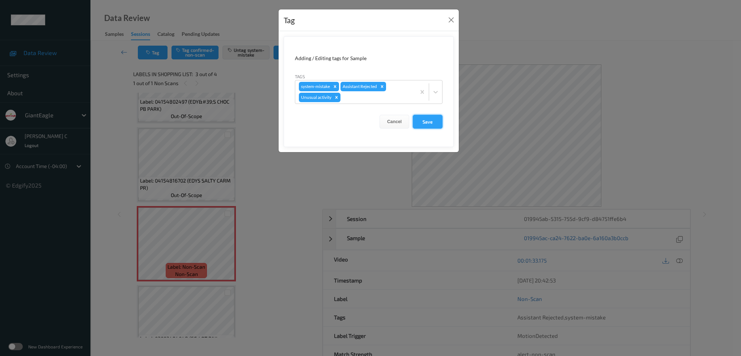
click at [433, 118] on button "Save" at bounding box center [428, 122] width 30 height 14
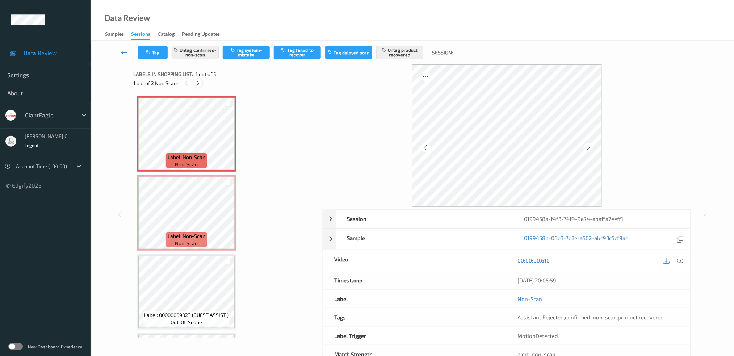
click at [195, 82] on icon at bounding box center [198, 83] width 6 height 7
click at [679, 263] on icon at bounding box center [680, 260] width 7 height 7
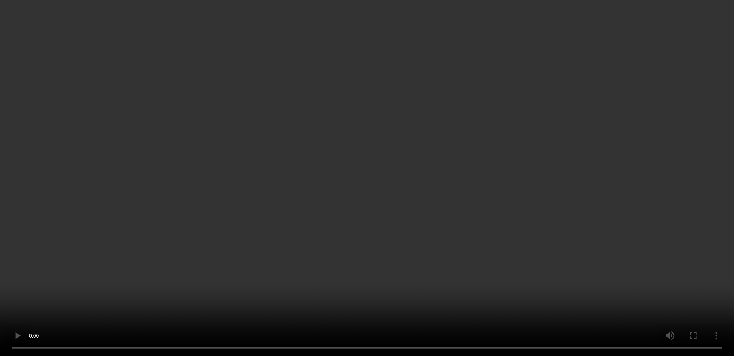
scroll to position [0, 0]
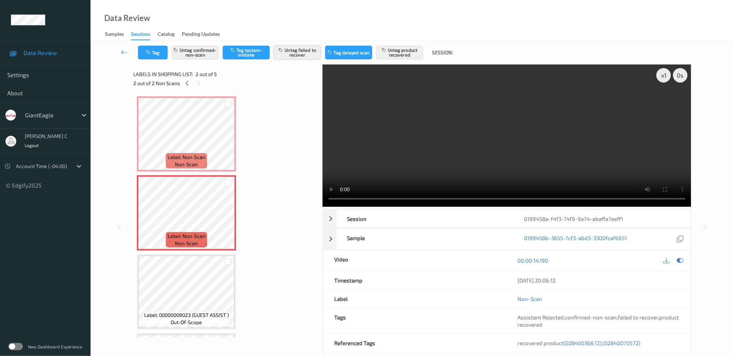
click at [292, 51] on button "Untag failed to recover" at bounding box center [297, 53] width 47 height 14
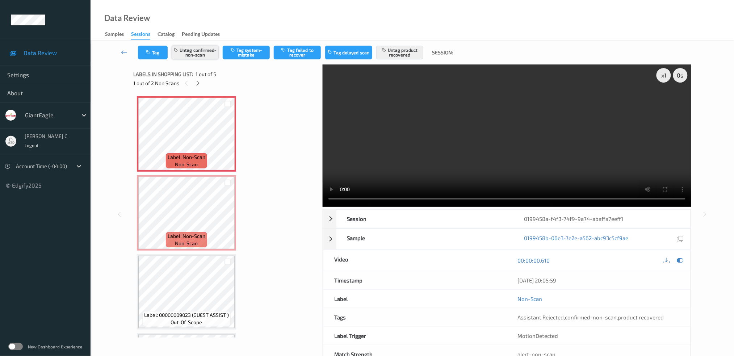
click at [193, 54] on button "Untag confirmed-non-scan" at bounding box center [195, 53] width 47 height 14
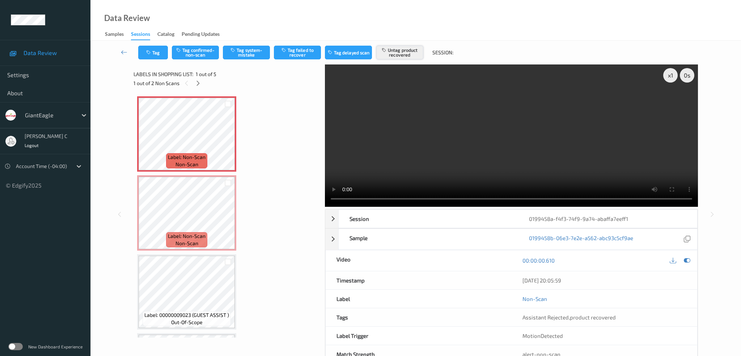
click at [392, 54] on button "Untag product recovered" at bounding box center [400, 53] width 47 height 14
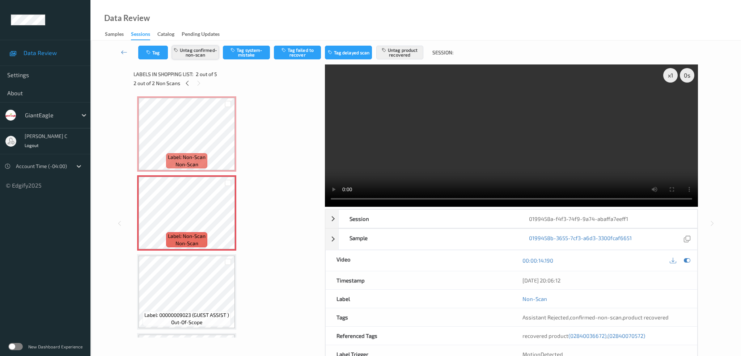
click at [209, 53] on button "Untag confirmed-non-scan" at bounding box center [195, 53] width 47 height 14
click at [394, 54] on button "Untag product recovered" at bounding box center [400, 53] width 47 height 14
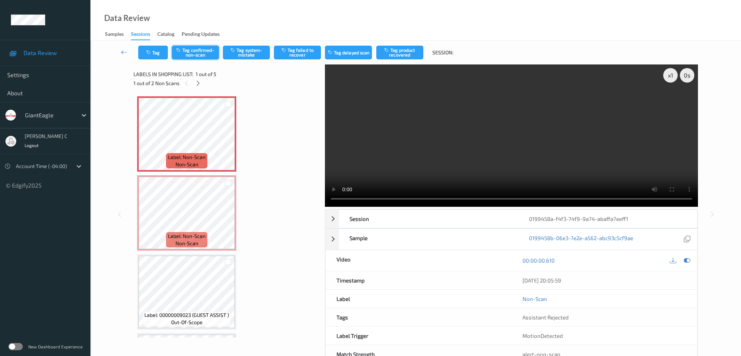
click at [198, 46] on button "Tag confirmed-non-scan" at bounding box center [195, 53] width 47 height 14
click at [392, 54] on button "Tag product recovered" at bounding box center [400, 53] width 47 height 14
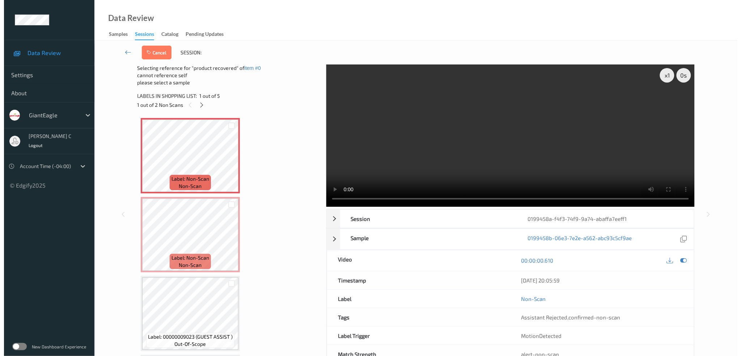
scroll to position [150, 0]
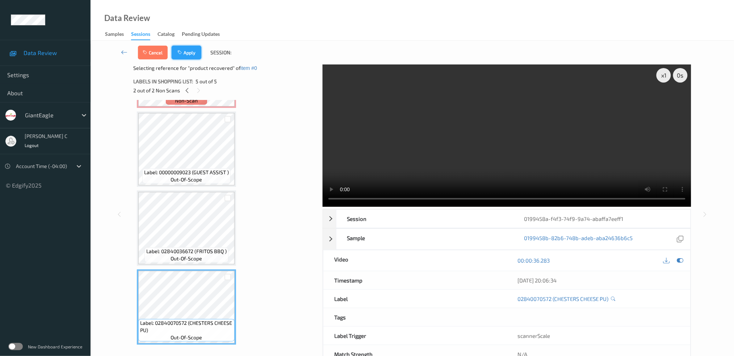
click at [182, 51] on icon "button" at bounding box center [180, 52] width 6 height 5
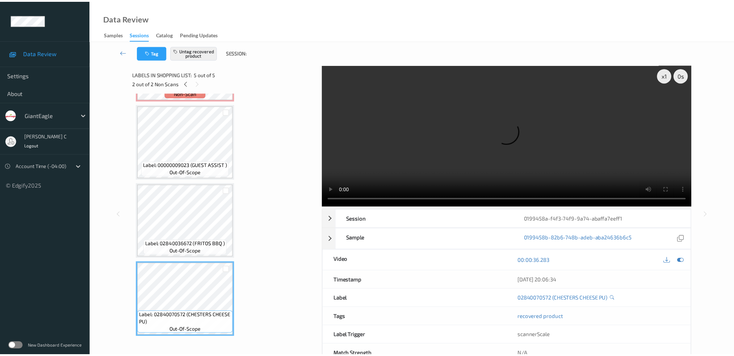
scroll to position [0, 0]
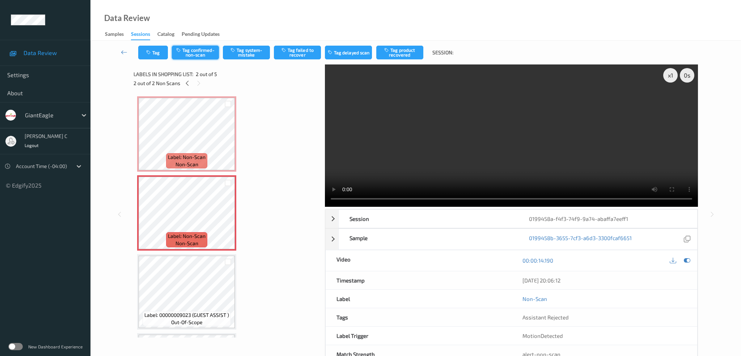
click at [197, 55] on button "Tag confirmed-non-scan" at bounding box center [195, 53] width 47 height 14
click at [398, 54] on button "Tag product recovered" at bounding box center [400, 53] width 47 height 14
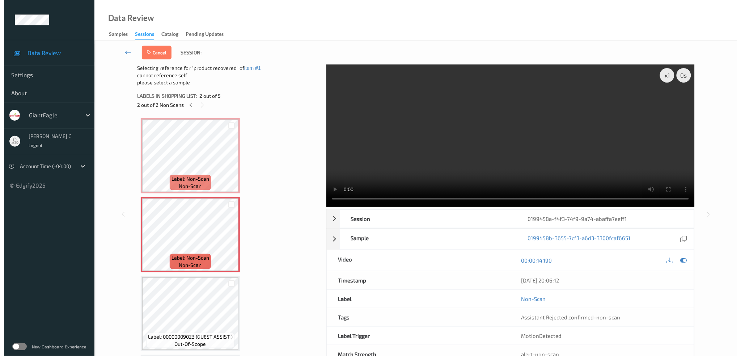
scroll to position [96, 0]
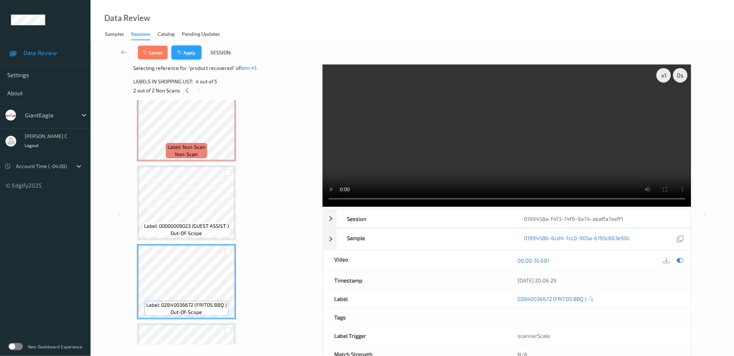
click at [188, 49] on button "Apply" at bounding box center [187, 53] width 30 height 14
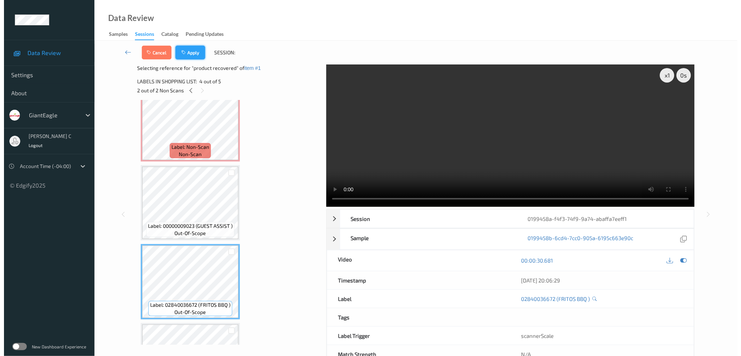
scroll to position [3, 0]
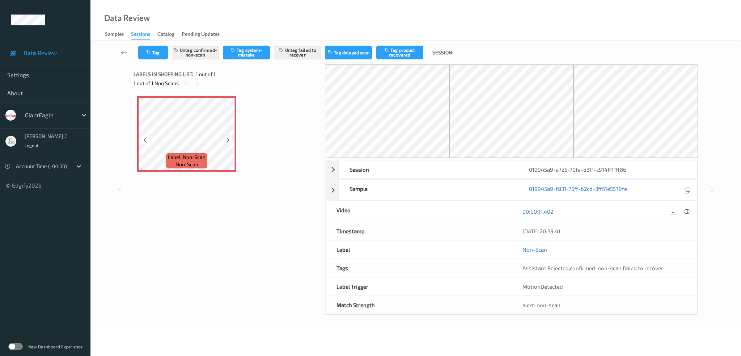
click at [226, 138] on icon at bounding box center [228, 140] width 6 height 7
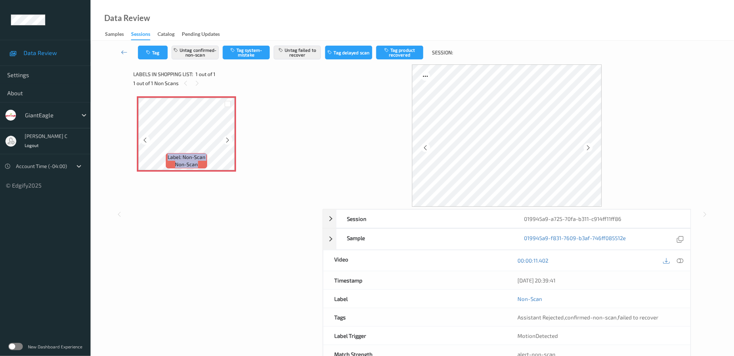
click at [226, 138] on icon at bounding box center [228, 140] width 6 height 7
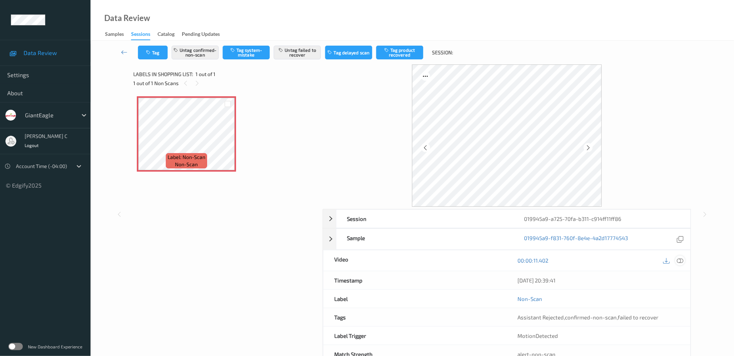
click at [680, 257] on icon at bounding box center [680, 260] width 7 height 7
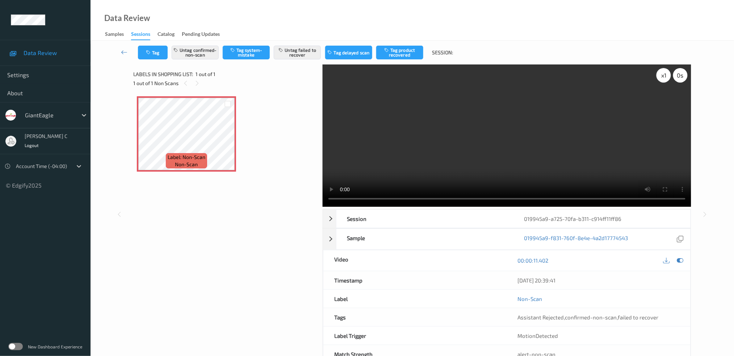
click at [664, 72] on div "x 1" at bounding box center [663, 75] width 14 height 14
click at [664, 72] on div "x 2" at bounding box center [663, 75] width 14 height 14
click at [229, 140] on icon at bounding box center [228, 140] width 6 height 7
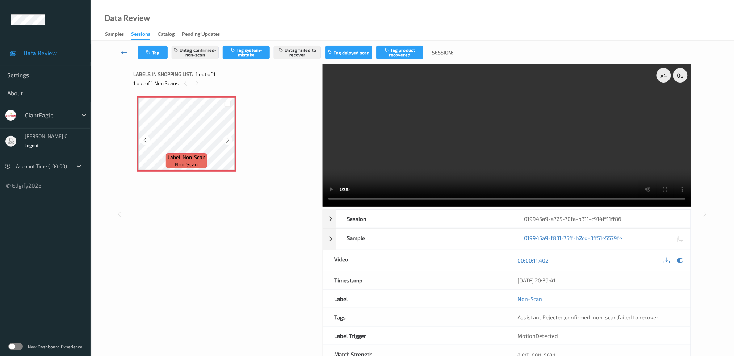
click at [229, 140] on icon at bounding box center [228, 140] width 6 height 7
click at [682, 258] on icon at bounding box center [680, 260] width 7 height 7
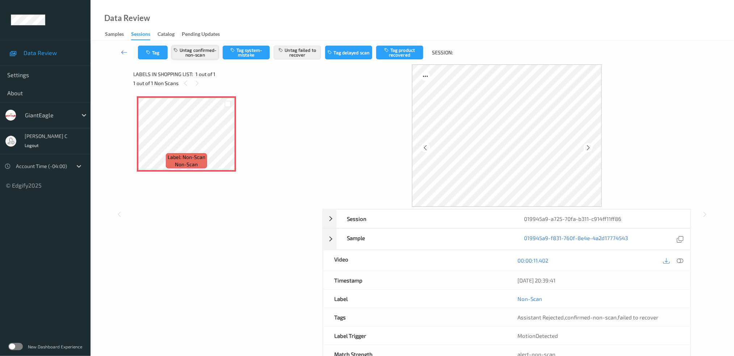
click at [195, 48] on button "Untag confirmed-non-scan" at bounding box center [195, 53] width 47 height 14
click at [297, 50] on button "Untag failed to recover" at bounding box center [297, 53] width 47 height 14
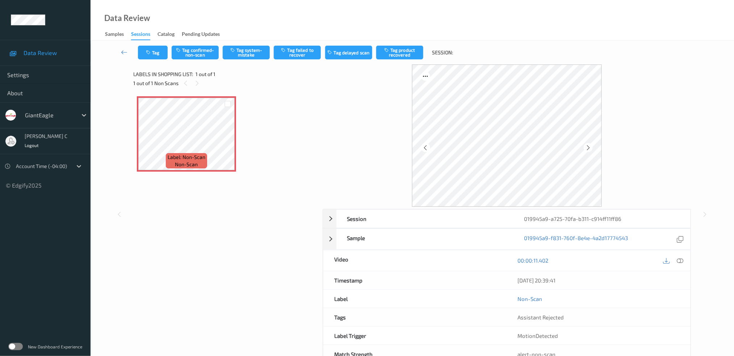
click at [255, 59] on div "Tag Tag confirmed-non-scan Tag system-mistake Tag failed to recover Tag delayed…" at bounding box center [412, 53] width 614 height 24
click at [255, 55] on button "Tag system-mistake" at bounding box center [246, 53] width 47 height 14
click at [142, 55] on button "Tag" at bounding box center [153, 53] width 30 height 14
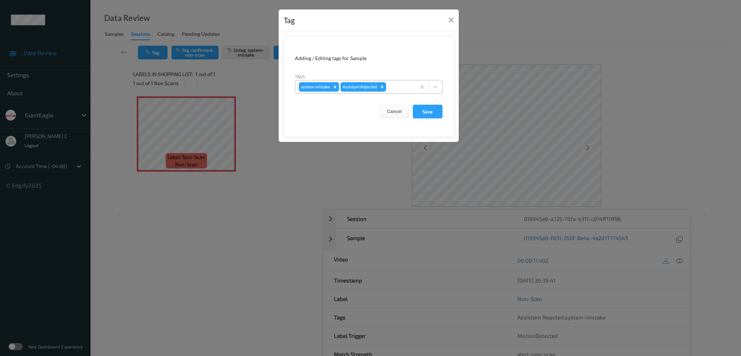
click at [399, 90] on div at bounding box center [400, 87] width 25 height 9
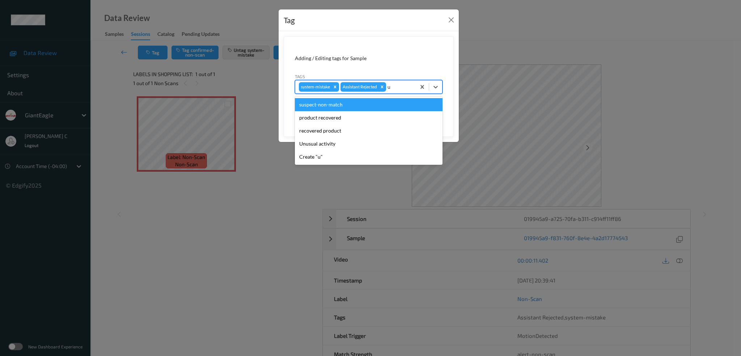
type input "un"
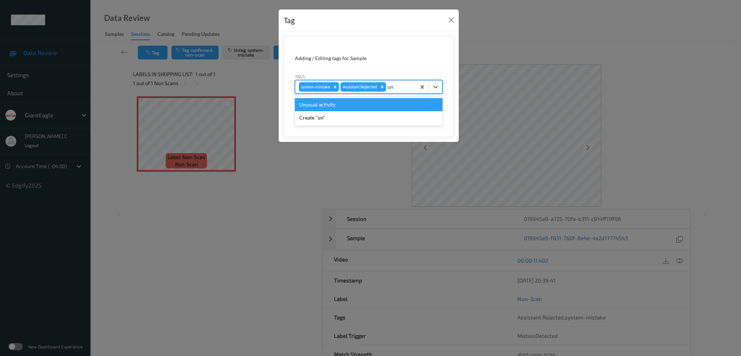
click at [367, 104] on div "Unusual activity" at bounding box center [369, 104] width 148 height 13
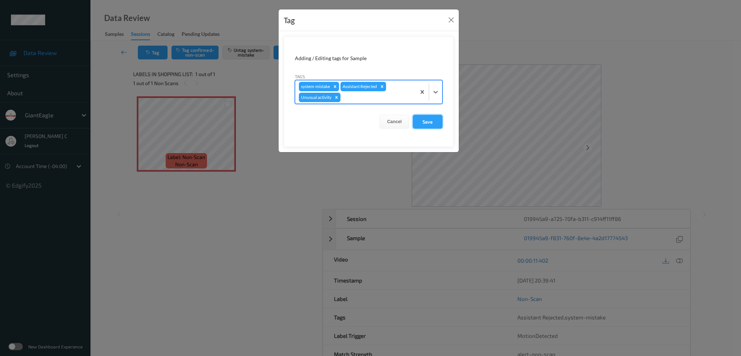
click at [429, 116] on button "Save" at bounding box center [428, 122] width 30 height 14
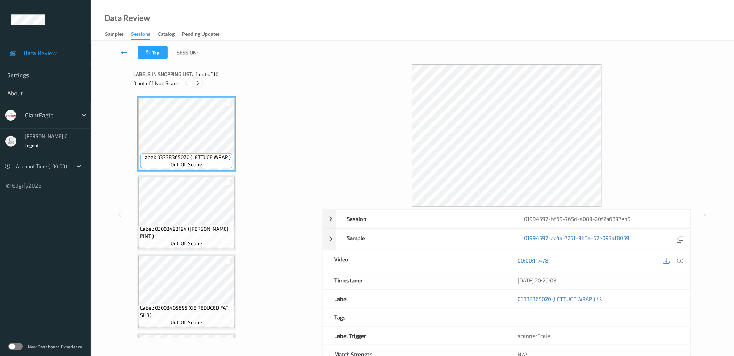
click at [201, 84] on div at bounding box center [197, 83] width 9 height 9
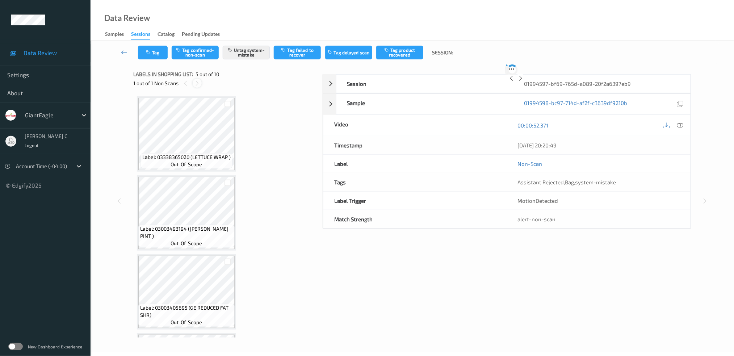
scroll to position [239, 0]
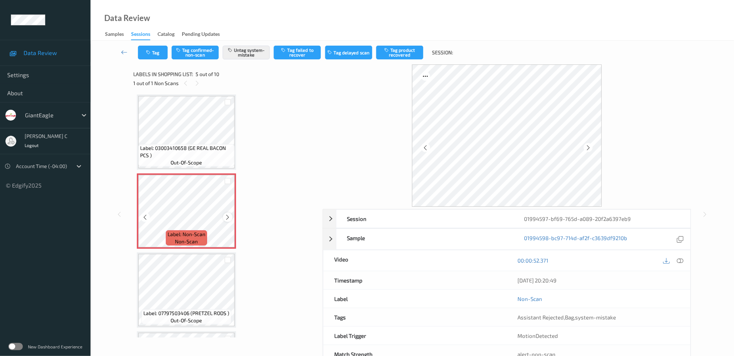
click at [227, 214] on icon at bounding box center [228, 217] width 6 height 7
click at [230, 215] on icon at bounding box center [228, 217] width 6 height 7
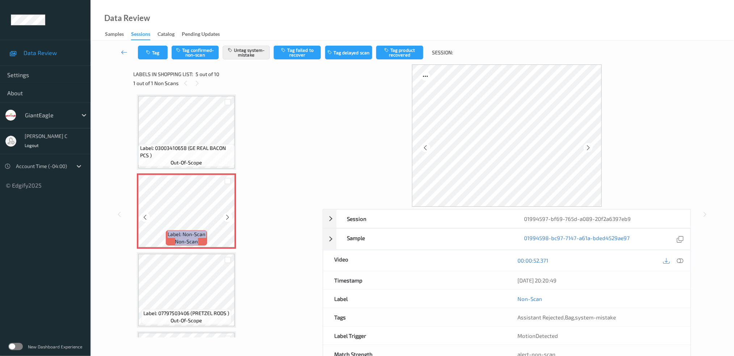
click at [230, 215] on icon at bounding box center [228, 217] width 6 height 7
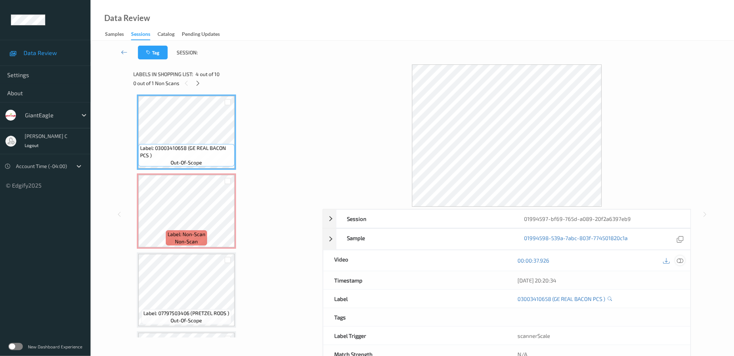
click at [679, 261] on icon at bounding box center [680, 260] width 7 height 7
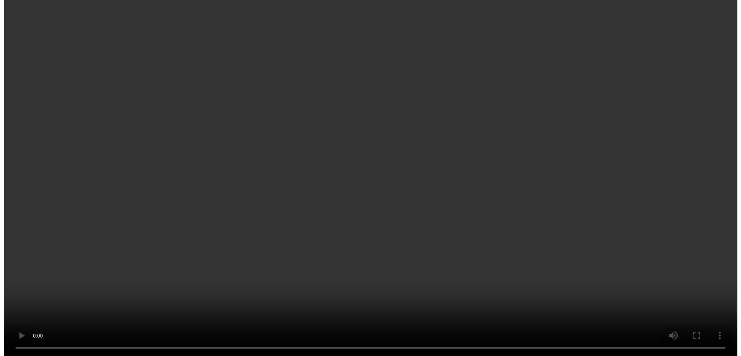
scroll to position [241, 0]
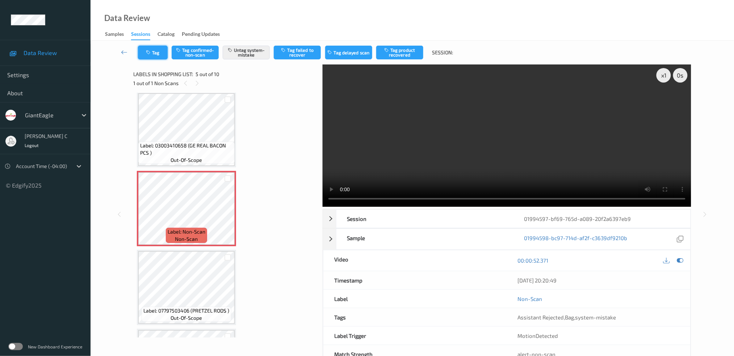
click at [148, 57] on button "Tag" at bounding box center [153, 53] width 30 height 14
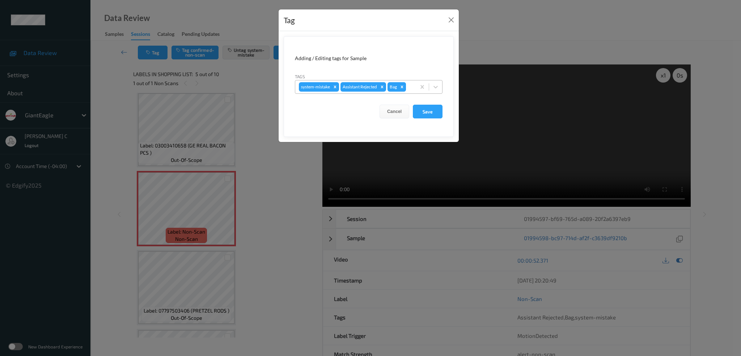
click at [404, 87] on icon "Remove Bag" at bounding box center [402, 86] width 5 height 5
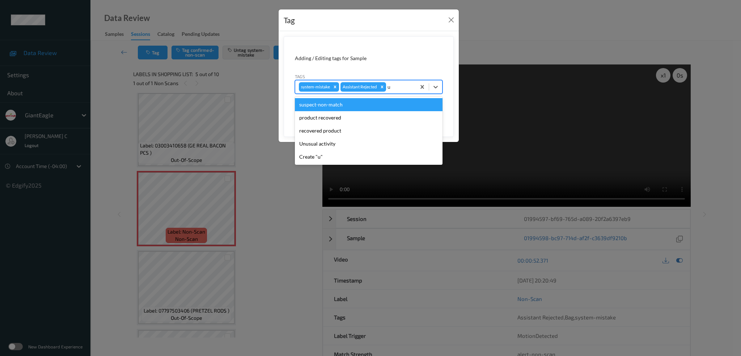
type input "un"
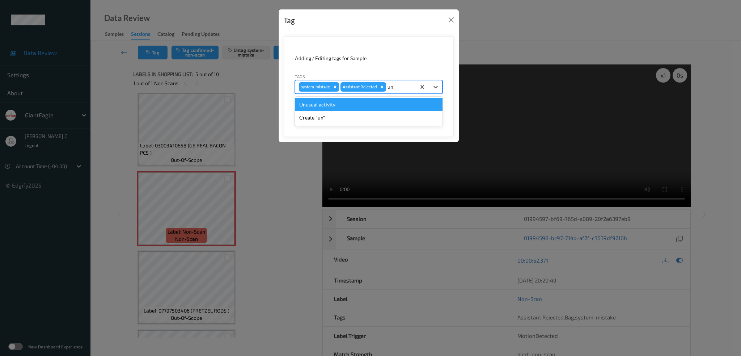
click at [360, 105] on div "Unusual activity" at bounding box center [369, 104] width 148 height 13
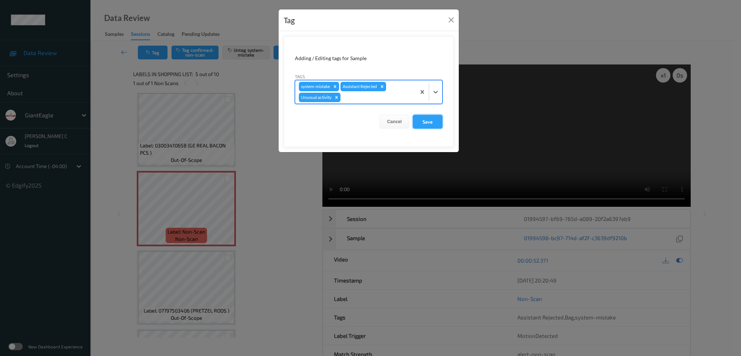
click at [422, 120] on button "Save" at bounding box center [428, 122] width 30 height 14
